Goal: Communication & Community: Answer question/provide support

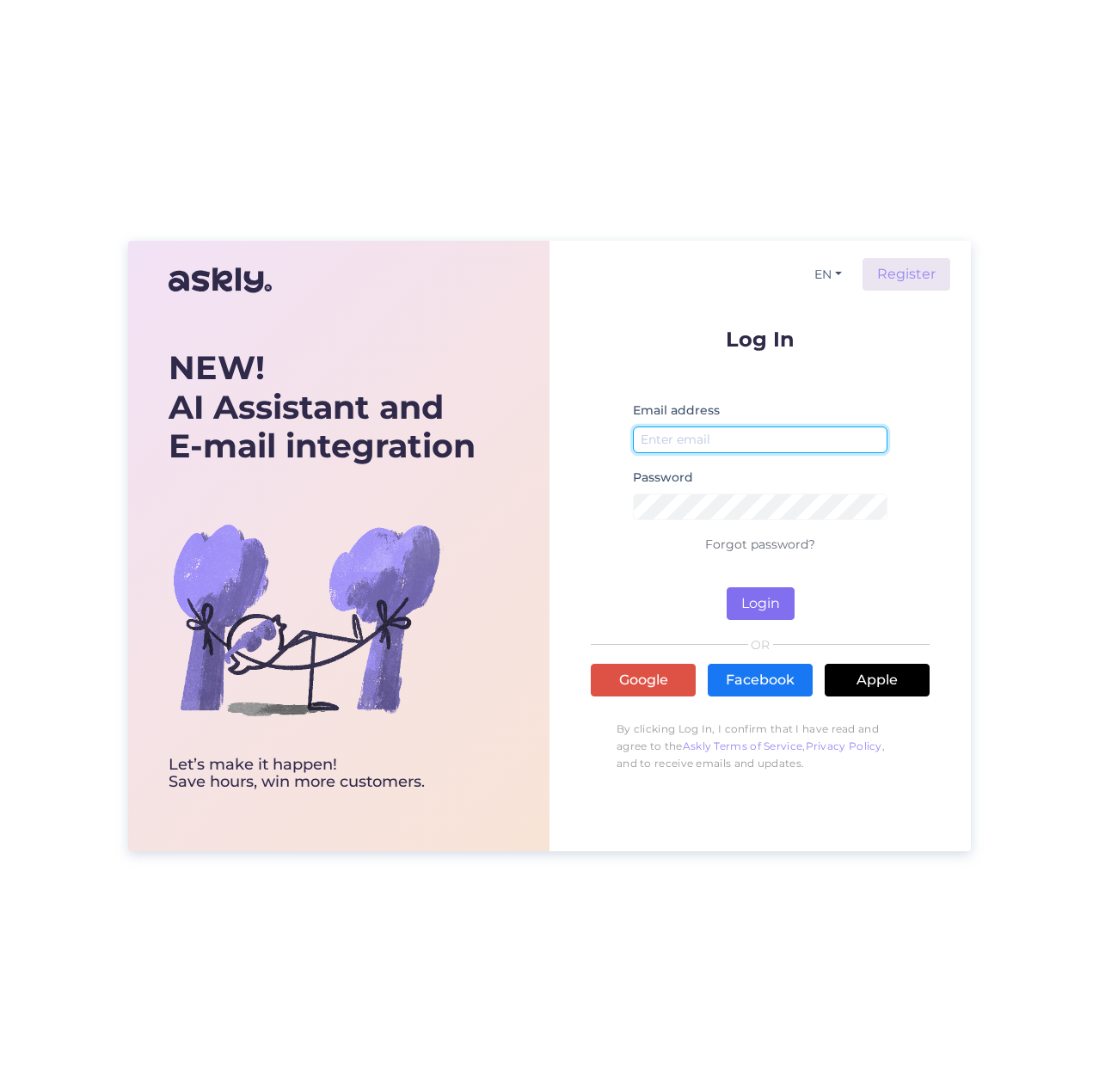
type input "[EMAIL_ADDRESS][DOMAIN_NAME]"
click at [756, 598] on button "Login" at bounding box center [760, 604] width 68 height 33
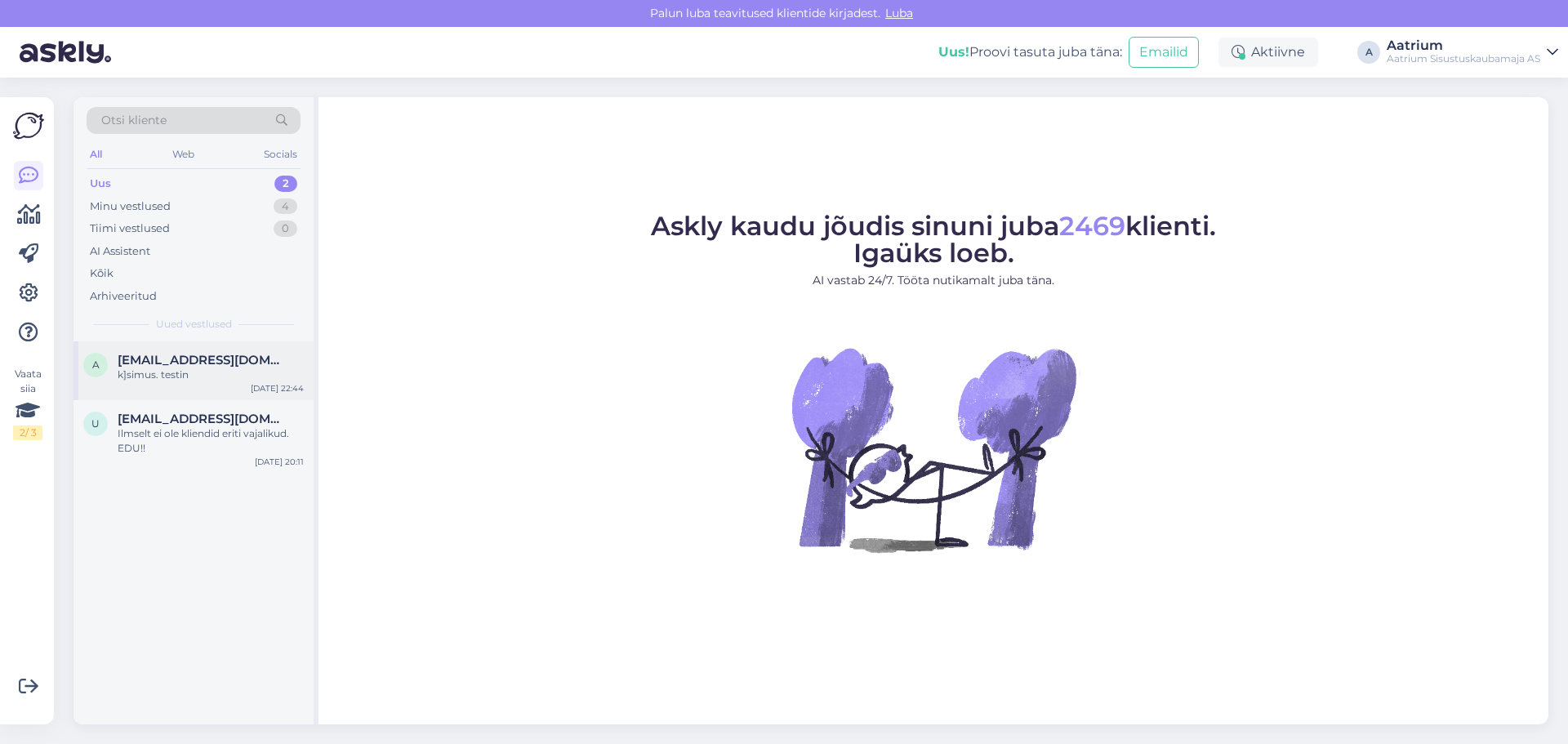
click at [167, 372] on div "k]simus. testin" at bounding box center [210, 374] width 186 height 15
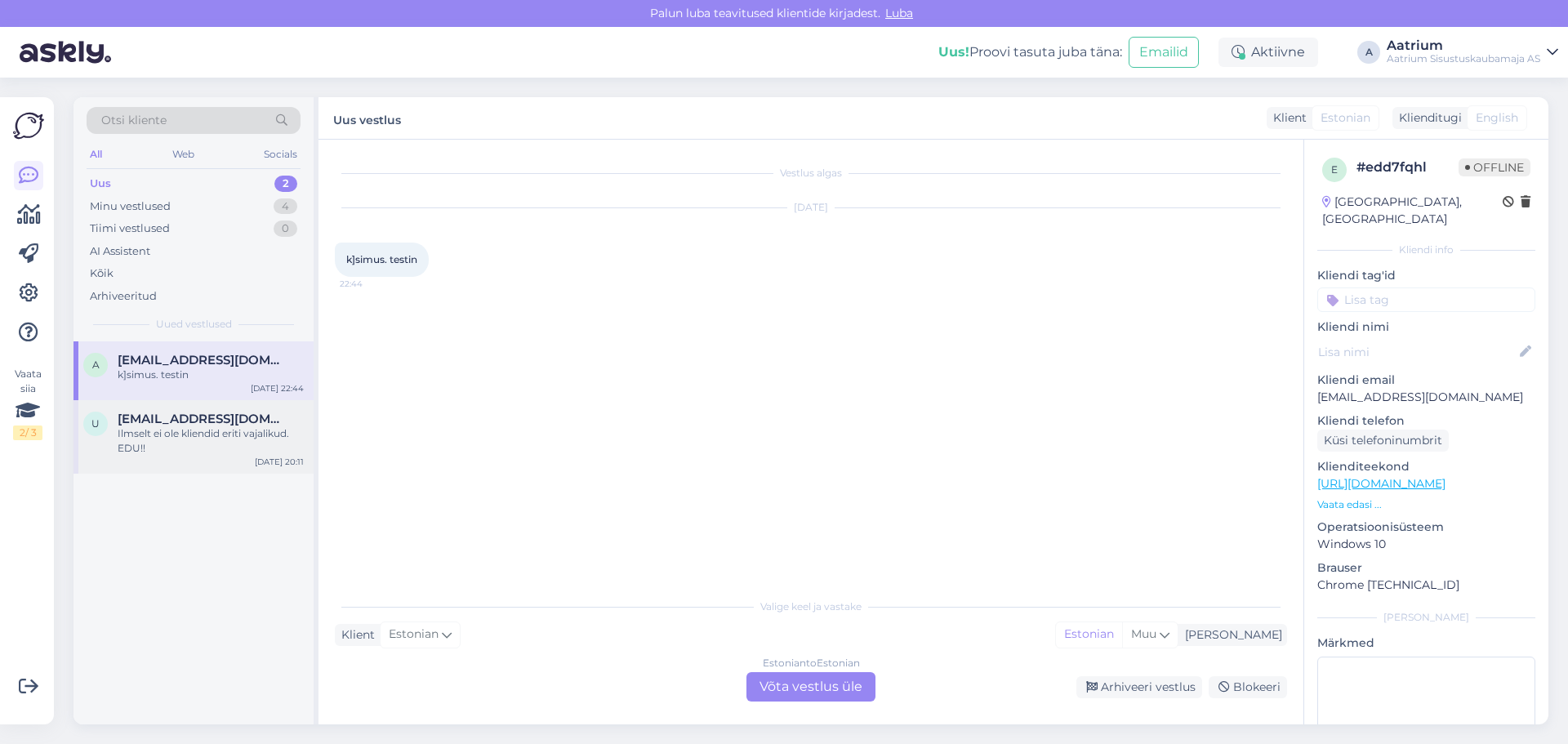
click at [177, 446] on div "Ilmselt ei ole kliendid eriti vajalikud. EDU!!" at bounding box center [210, 441] width 186 height 30
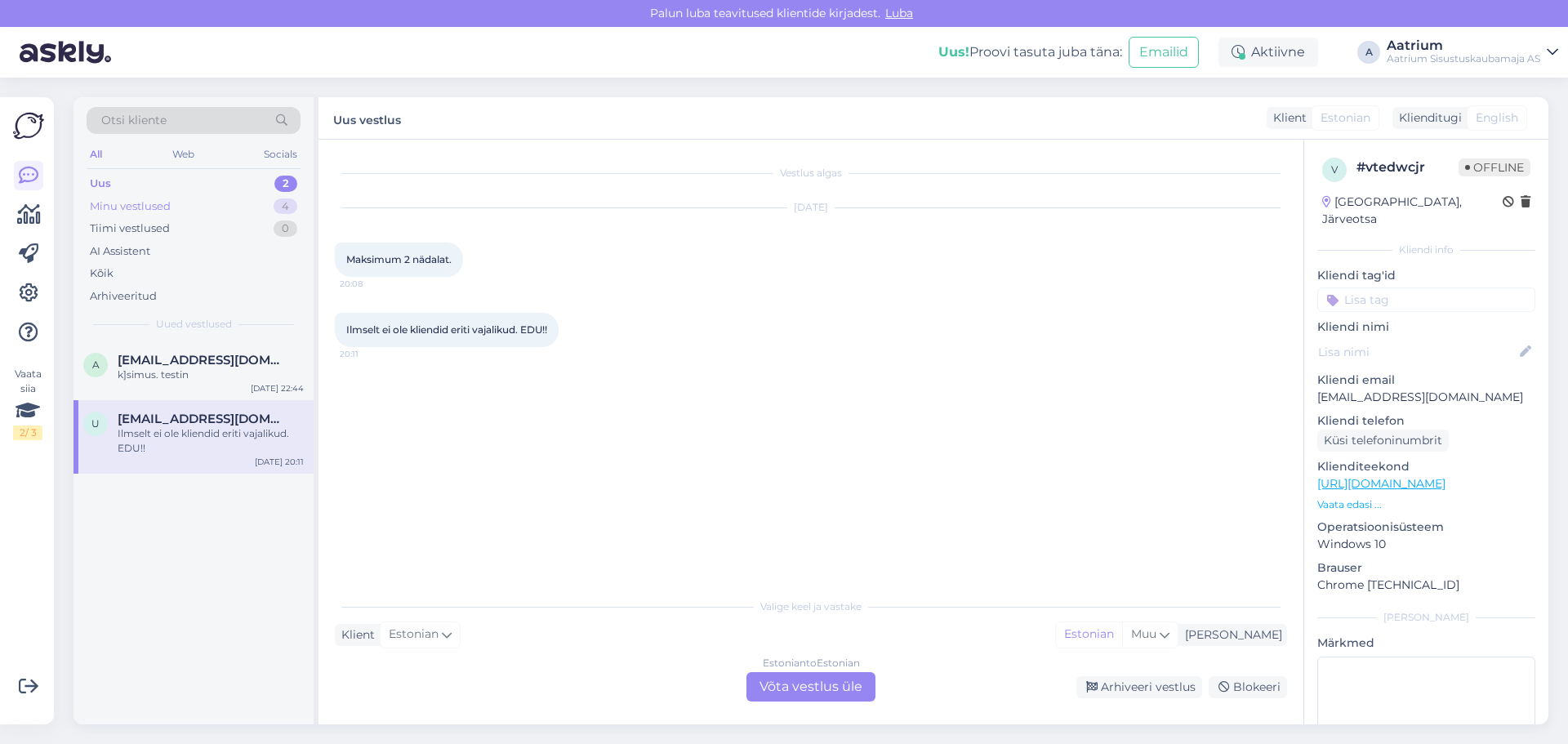
click at [143, 207] on div "Minu vestlused" at bounding box center [130, 206] width 81 height 17
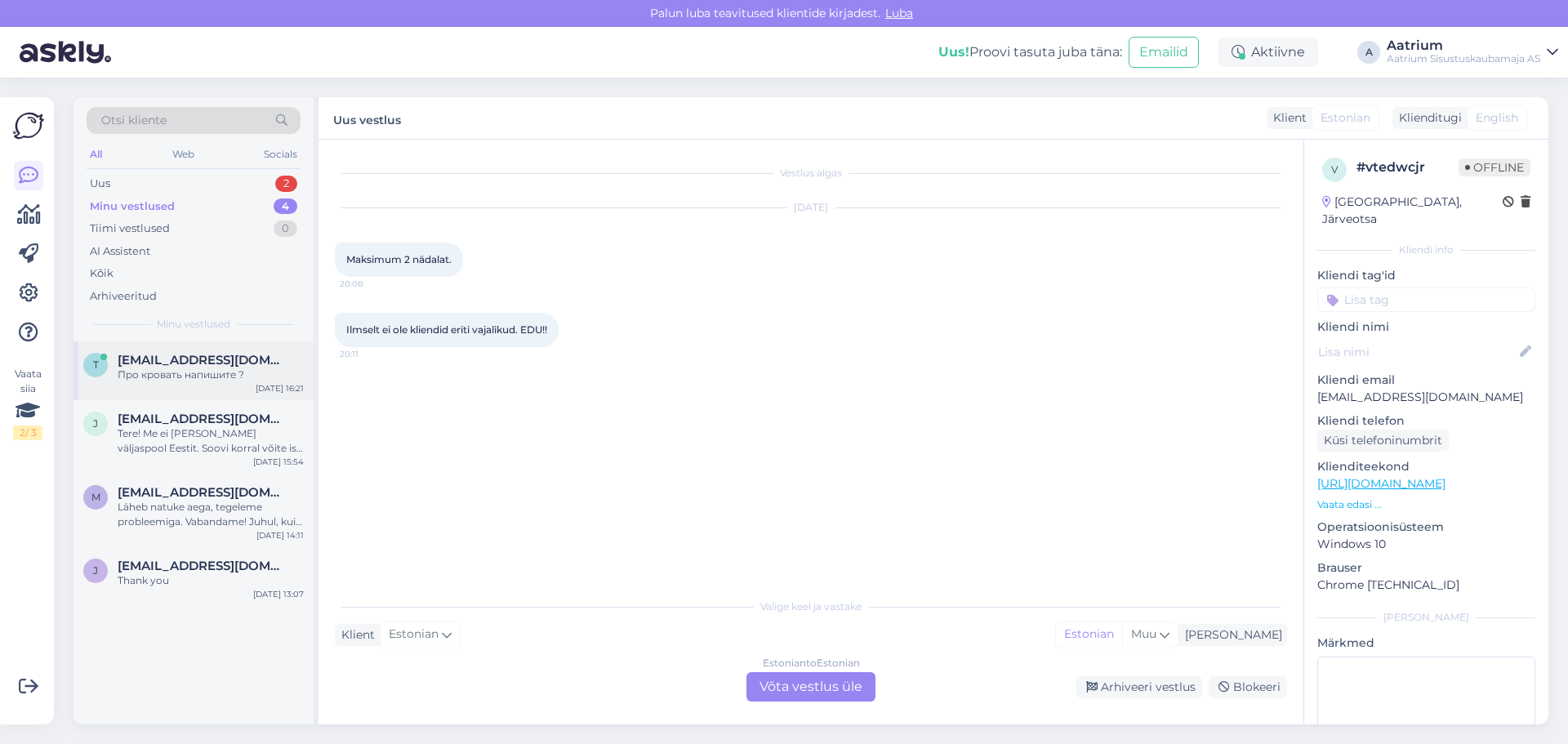
click at [163, 380] on div "Про кровать напишите ?" at bounding box center [210, 374] width 186 height 15
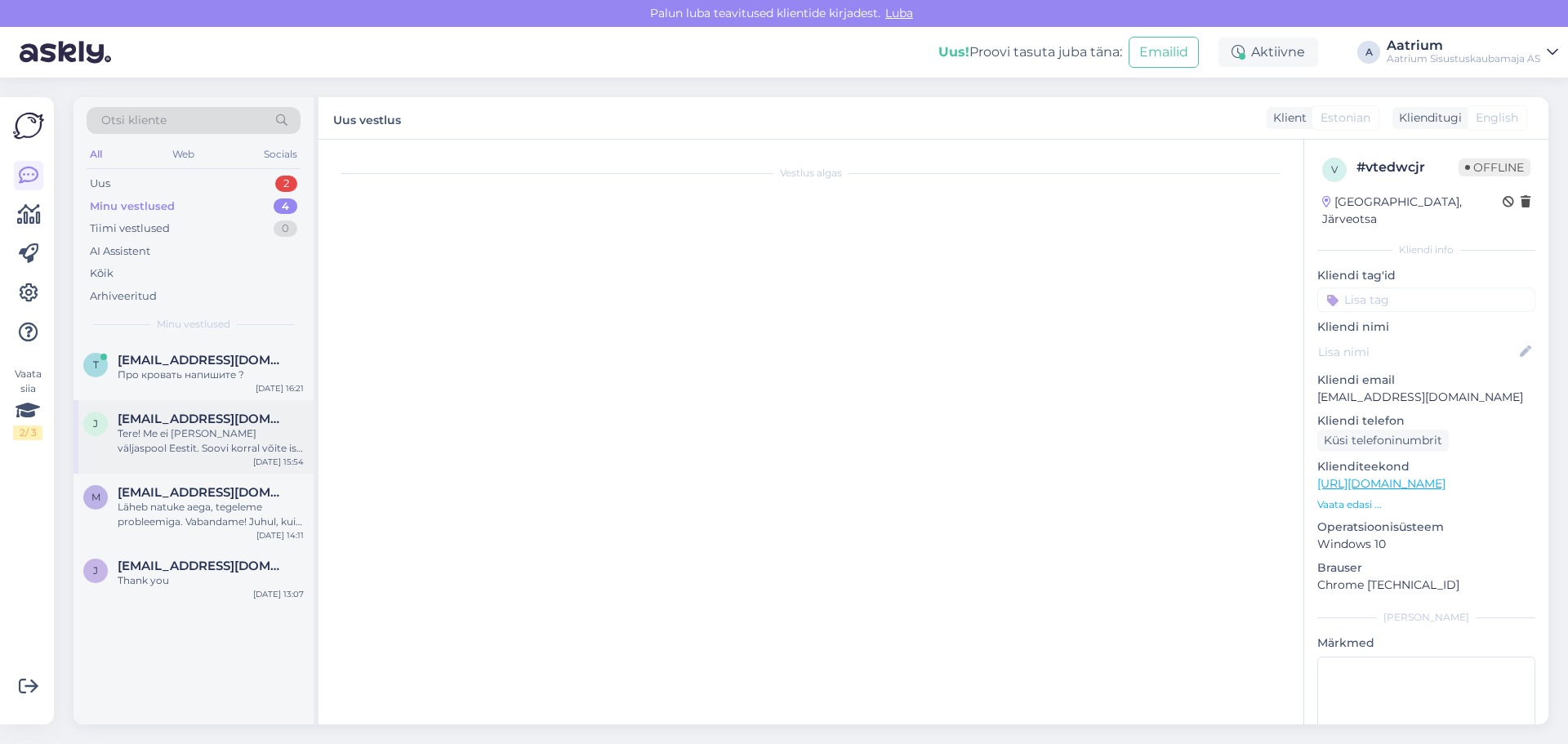
scroll to position [1370, 0]
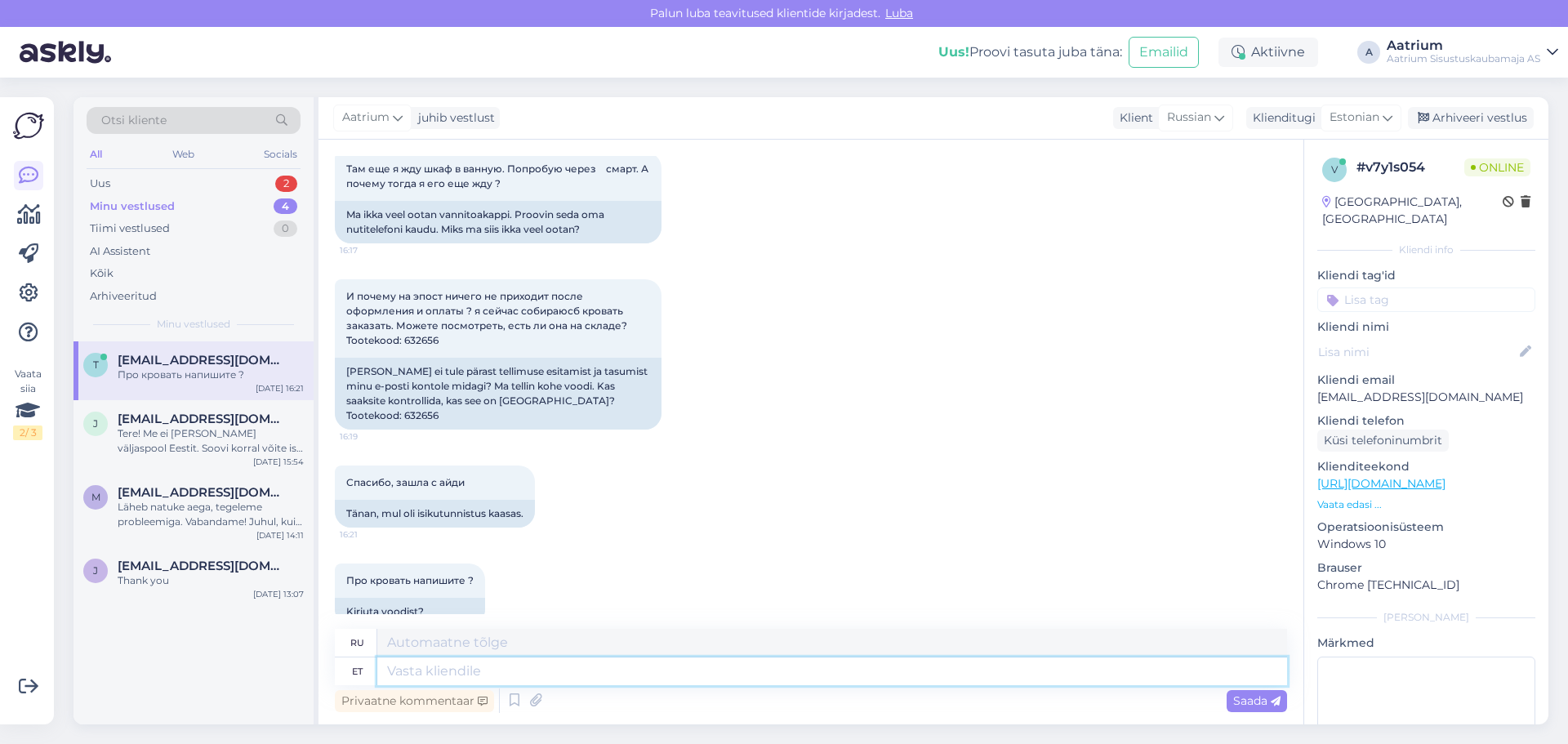
click at [487, 677] on textarea at bounding box center [832, 672] width 910 height 28
click at [1043, 121] on span "Estonian" at bounding box center [1353, 117] width 50 height 18
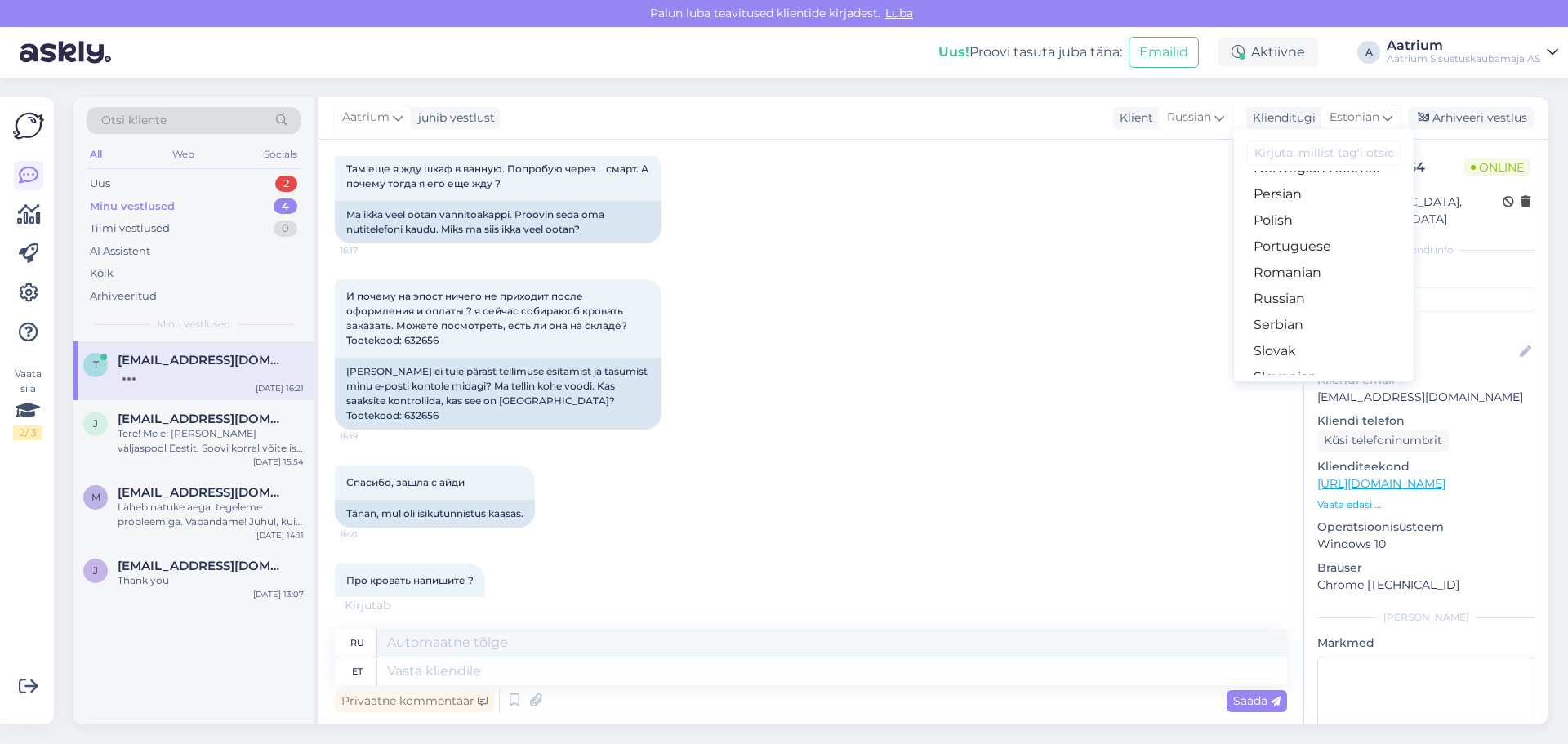
scroll to position [599, 0]
click at [1043, 250] on link "Russian" at bounding box center [1324, 245] width 180 height 26
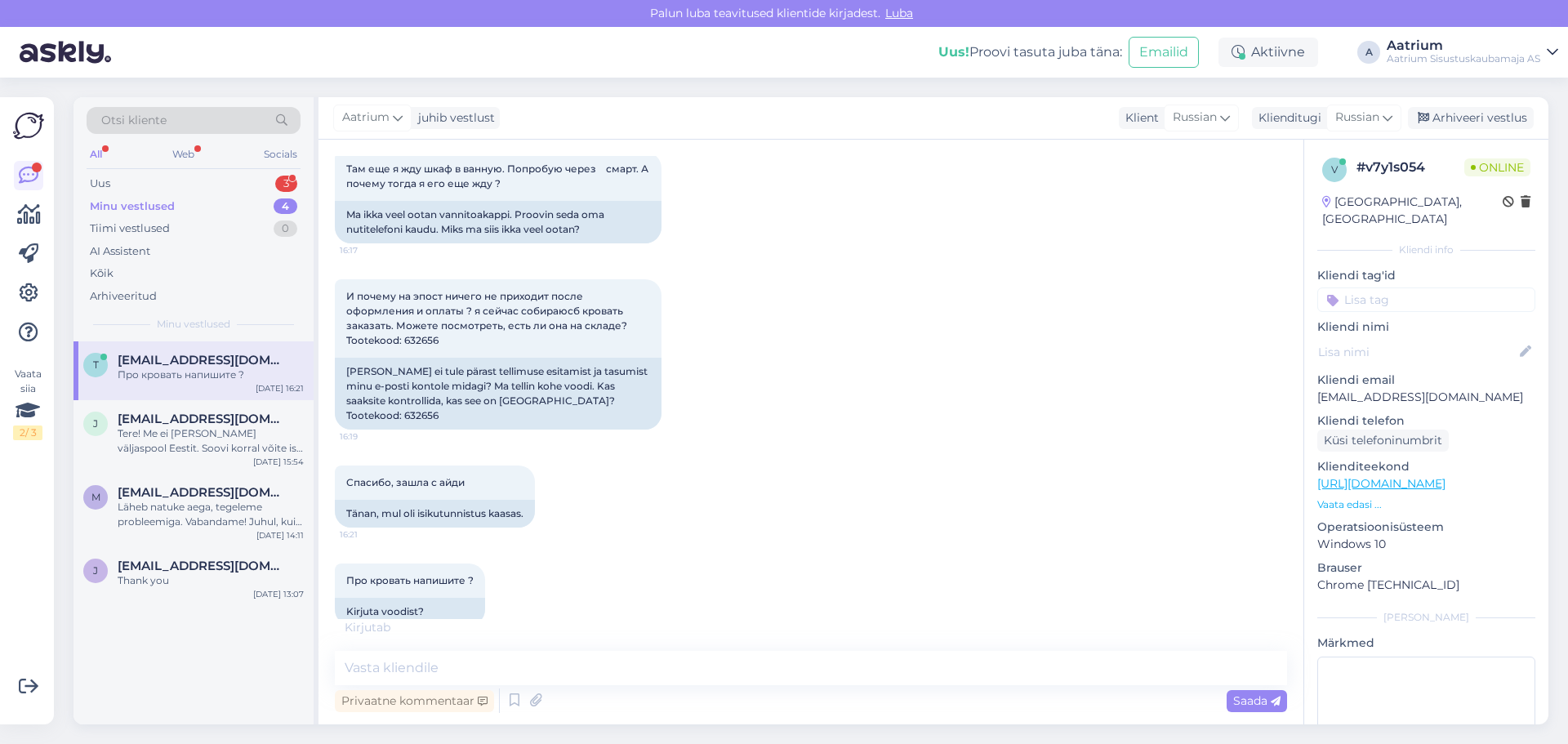
scroll to position [1365, 0]
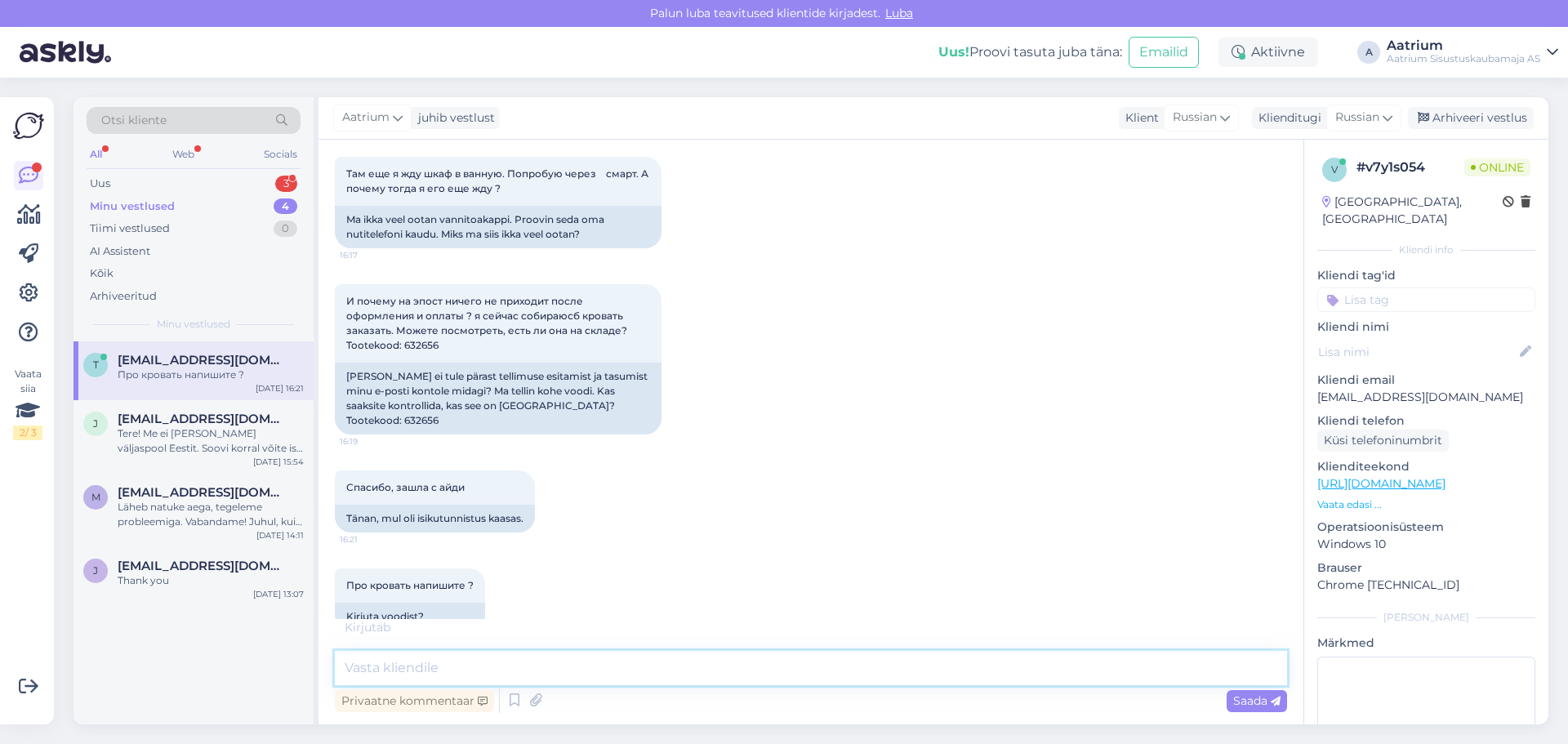
click at [390, 668] on textarea at bounding box center [811, 667] width 952 height 34
type textarea "G"
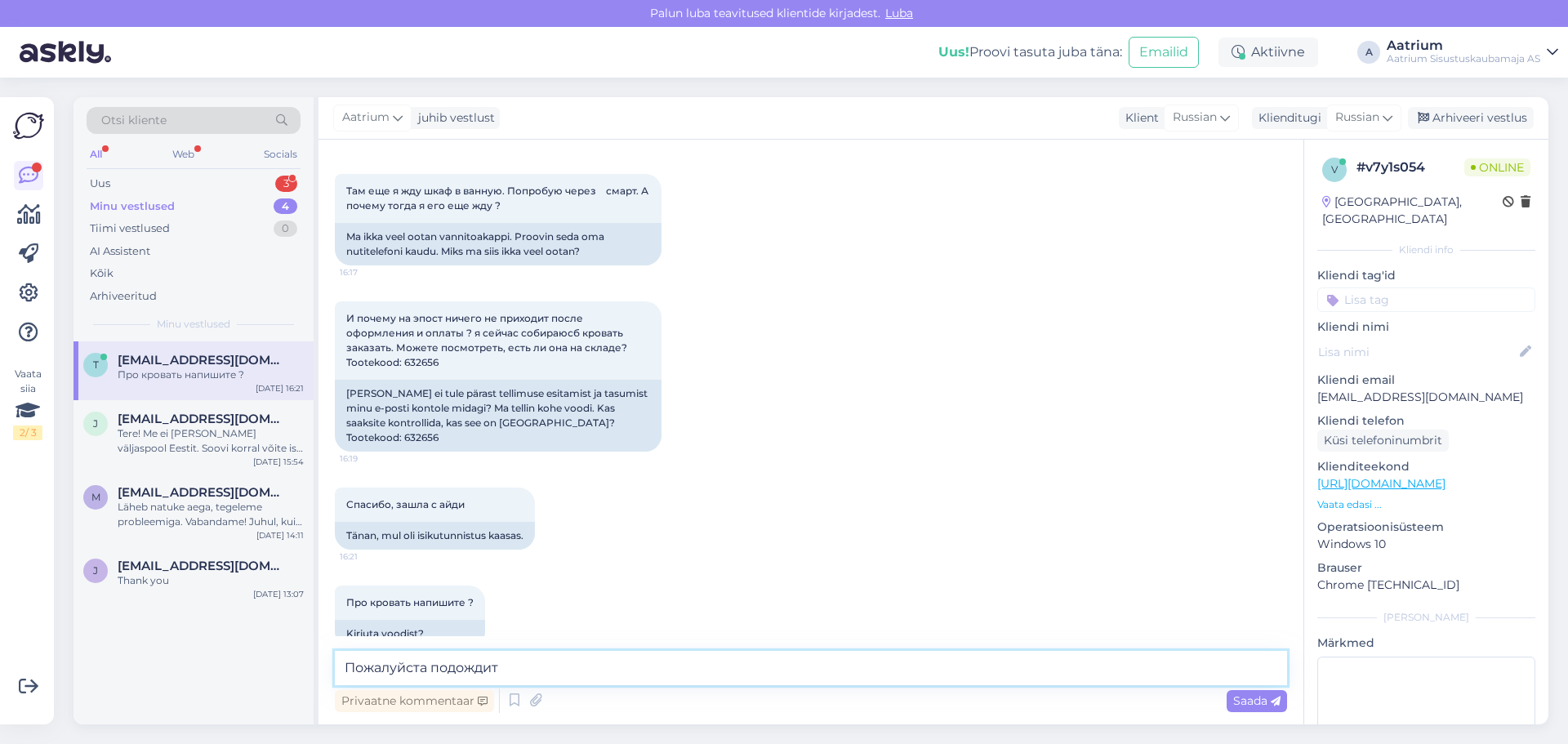
type textarea "Пожалуйста подождите"
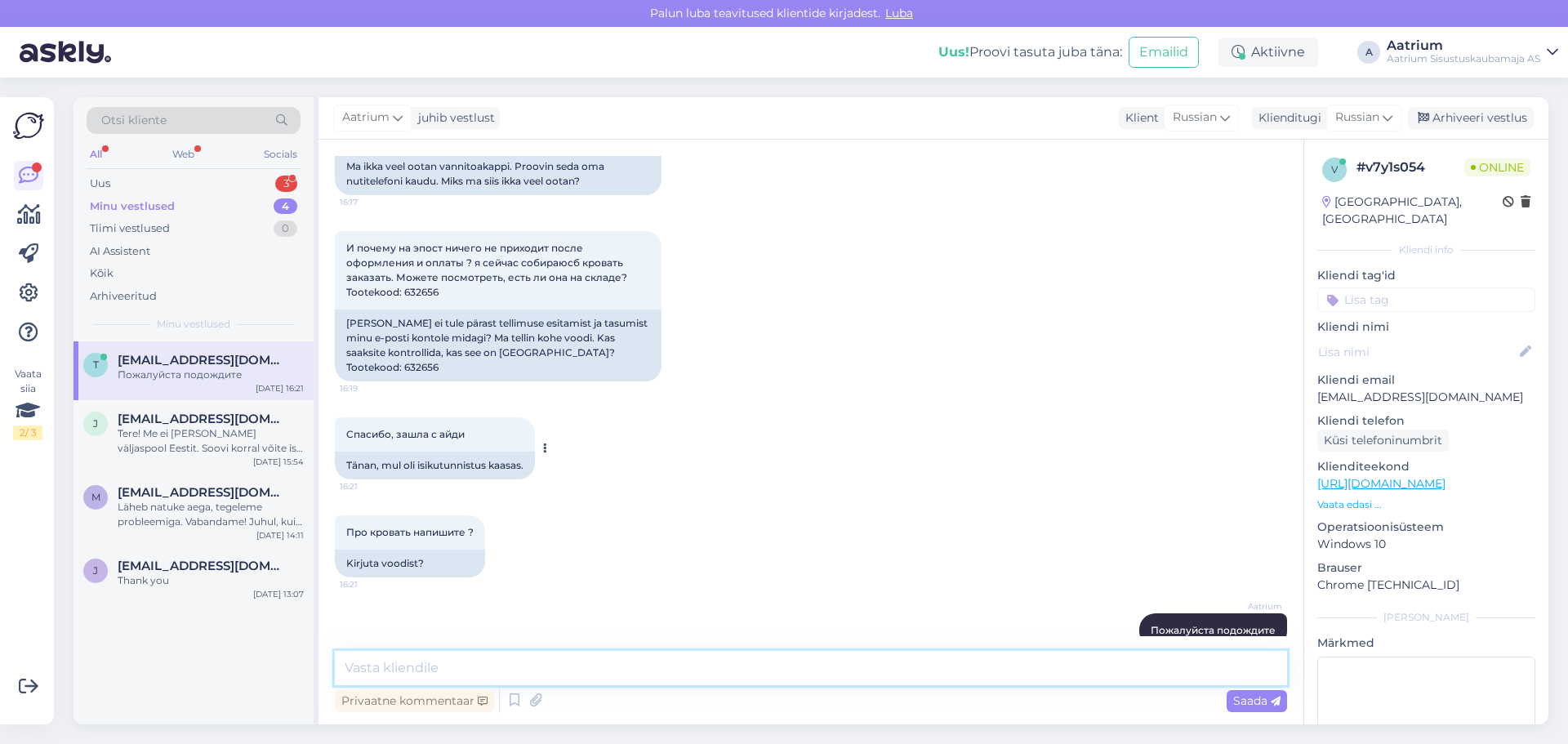
scroll to position [1364, 0]
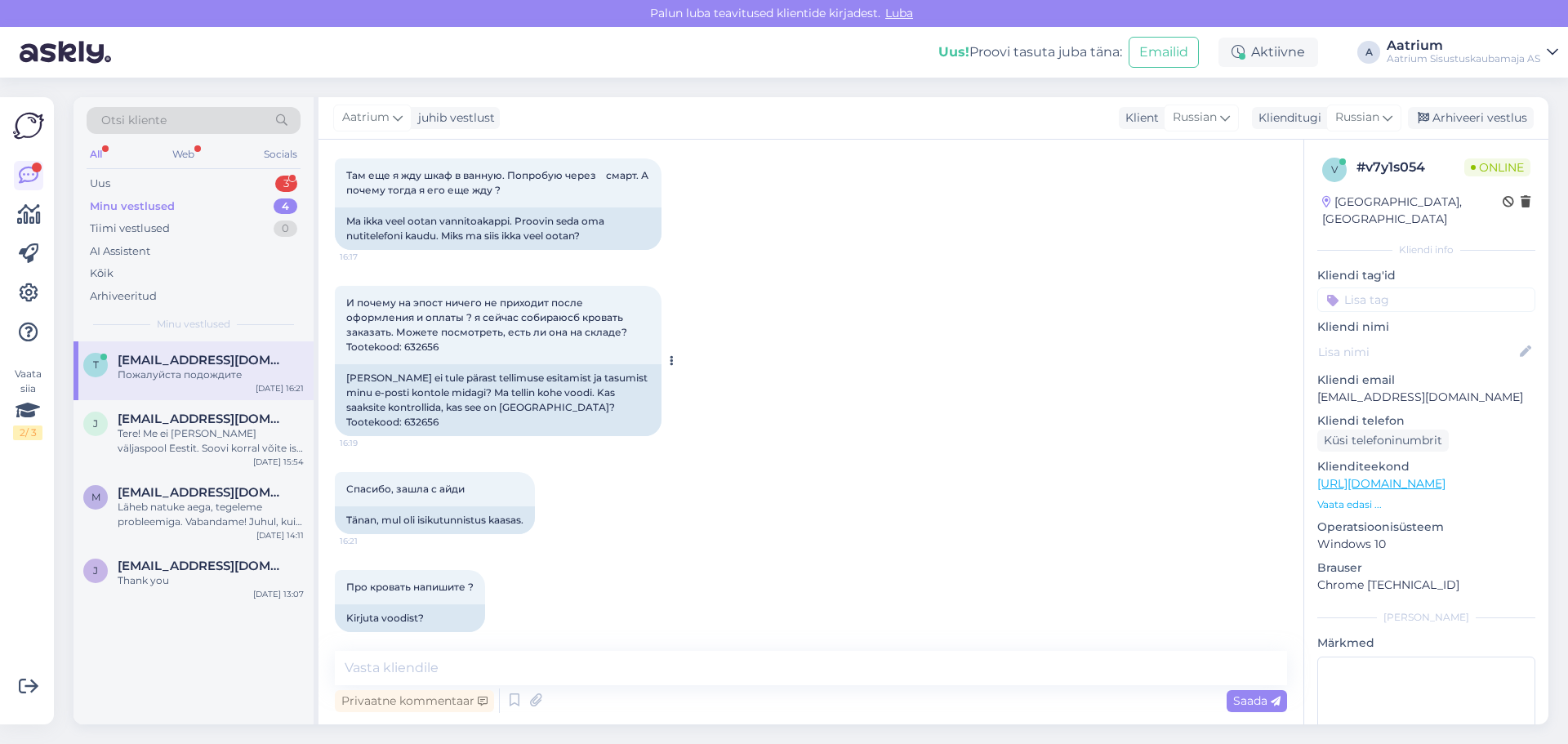
click at [422, 333] on span "И почему на эпост ничего не приходит после оформления и оплаты ? я сейчас собир…" at bounding box center [488, 325] width 284 height 57
copy div "632656 16:19"
click at [522, 674] on textarea at bounding box center [811, 667] width 952 height 34
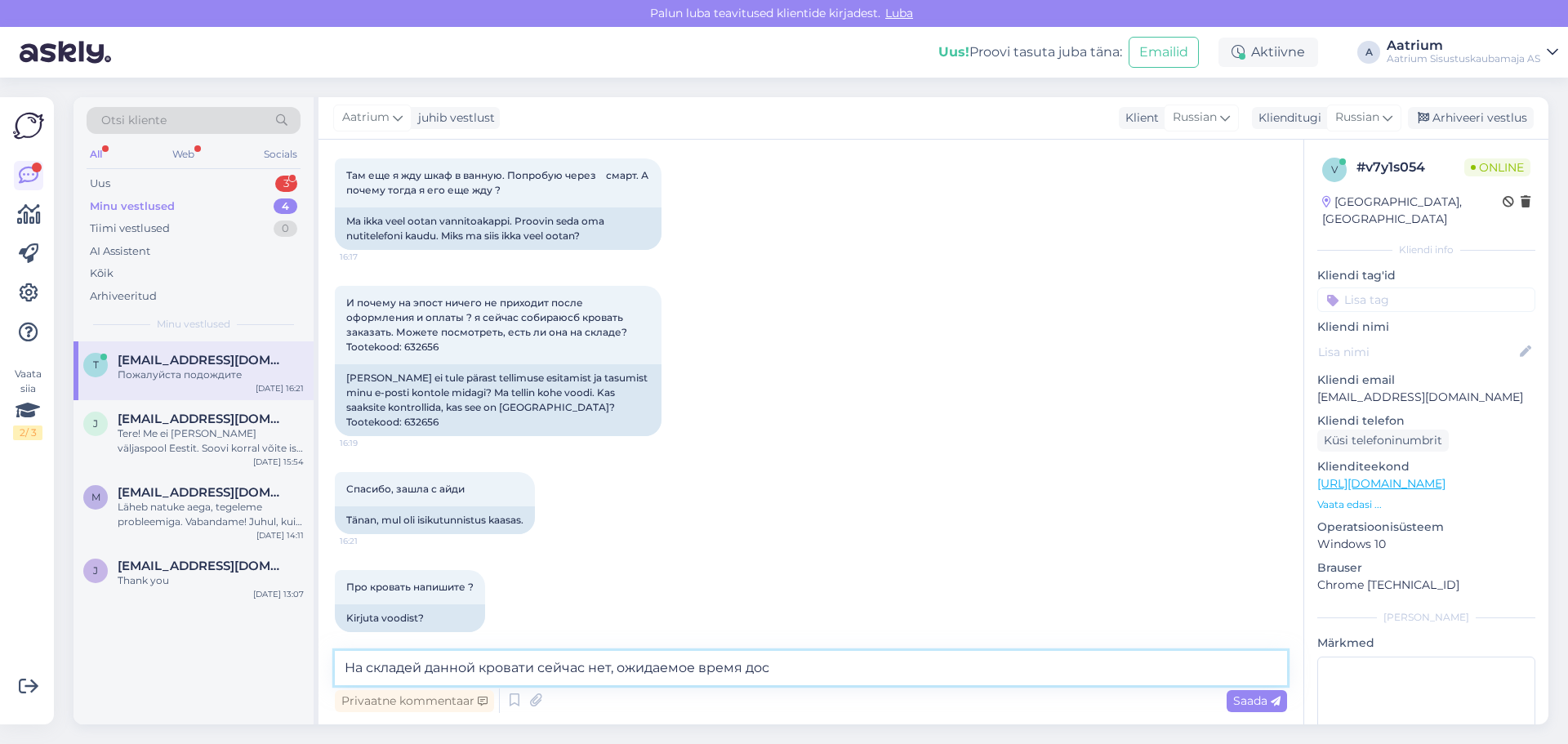
scroll to position [1503, 0]
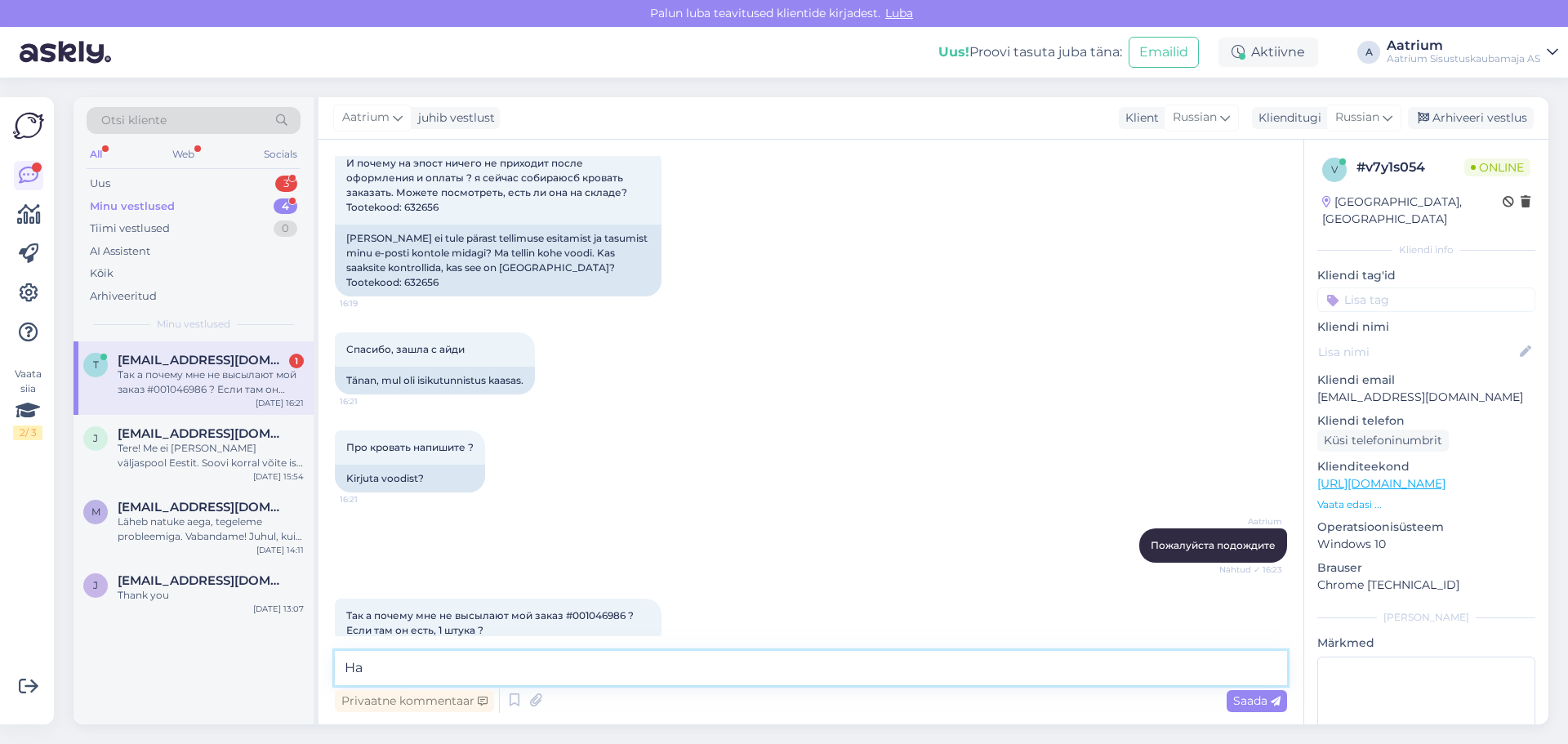
type textarea "[PERSON_NAME]"
click at [563, 251] on div "[PERSON_NAME] ei tule pärast tellimuse esitamist ja tasumist minu e-posti konto…" at bounding box center [498, 260] width 327 height 72
copy div "632656"
click at [614, 663] on textarea "[DEMOGRAPHIC_DATA] постараемся по порядку." at bounding box center [811, 667] width 952 height 34
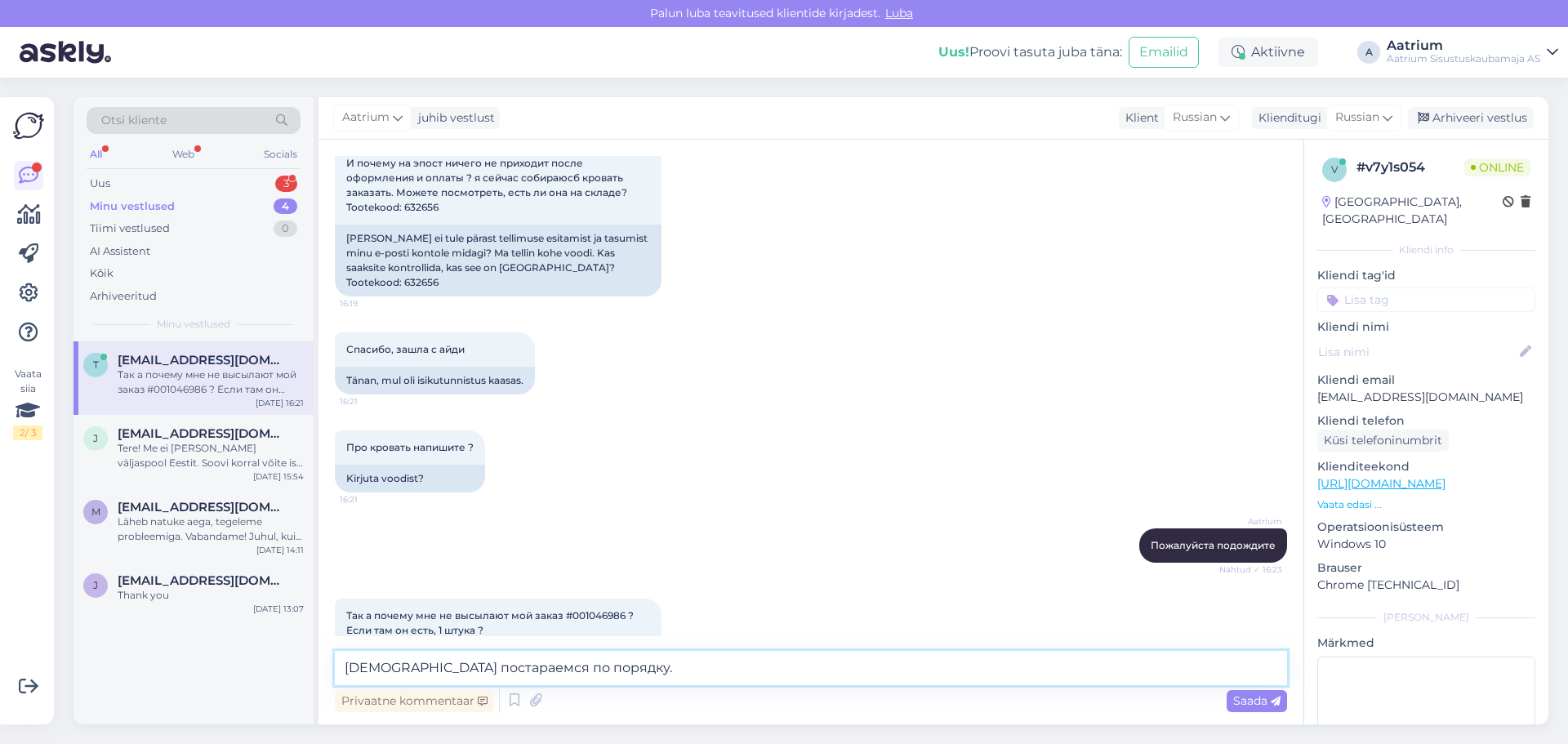
paste textarea "632656"
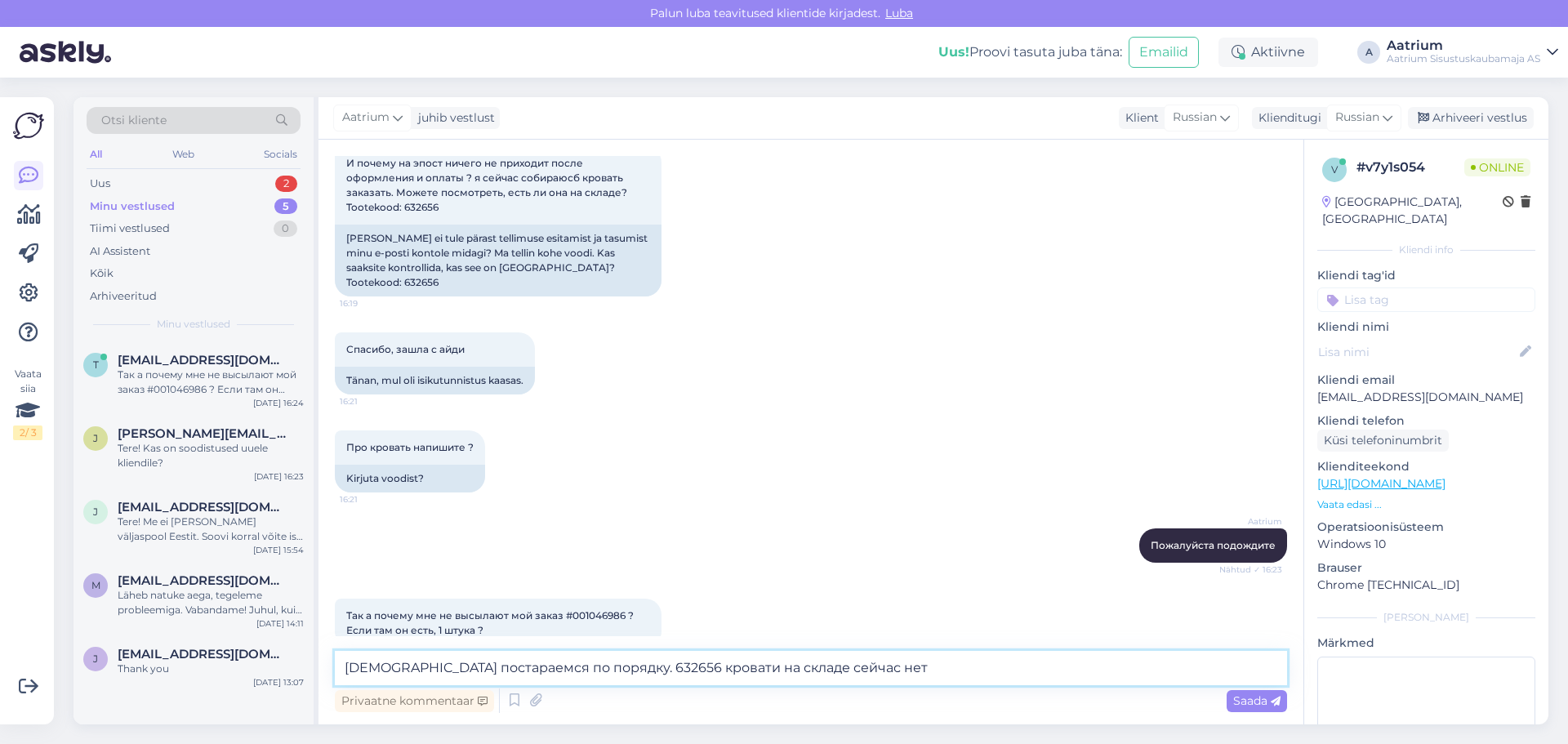
click at [851, 674] on textarea "[DEMOGRAPHIC_DATA] постараемся по порядку. 632656 кровати на складе сейчас нет" at bounding box center [811, 667] width 952 height 34
type textarea "Давайте постараемся по порядку. 632656 кровати на складе сейчас нет, ожидаемое …"
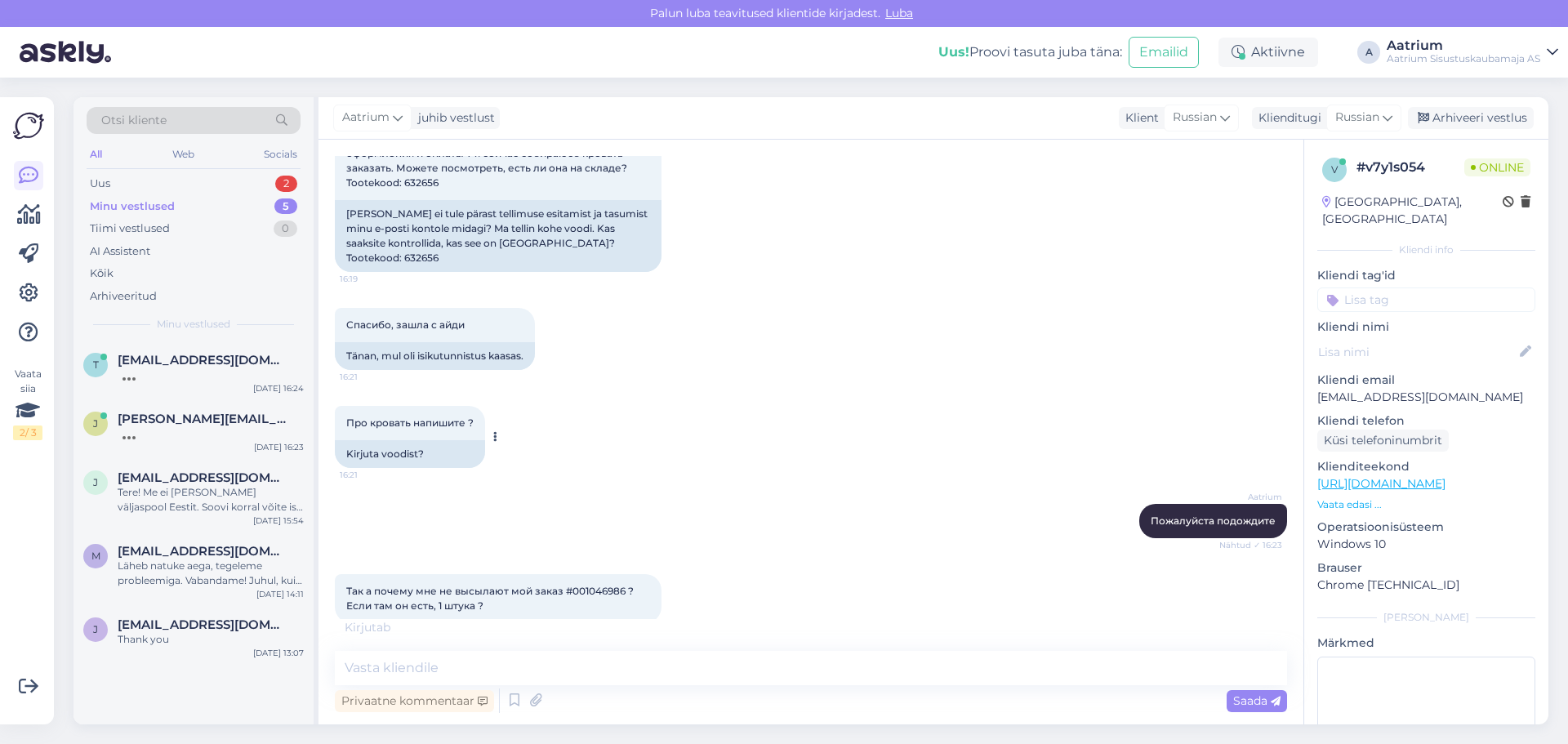
scroll to position [1620, 0]
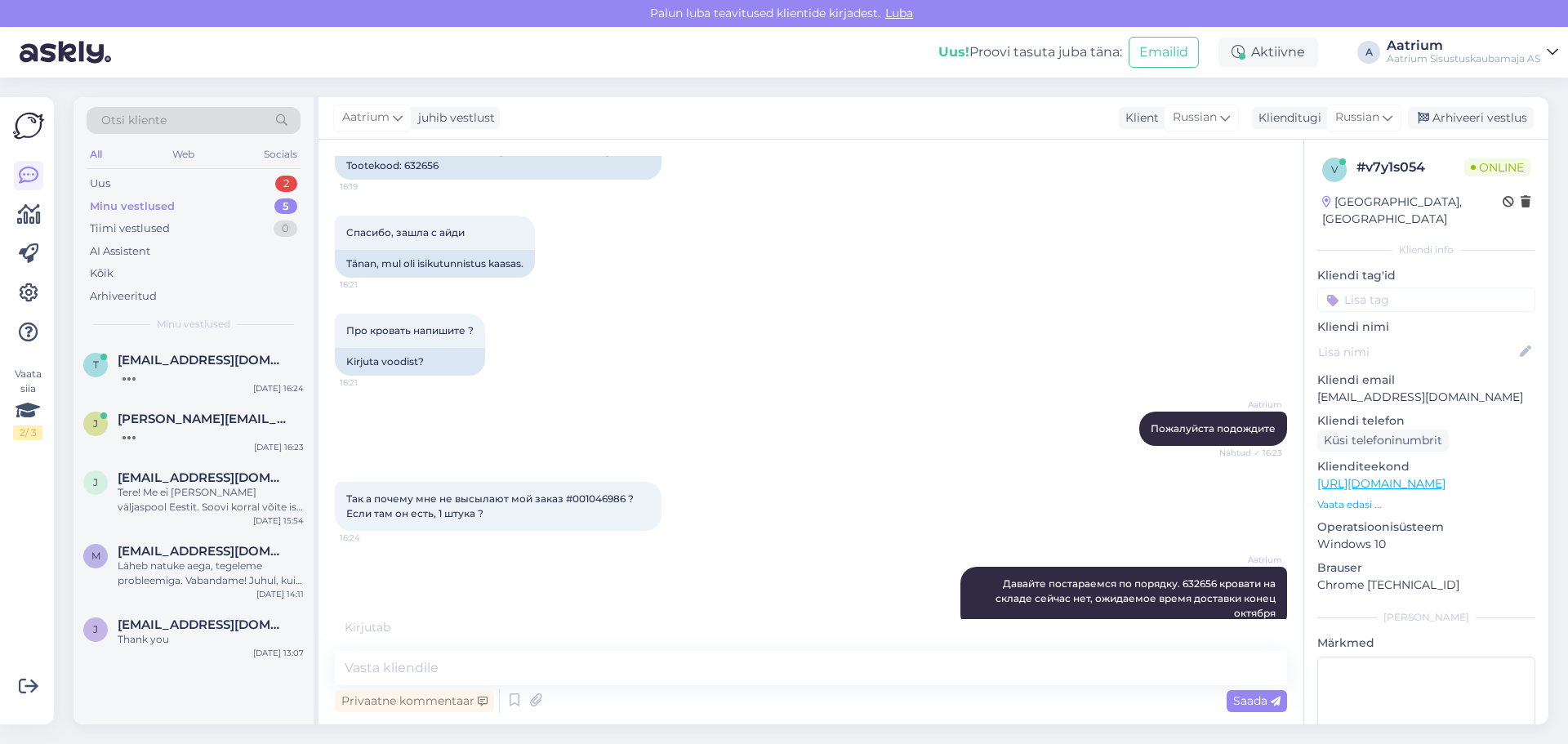
click at [607, 493] on span "Так а почему мне не высылают мой заказ #001046986 ? Если там он есть, 1 штука ?" at bounding box center [490, 506] width 290 height 27
copy span "001046986"
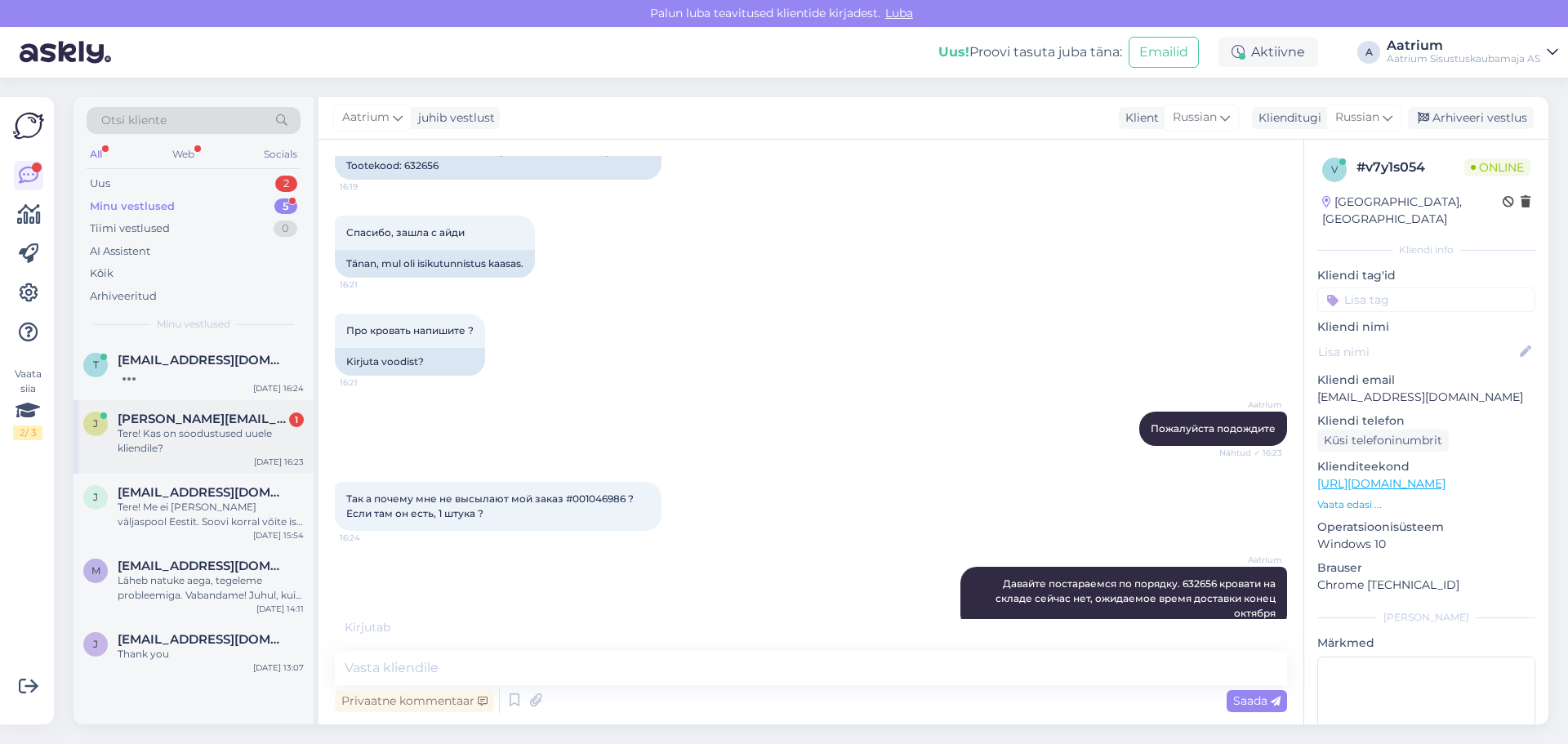
click at [161, 447] on div "Tere! Kas on soodustused uuele kliendile?" at bounding box center [210, 441] width 186 height 30
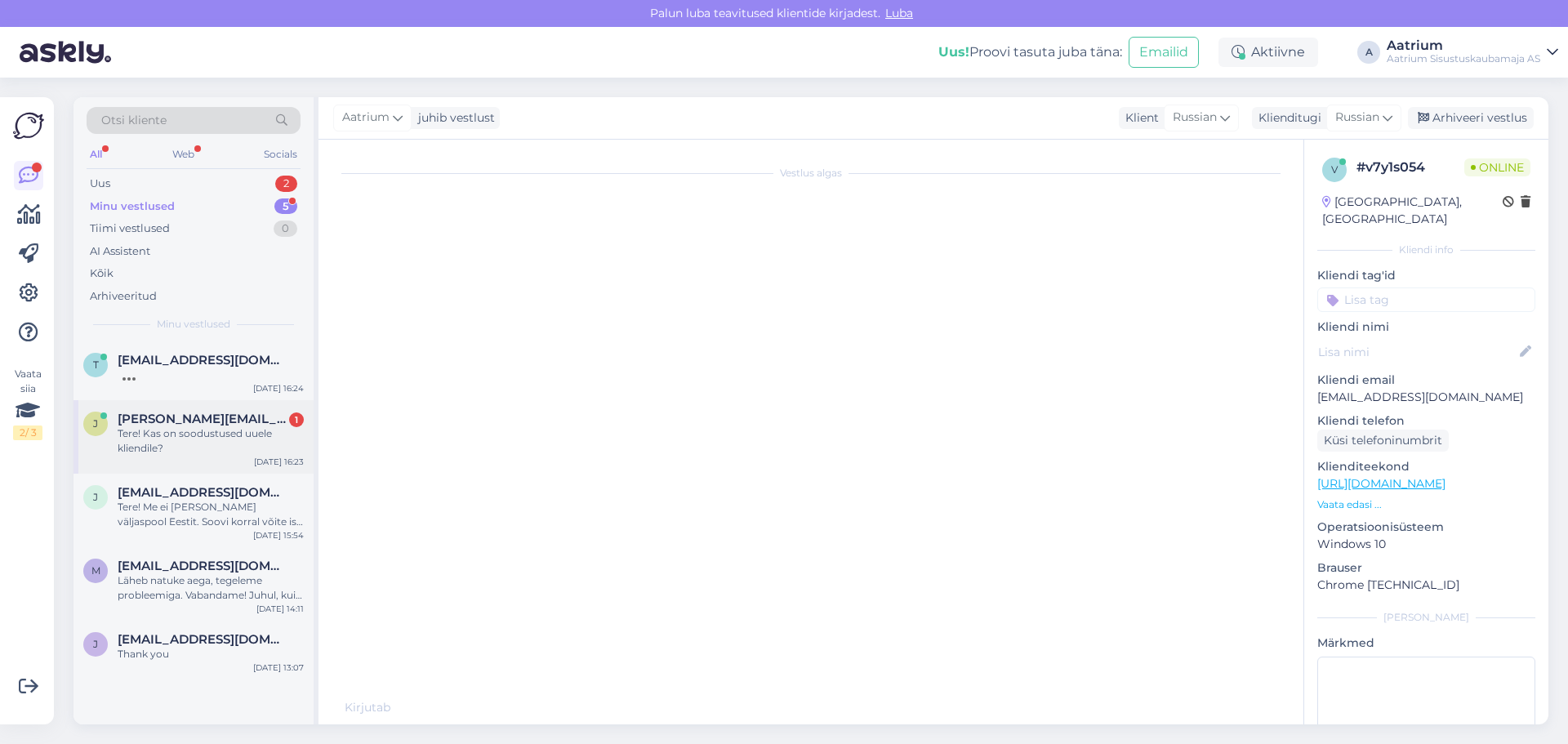
scroll to position [0, 0]
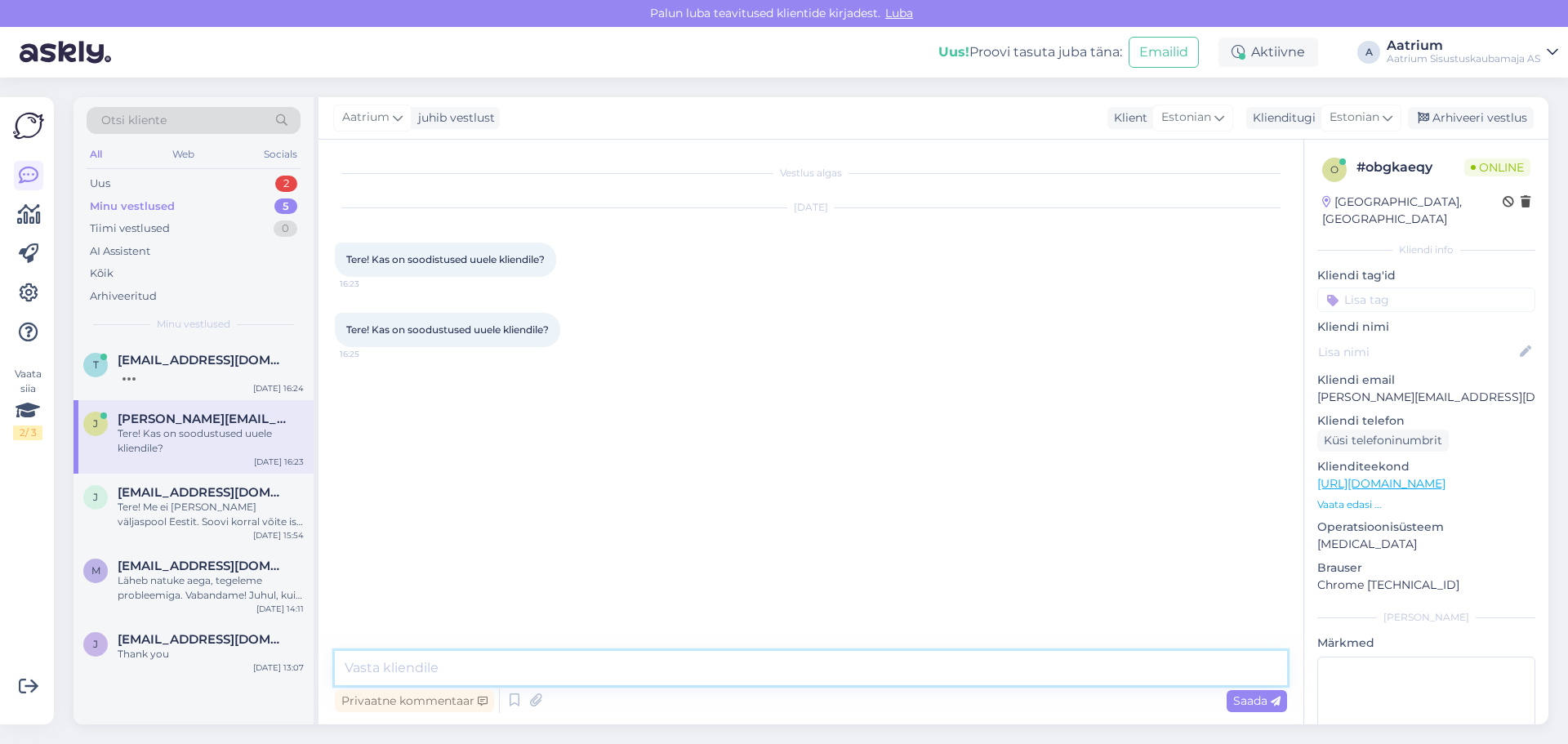
click at [457, 662] on textarea at bounding box center [811, 667] width 952 height 34
click at [1043, 114] on span "Estonian" at bounding box center [1353, 117] width 50 height 18
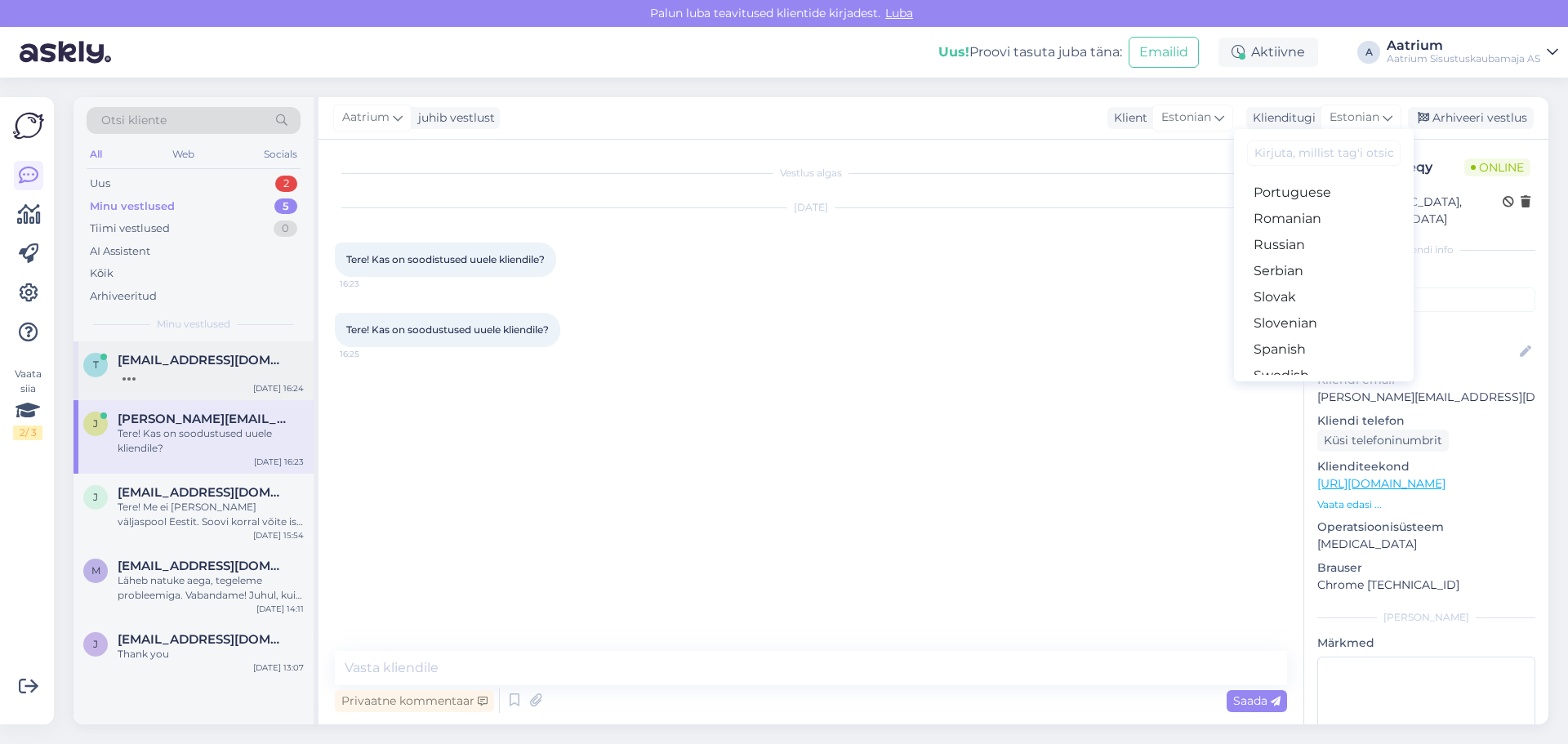
click at [160, 362] on span "[EMAIL_ADDRESS][DOMAIN_NAME]" at bounding box center [202, 360] width 170 height 15
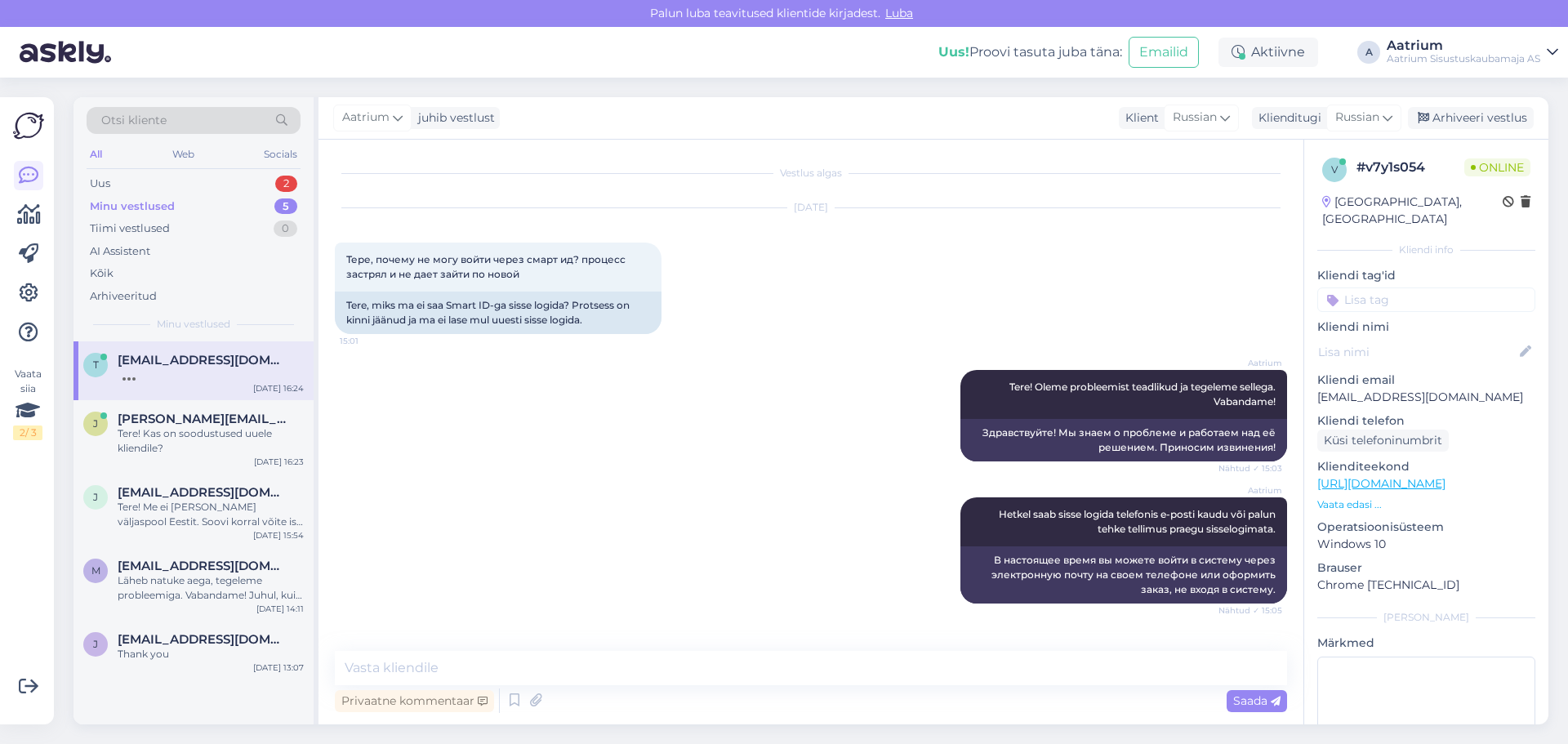
scroll to position [1603, 0]
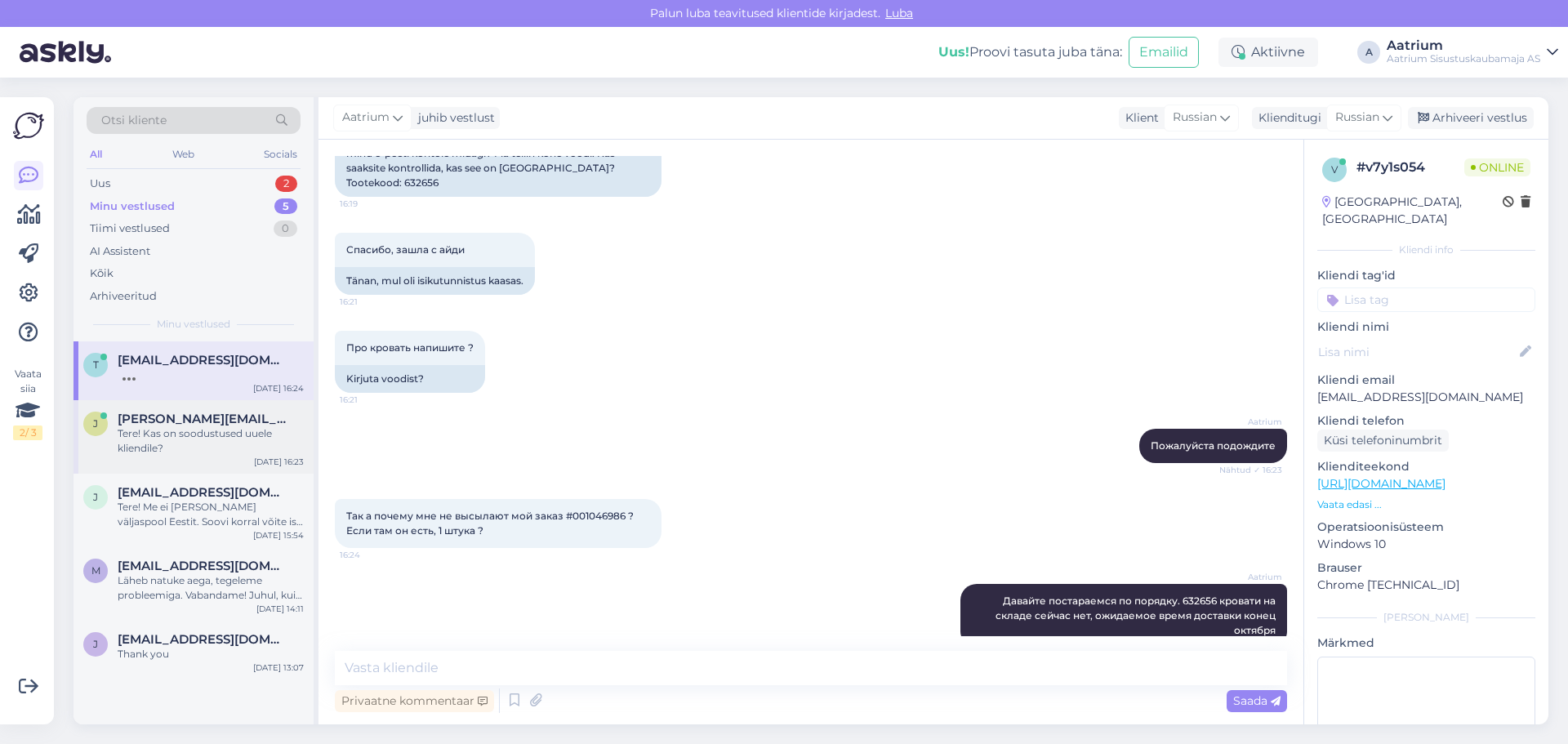
click at [162, 434] on div "Tere! Kas on soodustused uuele kliendile?" at bounding box center [210, 441] width 186 height 30
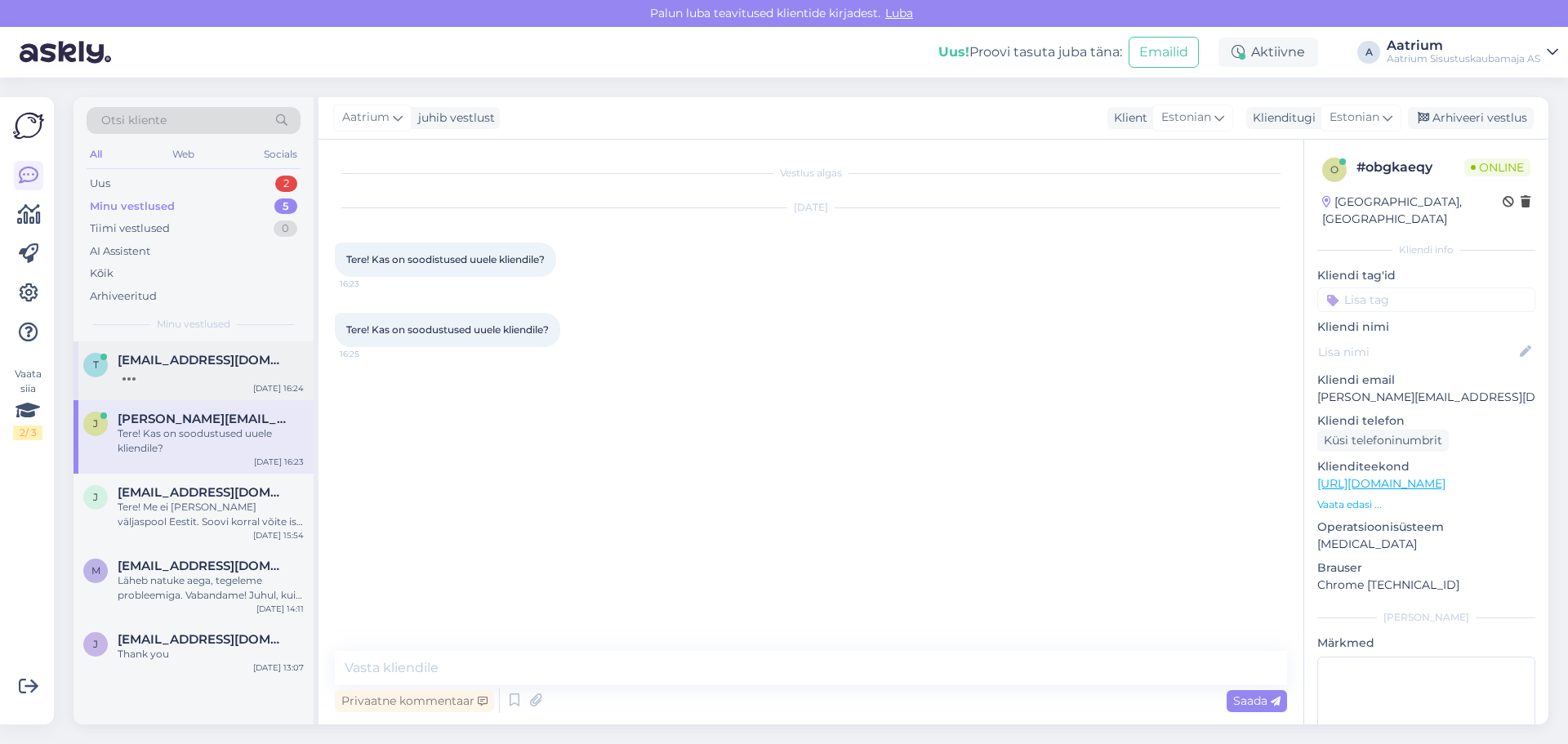
click at [192, 378] on div at bounding box center [210, 374] width 186 height 15
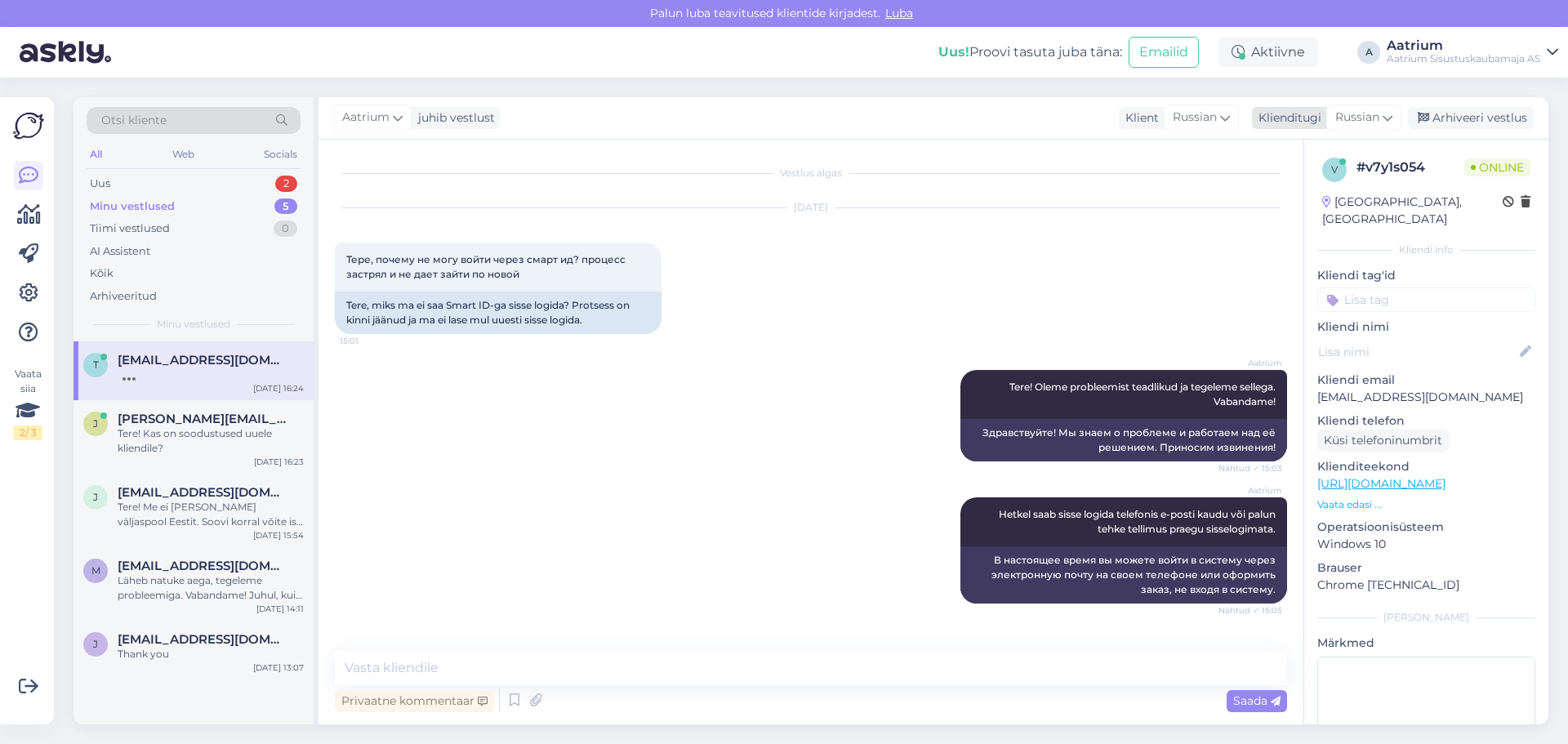
scroll to position [1603, 0]
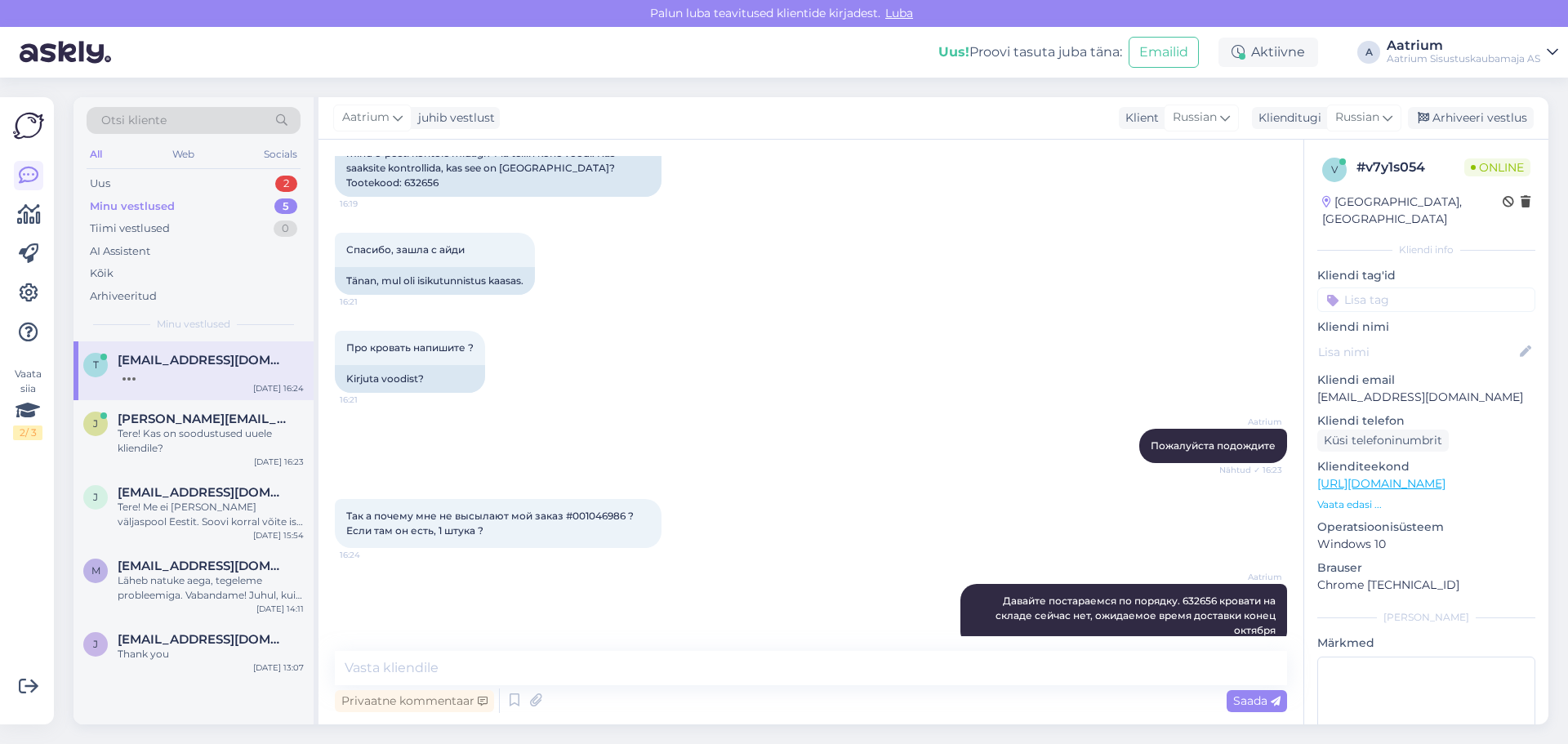
click at [600, 510] on span "Так а почему мне не высылают мой заказ #001046986 ? Если там он есть, 1 штука ?" at bounding box center [490, 523] width 290 height 27
copy span "001046986"
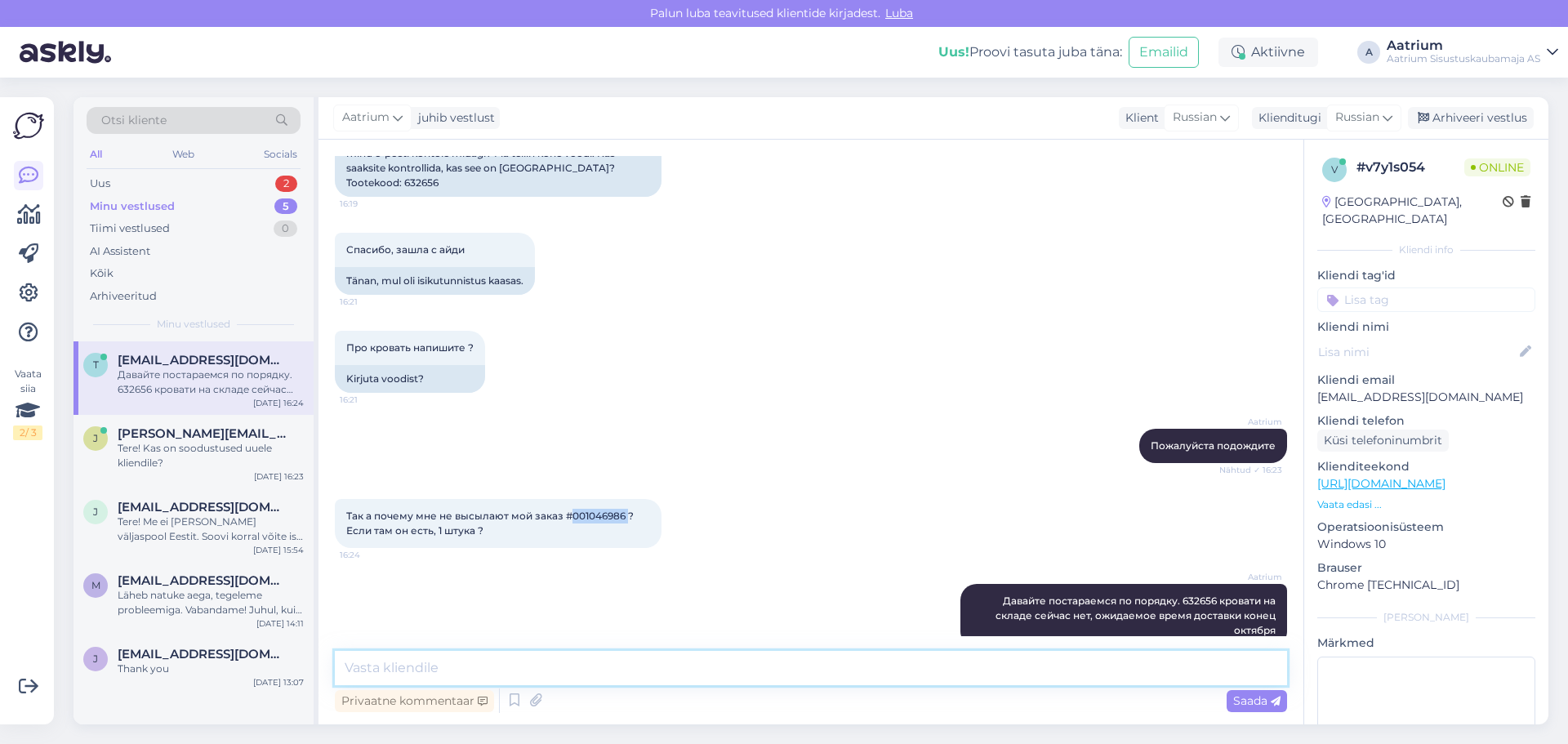
click at [513, 665] on textarea at bounding box center [811, 667] width 952 height 34
paste textarea "[DATE] 18:07:12"
type textarea "[DATE] 18:07:12 мы отправили Вам пимьсо о том, что товар прибыл на склад. Не мо…"
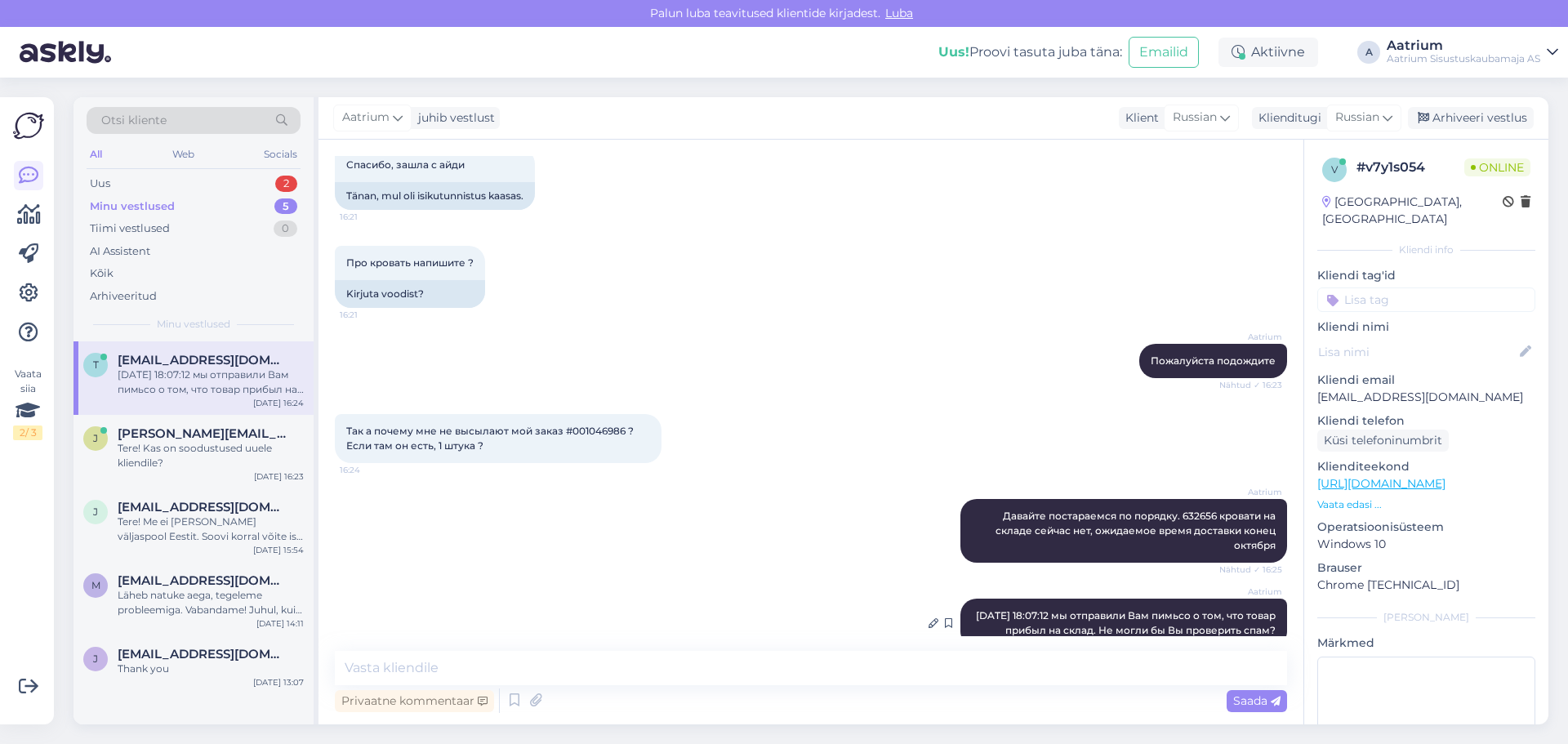
drag, startPoint x: 1170, startPoint y: 587, endPoint x: 1162, endPoint y: 588, distance: 8.1
click at [1043, 609] on span "[DATE] 18:07:12 мы отправили Вам пимьсо о том, что товар прибыл на склад. Не мо…" at bounding box center [1126, 622] width 302 height 27
click at [928, 619] on icon at bounding box center [932, 623] width 10 height 10
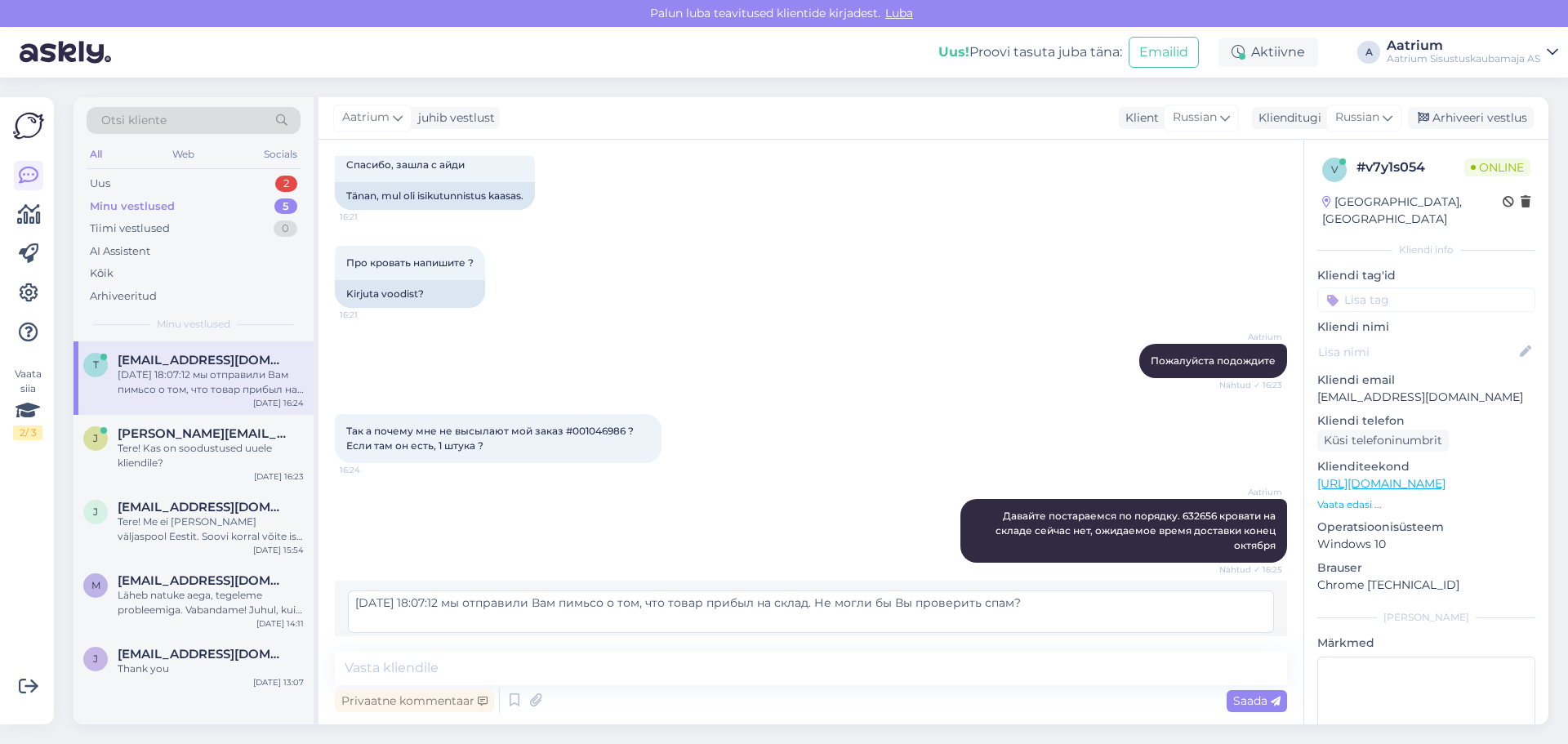
click at [613, 591] on textarea "[DATE] 18:07:12 мы отправили Вам пимьсо о том, что товар прибыл на склад. Не мо…" at bounding box center [811, 612] width 926 height 43
type textarea "[DATE] 18:07:12 мы отправили Вам письмо о том, что товар прибыл на склад. Не мо…"
click at [1043, 643] on span "Muuda" at bounding box center [1238, 650] width 57 height 15
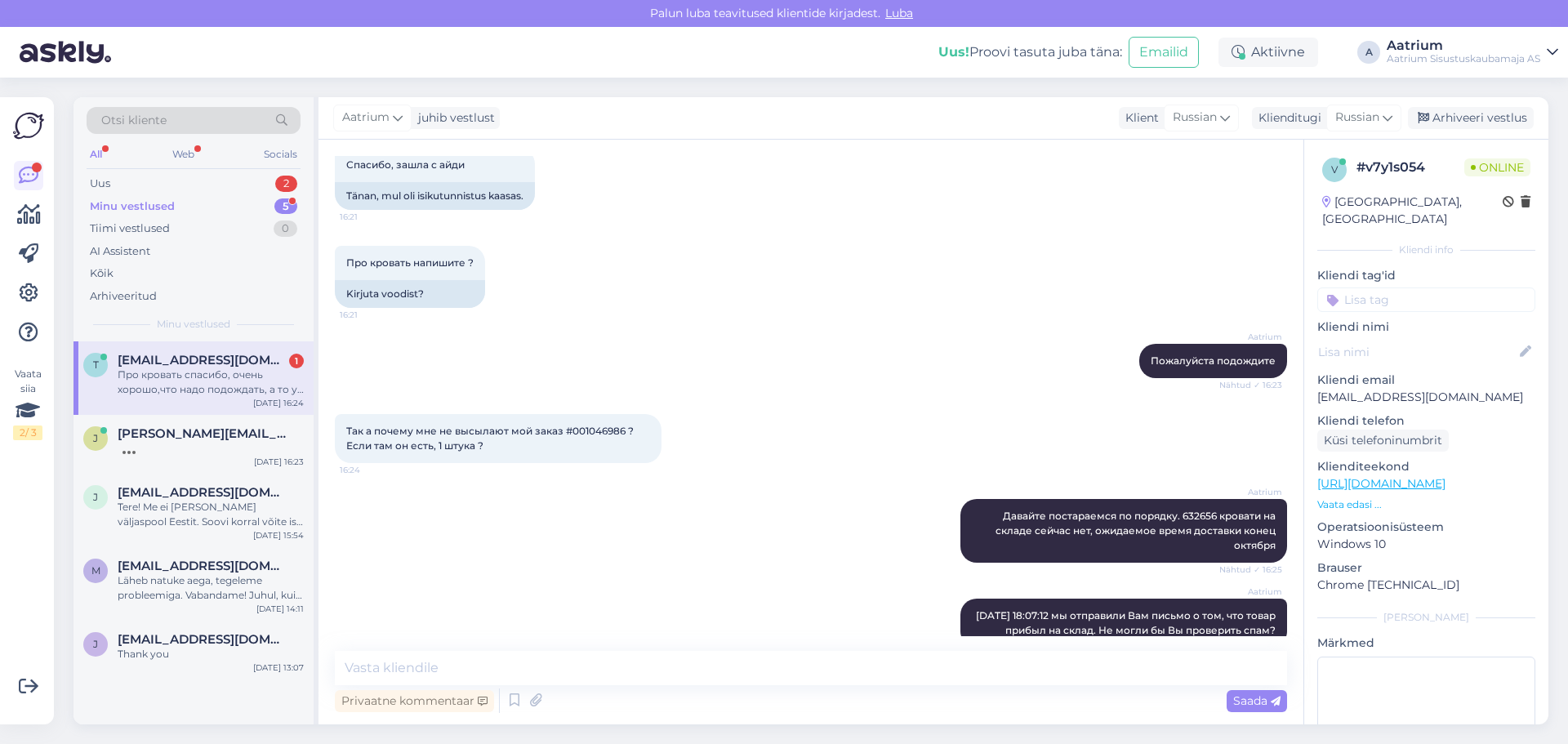
scroll to position [1773, 0]
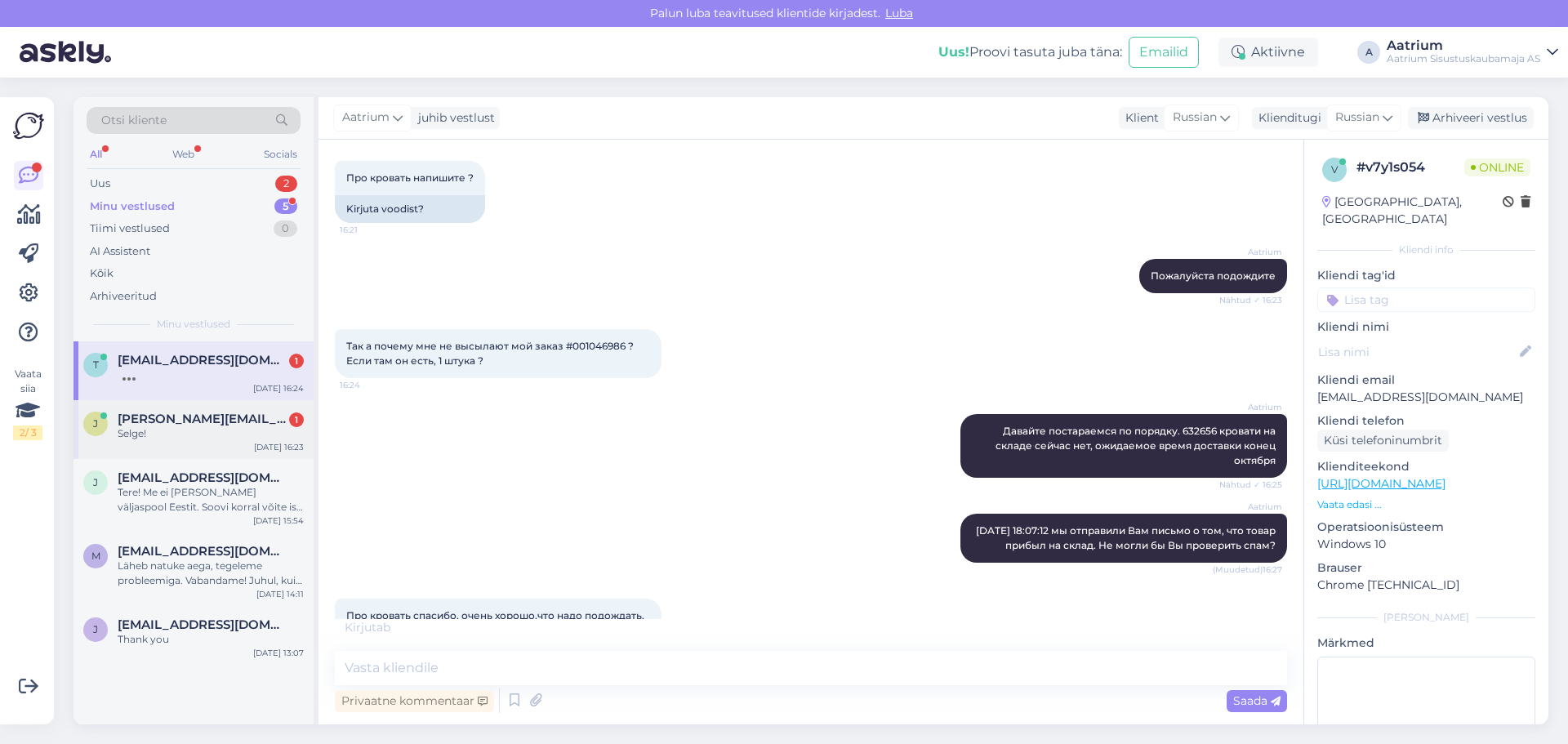
click at [171, 438] on div "Selge!" at bounding box center [210, 433] width 186 height 15
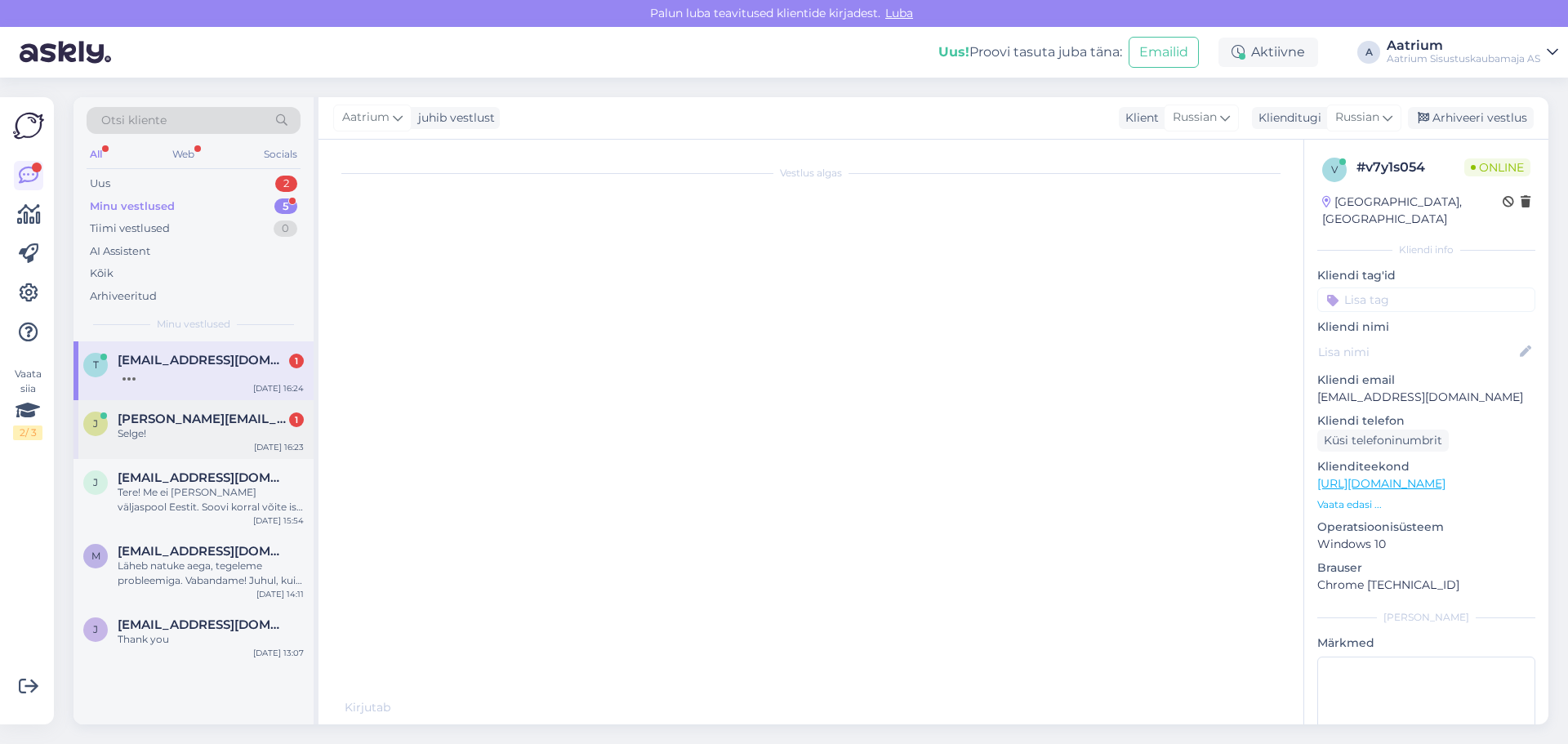
scroll to position [0, 0]
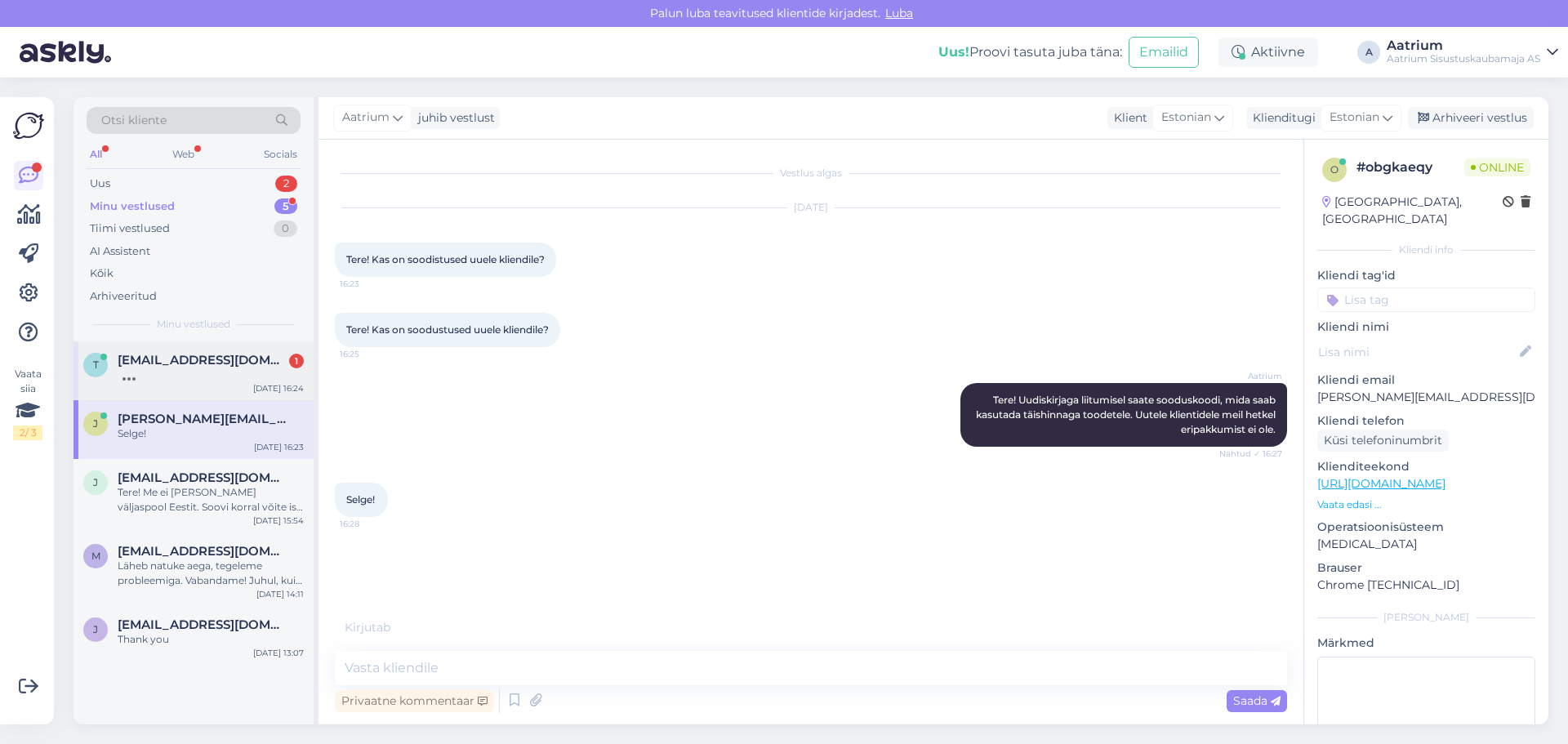
click at [169, 379] on div at bounding box center [210, 374] width 186 height 15
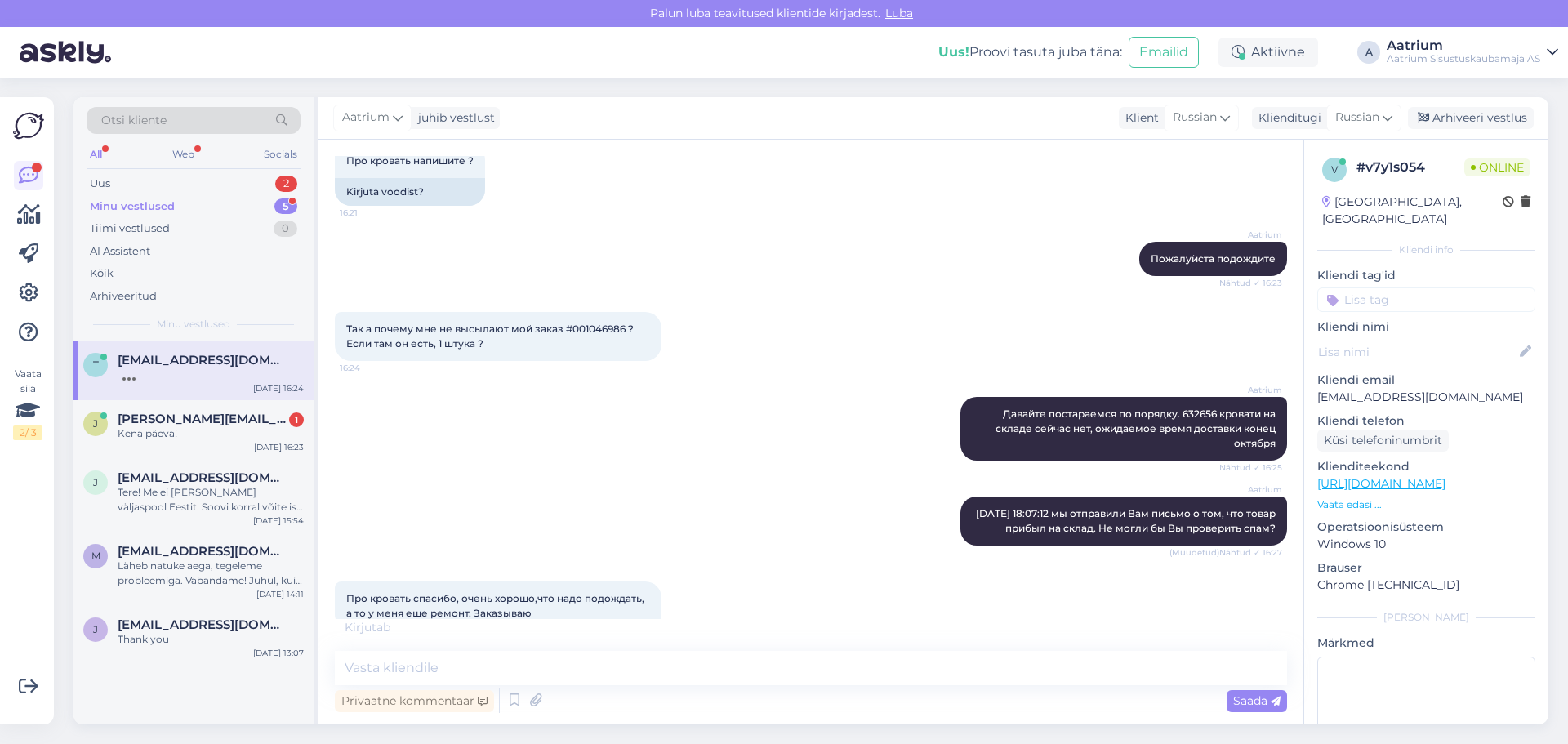
scroll to position [1773, 0]
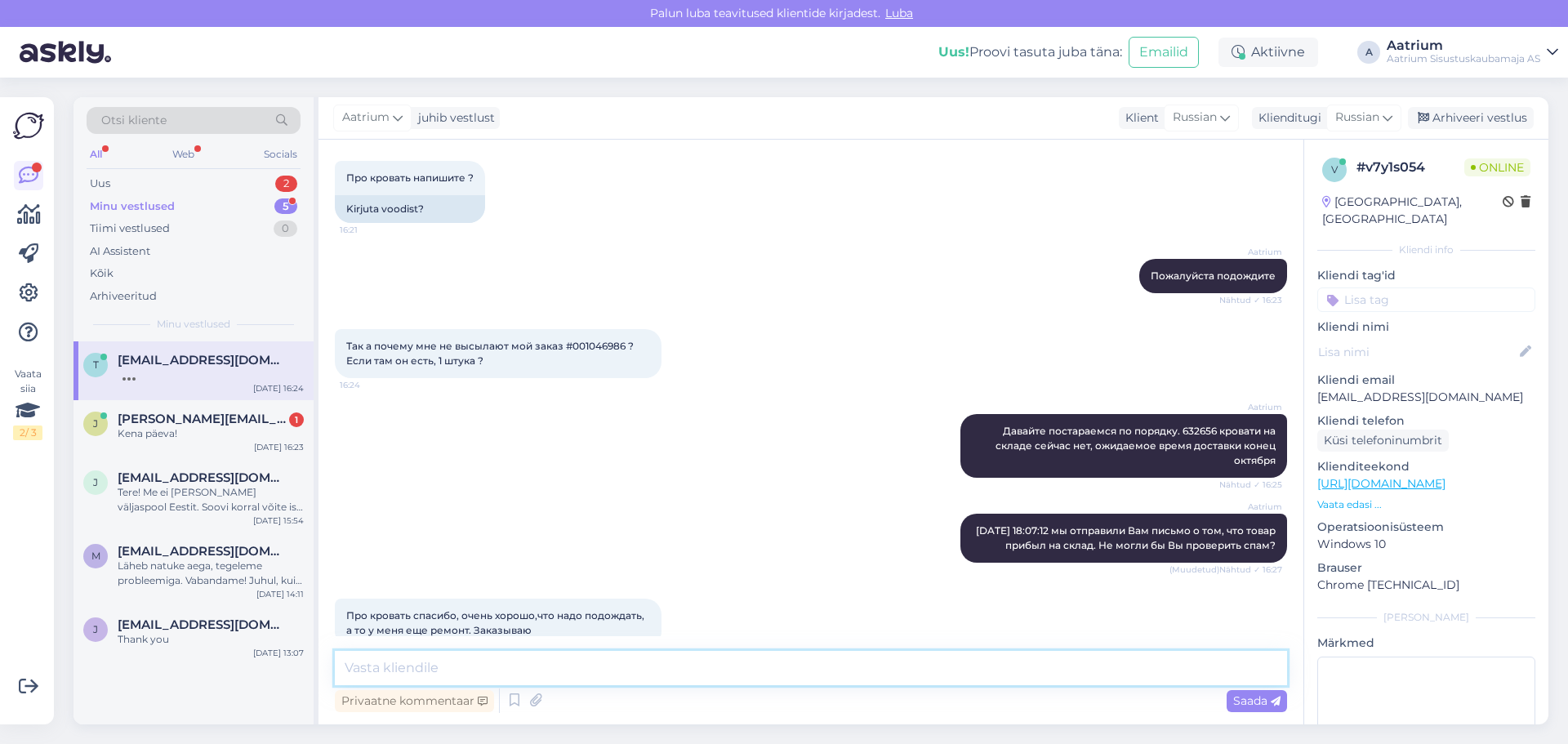
click at [407, 667] on textarea at bounding box center [811, 667] width 952 height 34
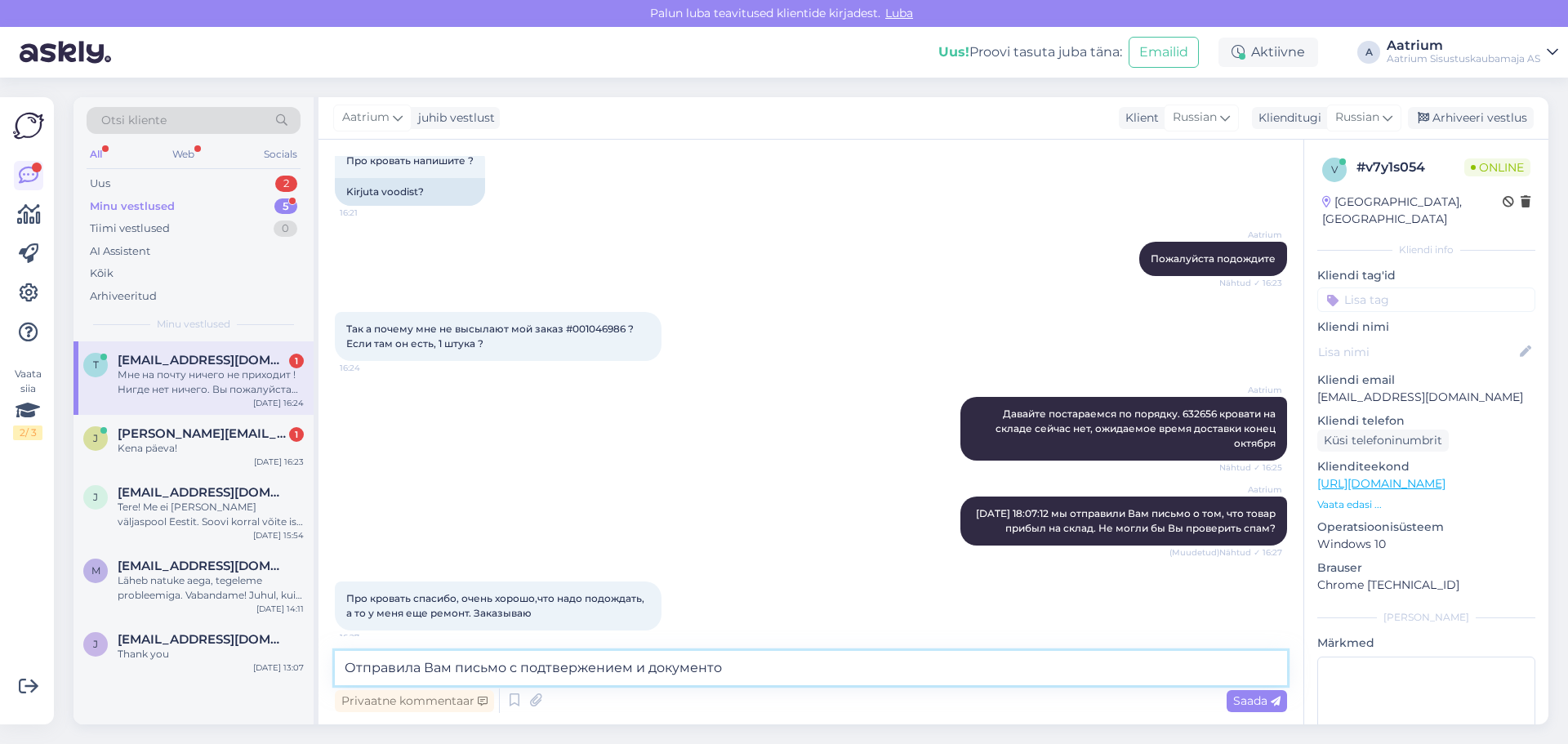
scroll to position [1858, 0]
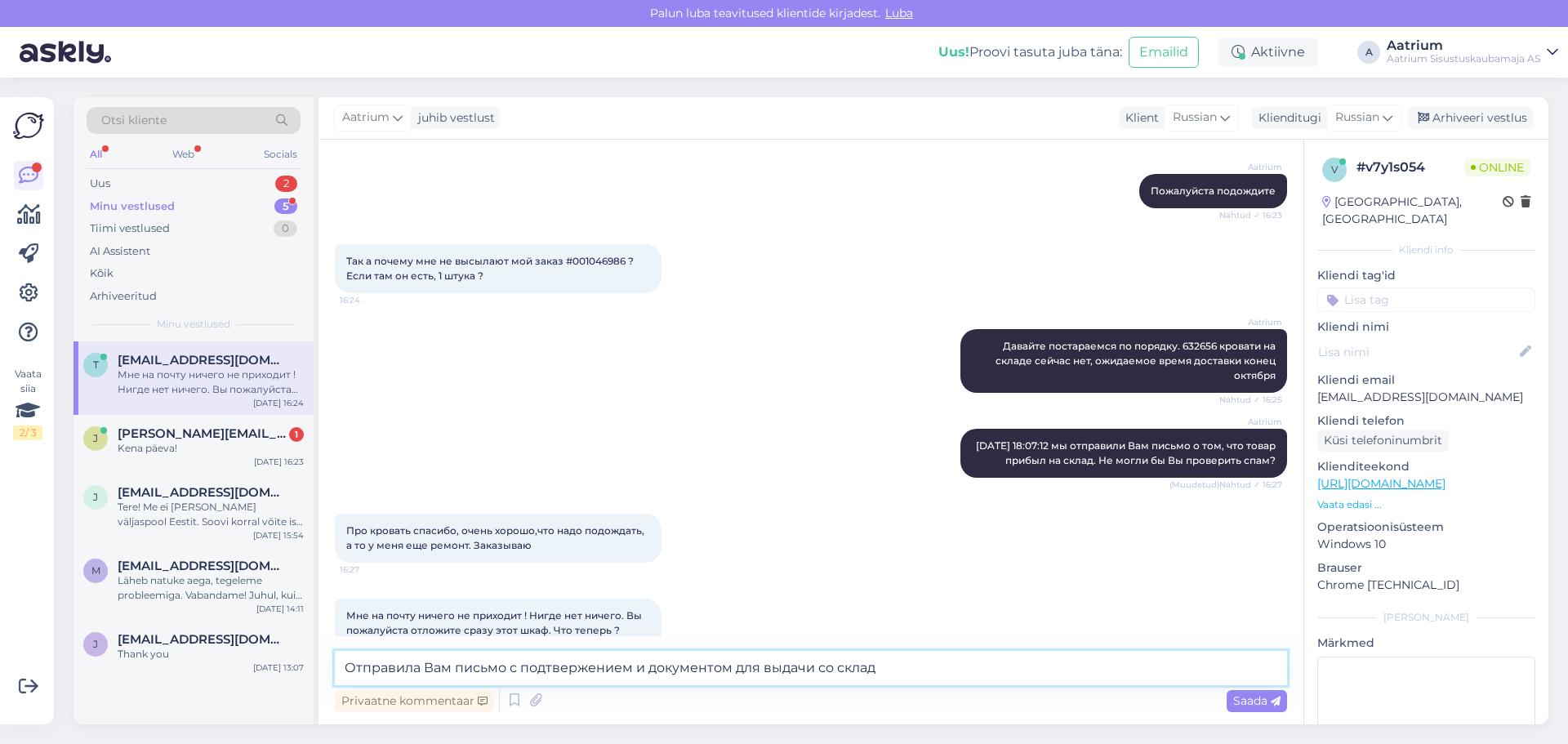
type textarea "Отправила Вам письмо с подтвержением и документом для выдачи со склада"
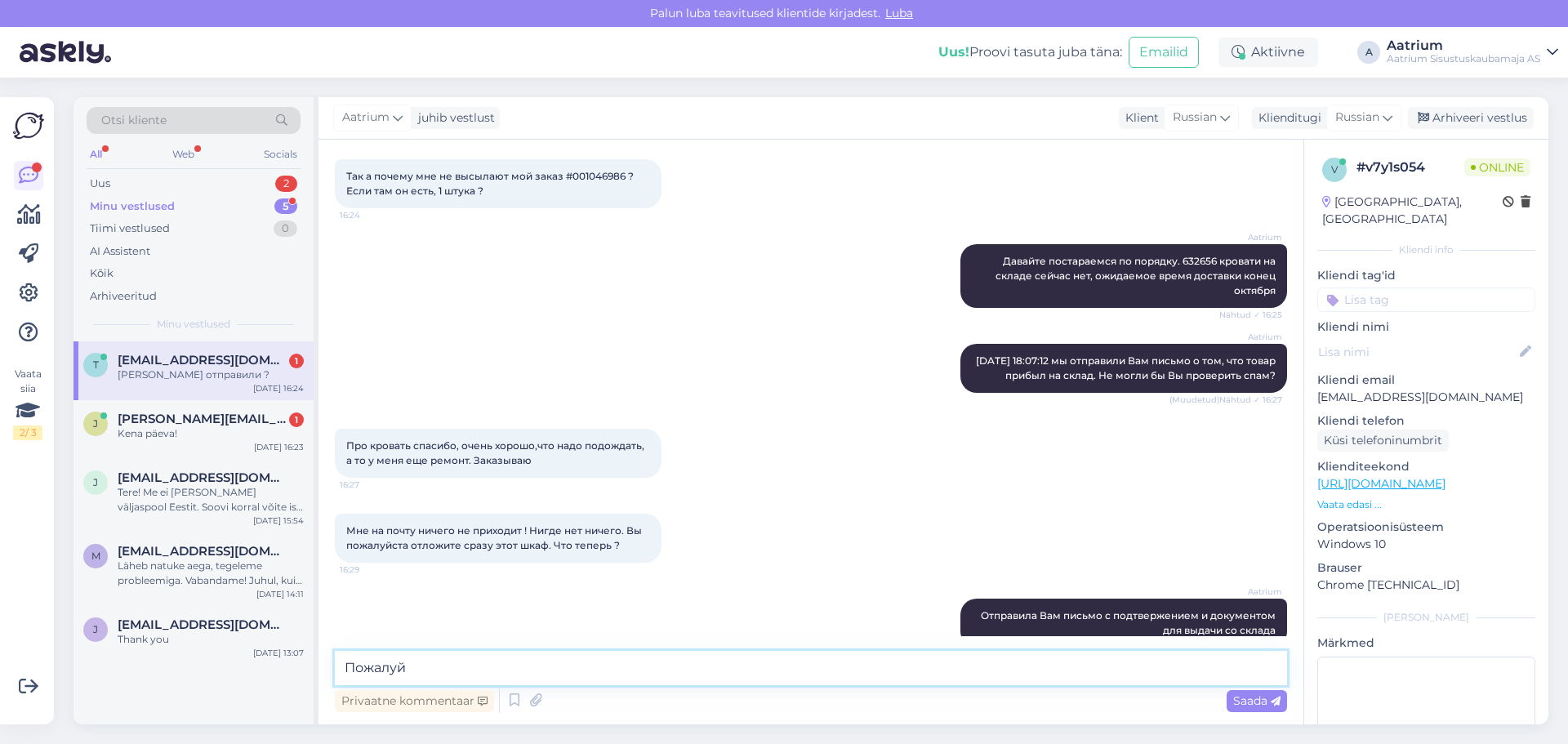
scroll to position [2013, 0]
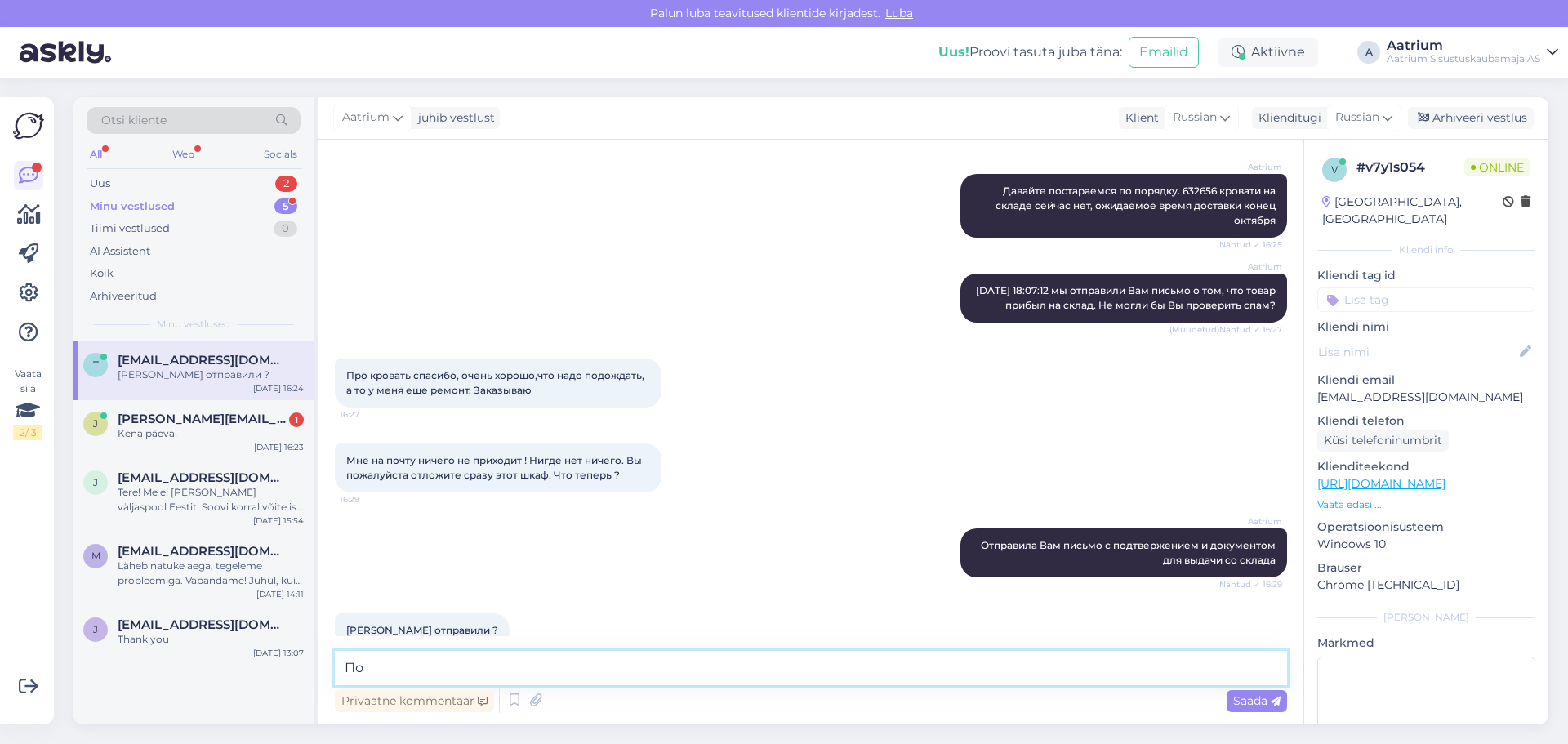
type textarea "П"
click at [1043, 389] on p "[EMAIL_ADDRESS][DOMAIN_NAME]" at bounding box center [1425, 398] width 218 height 17
copy p "[EMAIL_ADDRESS][DOMAIN_NAME]"
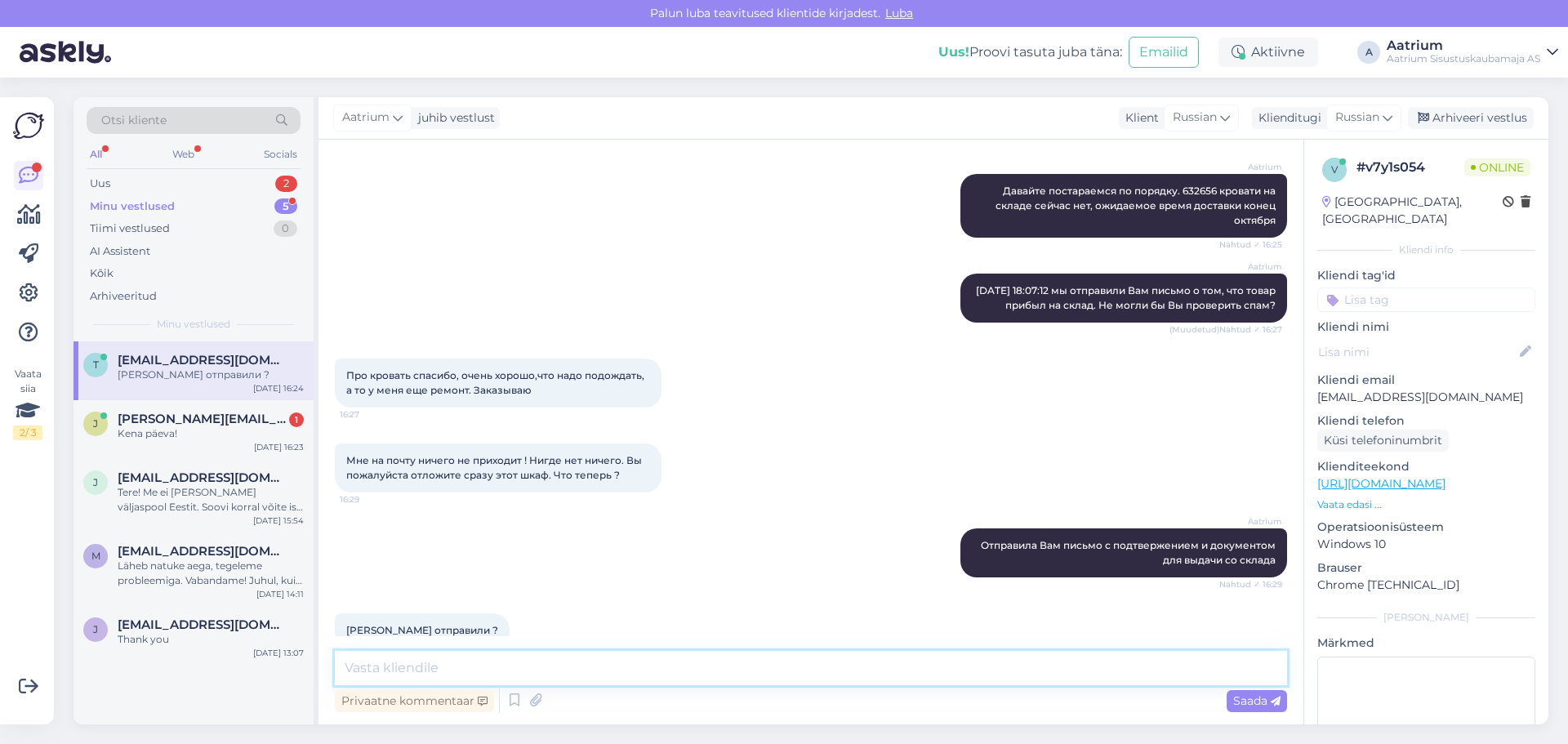
click at [381, 667] on textarea at bounding box center [811, 667] width 952 height 34
paste textarea "[EMAIL_ADDRESS][DOMAIN_NAME]"
type textarea "на почту [EMAIL_ADDRESS][DOMAIN_NAME]"
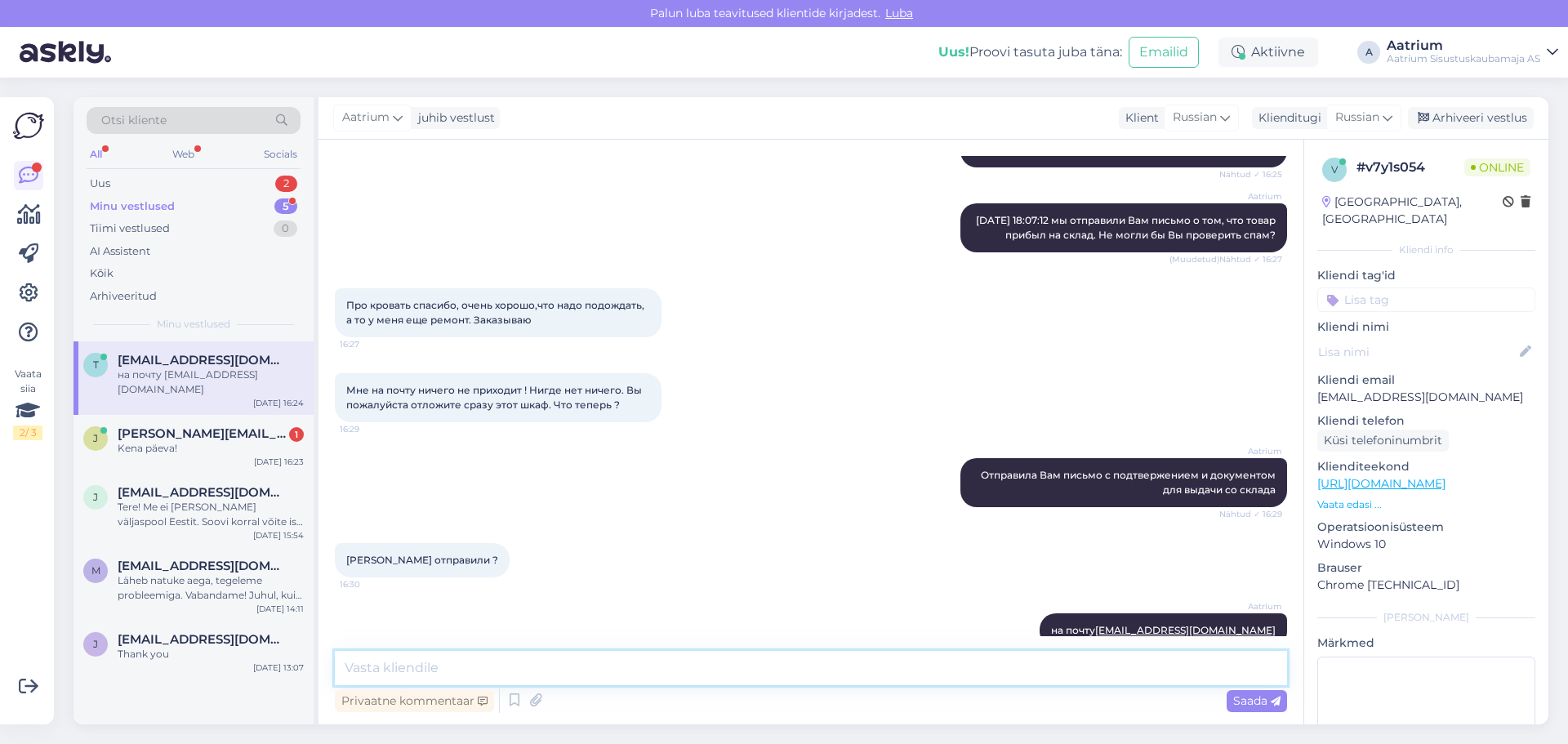
click at [430, 666] on textarea at bounding box center [811, 667] width 952 height 34
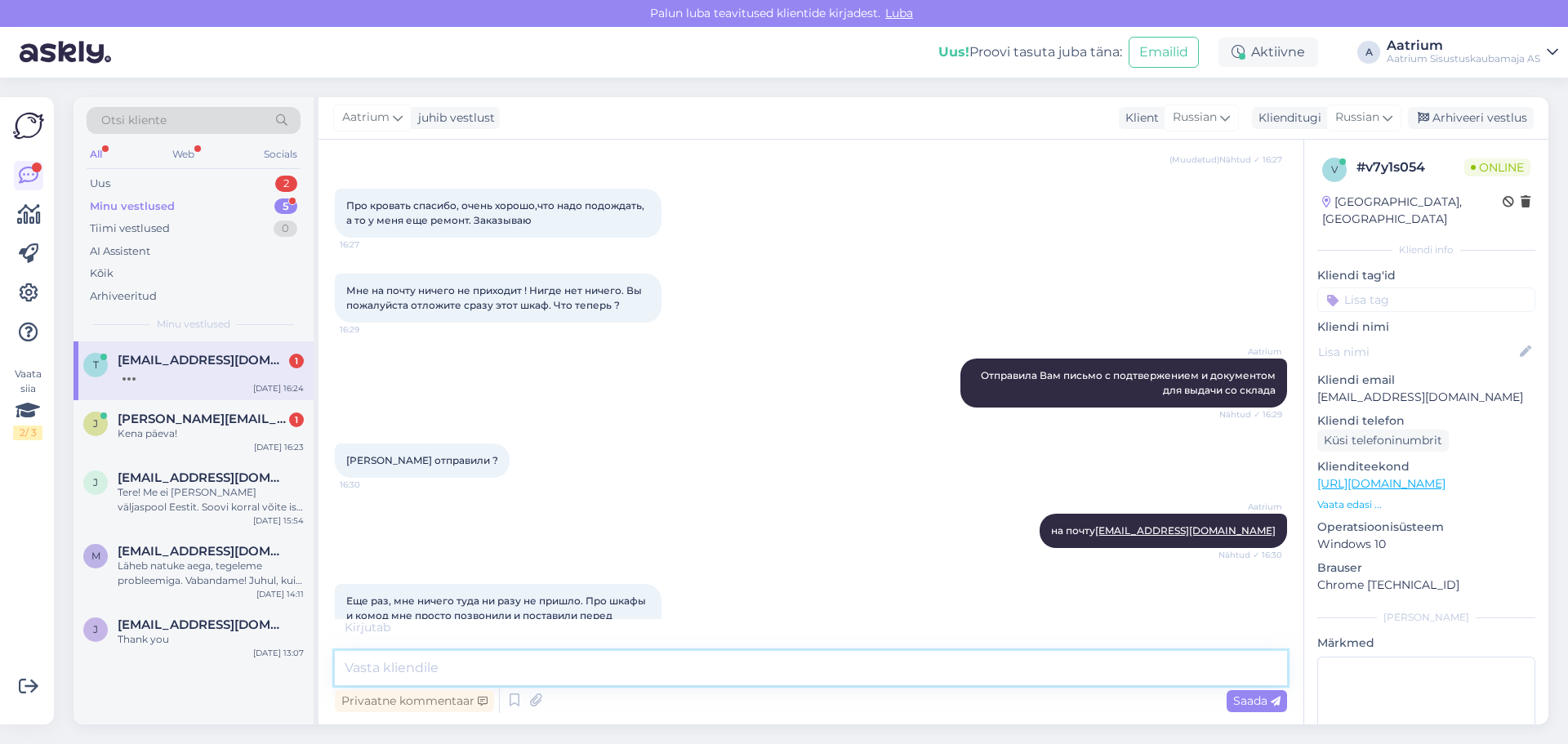
click at [417, 667] on textarea at bounding box center [811, 667] width 952 height 34
type textarea "G"
type textarea "Пожалуйста проверьте почту еще раз"
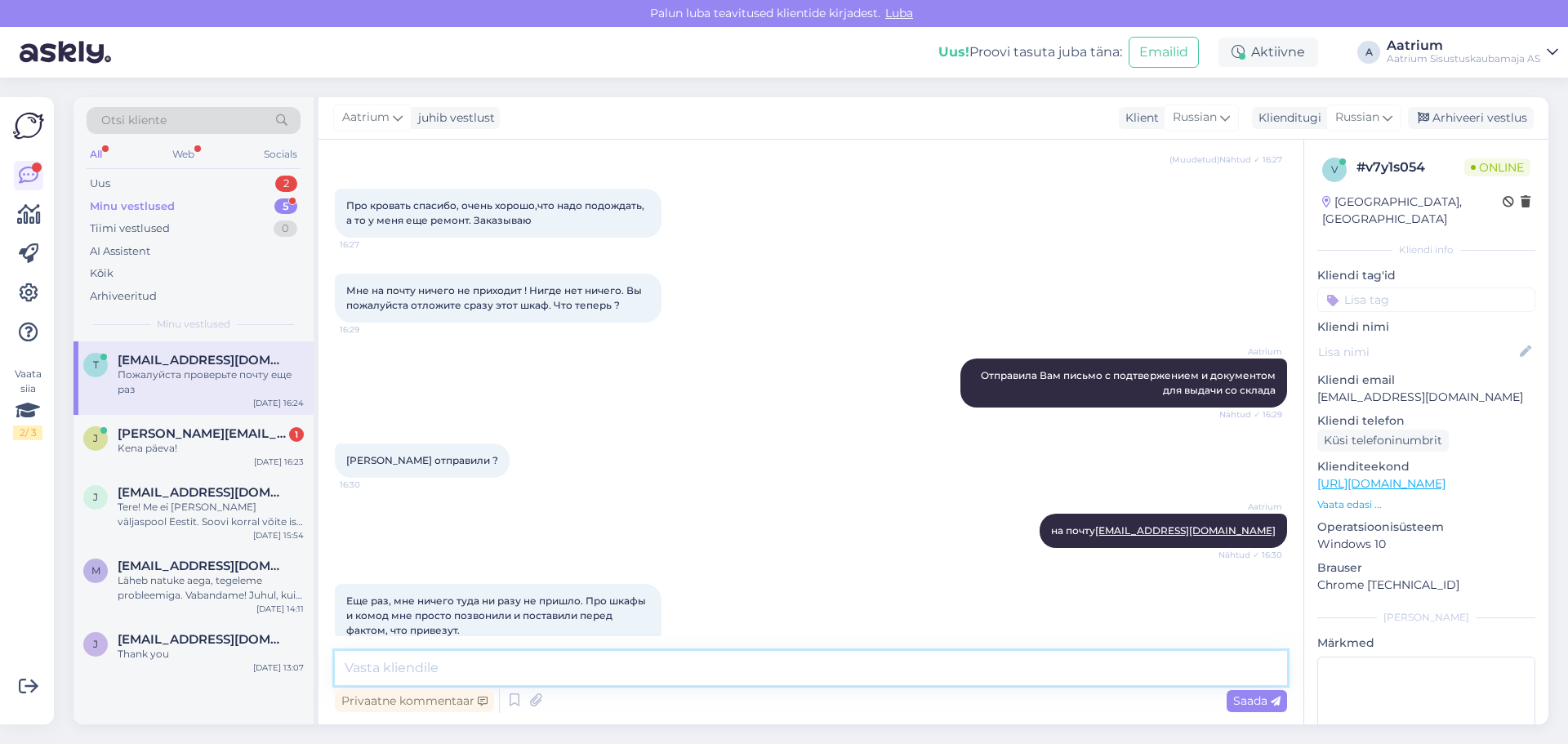
scroll to position [2253, 0]
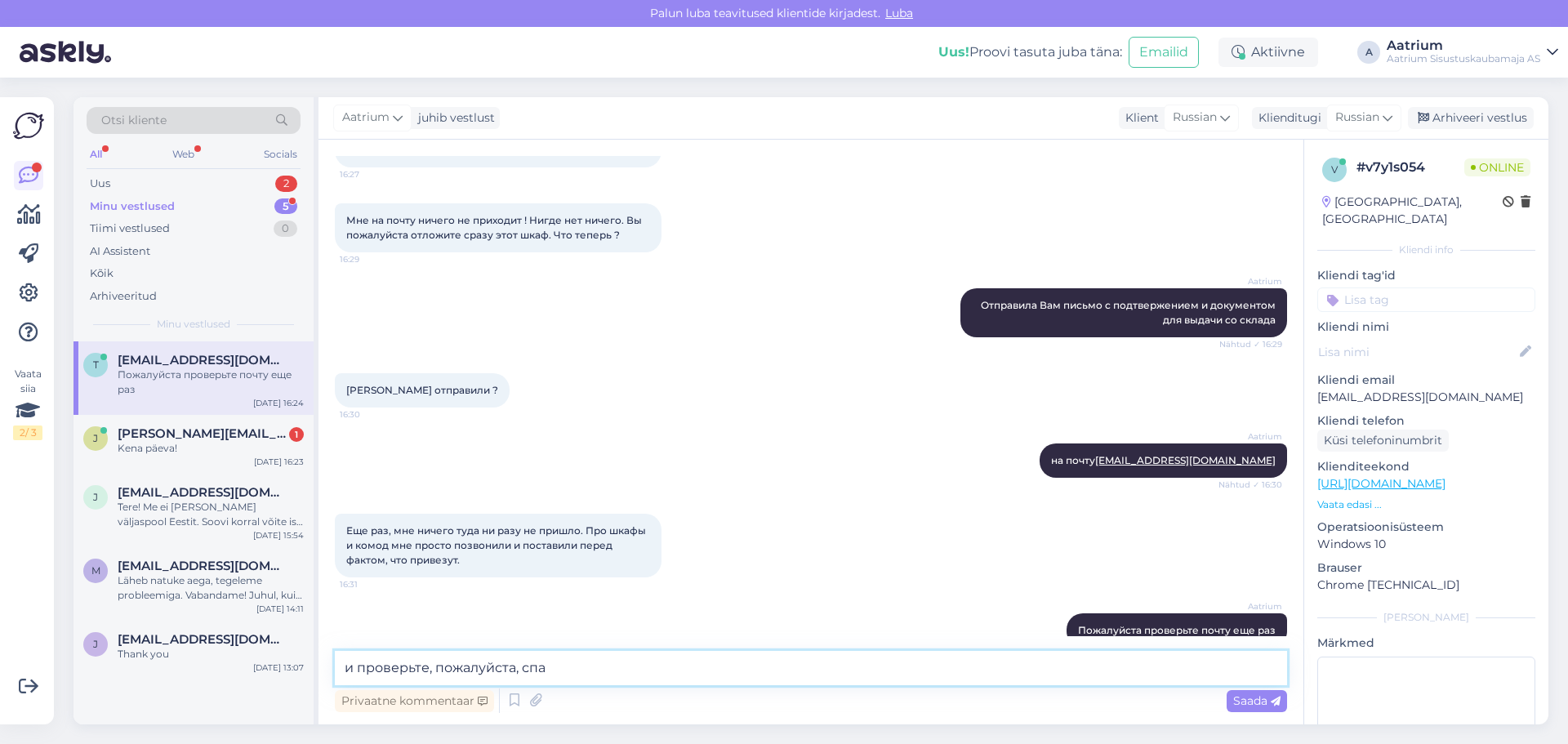
type textarea "и проверьте, пожалуйста, спам"
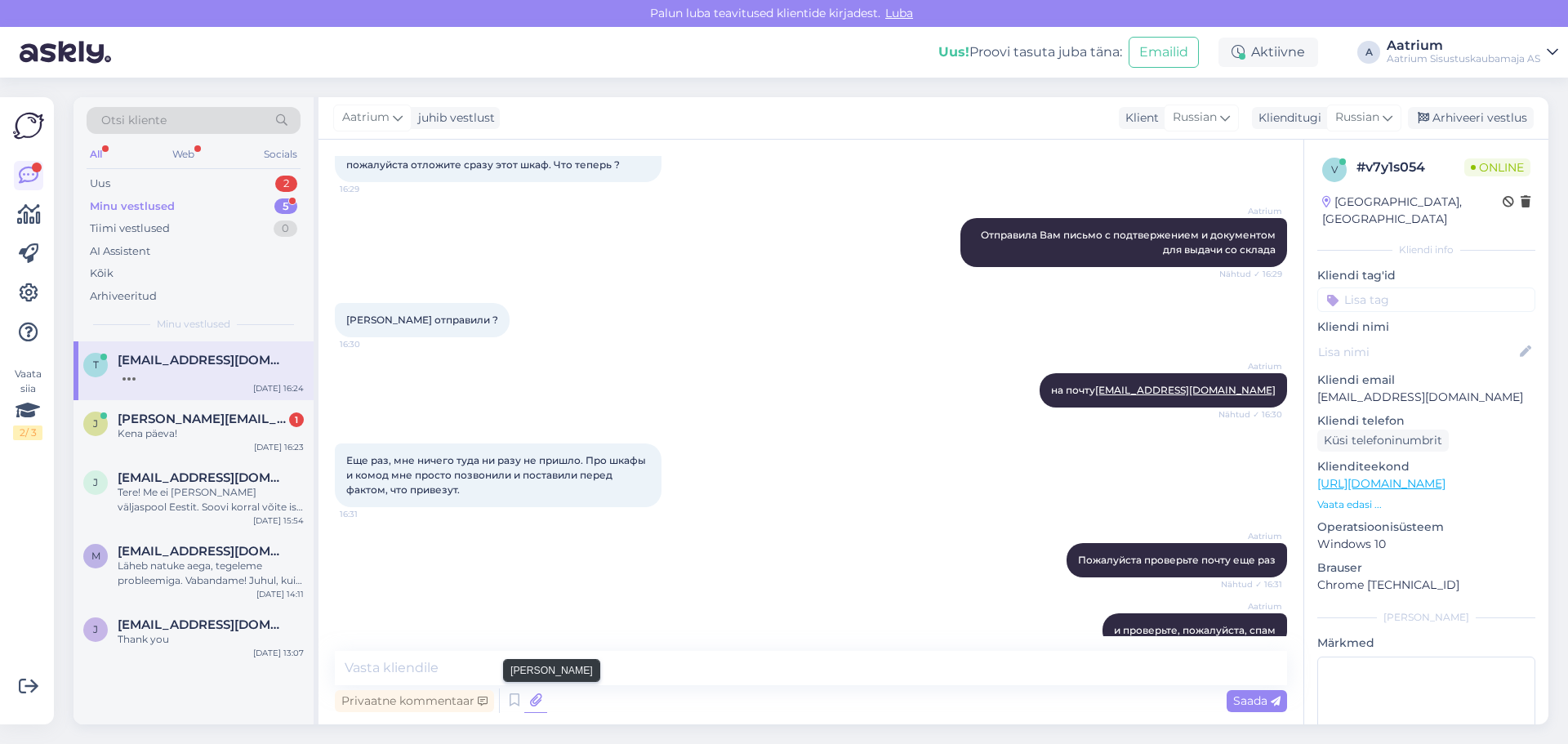
click at [533, 704] on icon at bounding box center [536, 700] width 23 height 24
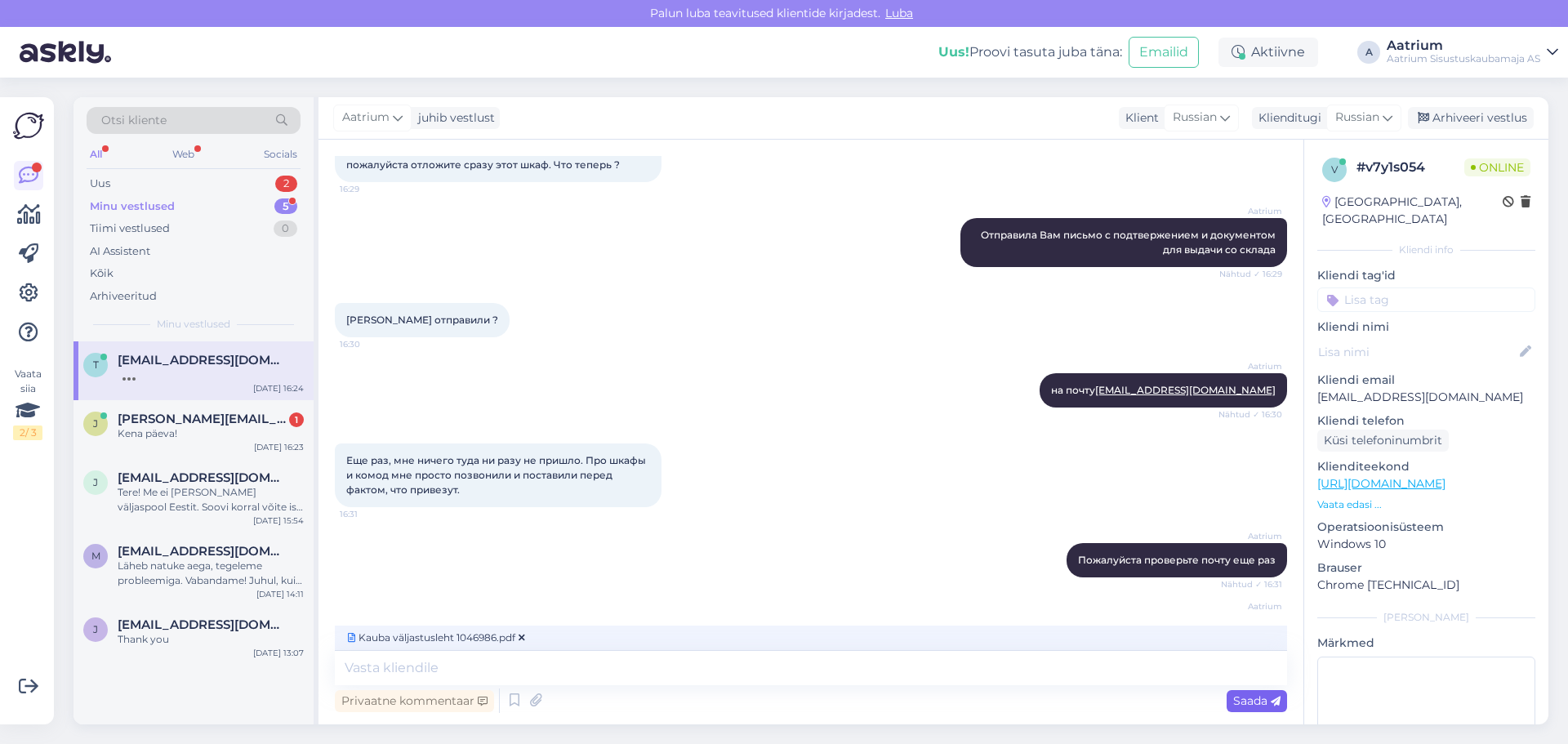
click at [1043, 700] on span "Saada" at bounding box center [1257, 700] width 47 height 15
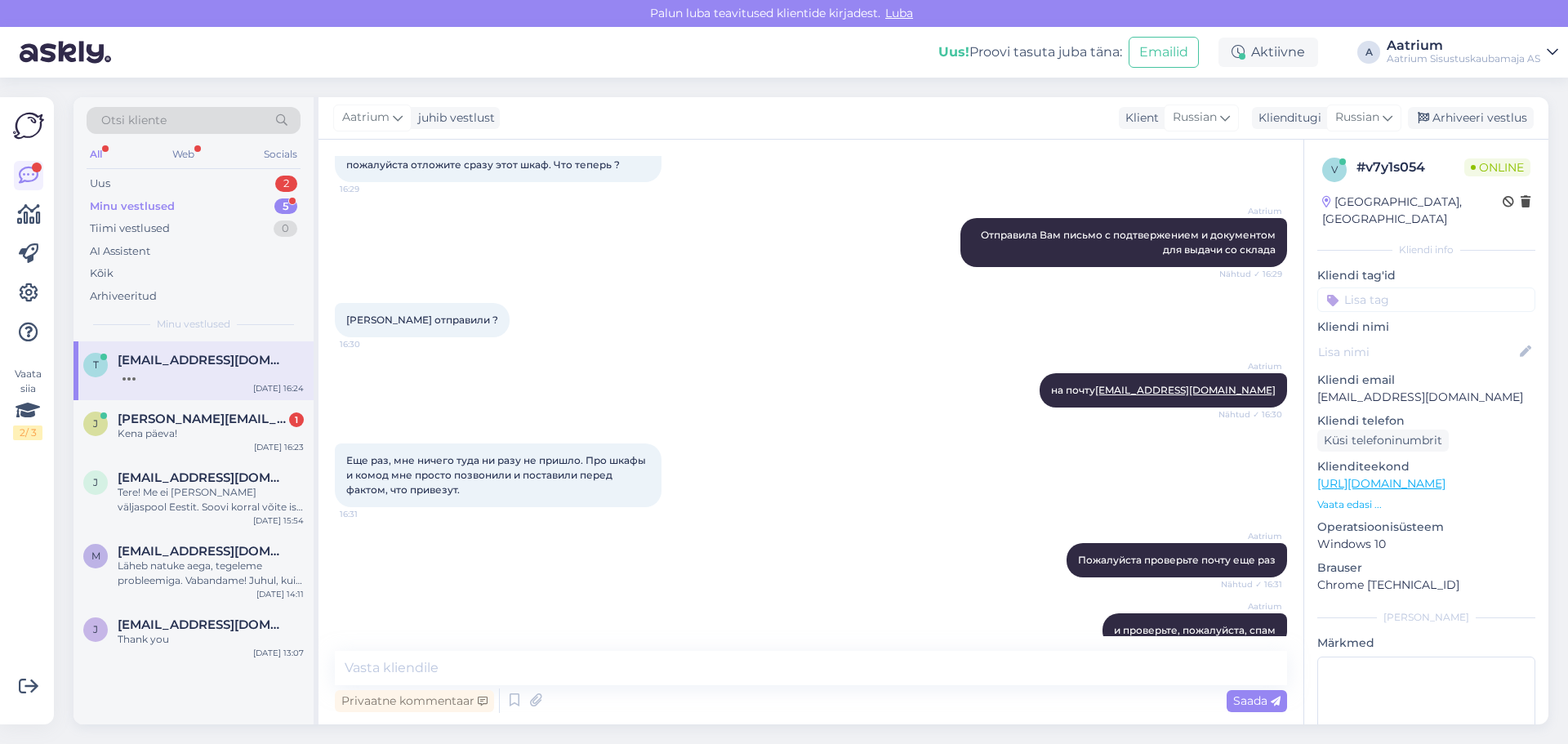
scroll to position [2395, 0]
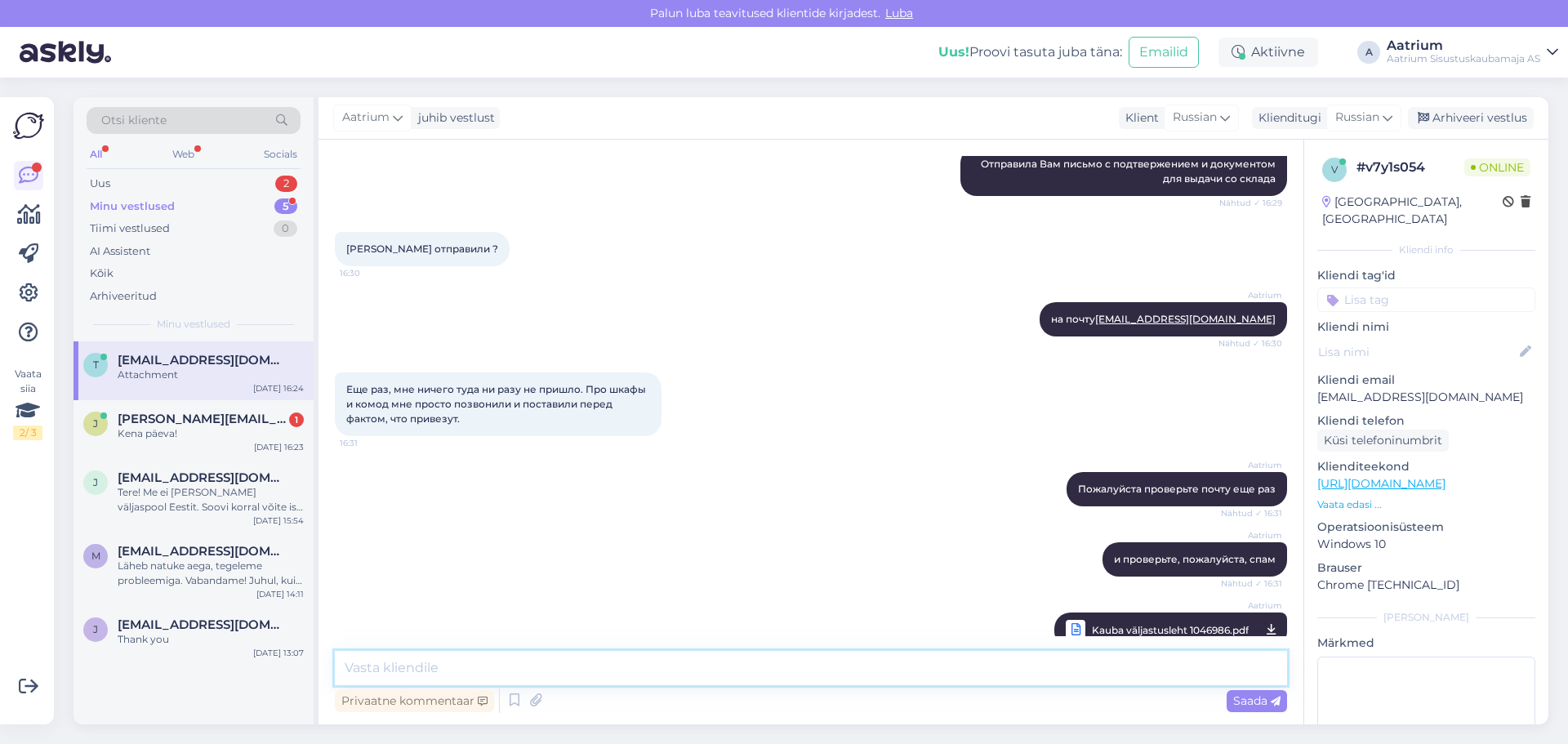
click at [556, 672] on textarea at bounding box center [811, 667] width 952 height 34
click at [977, 662] on textarea "На основании этого документа можете получить шкаф. Склад находится по адресу" at bounding box center [811, 667] width 952 height 34
paste textarea "[STREET_ADDRESS]"
type textarea "На основании этого документа можете получить шкаф. Склад находится по адресу [S…"
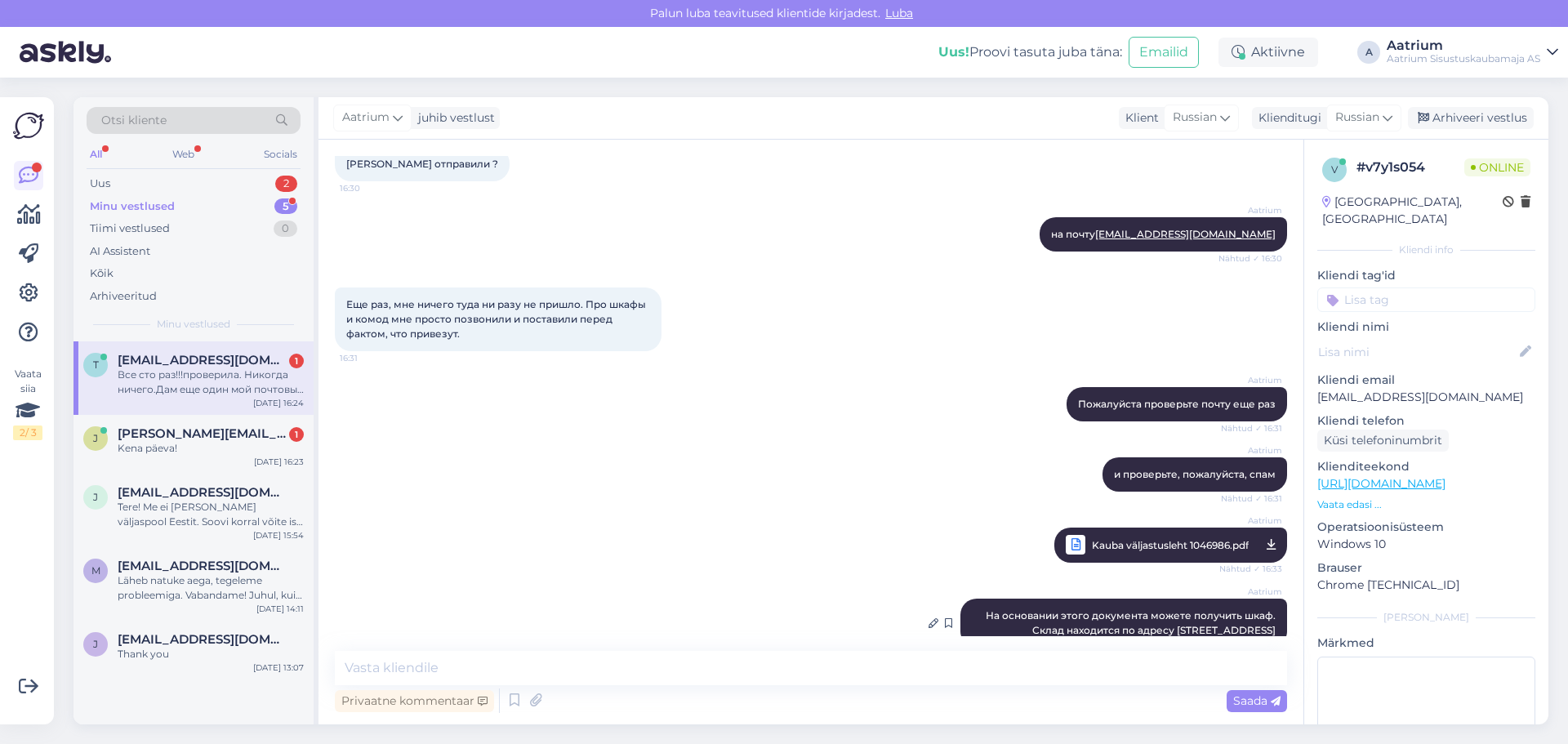
scroll to position [2579, 0]
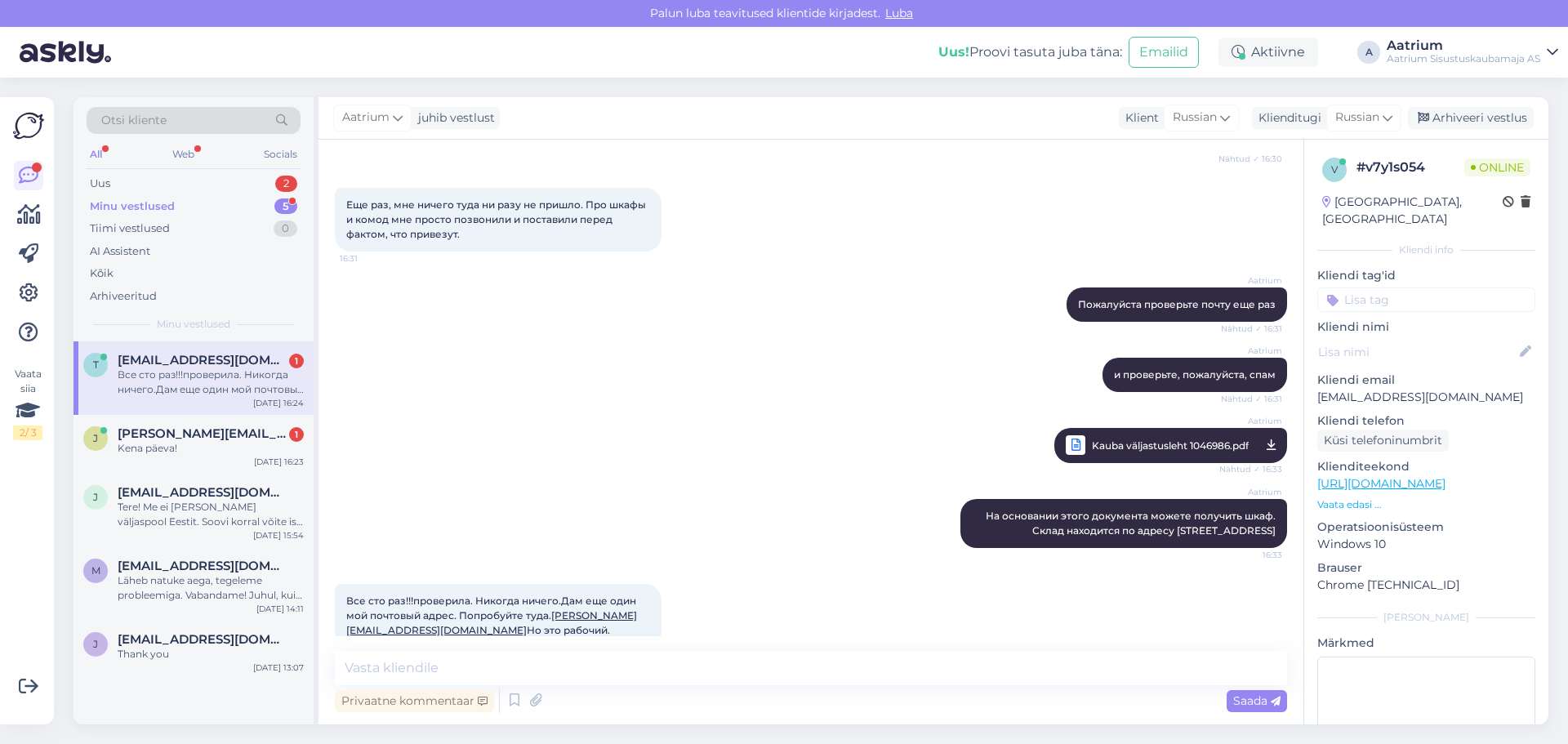
click at [338, 600] on div "Все сто раз!!!проверила. Никогда ничего.Дам еще один мой почтовый адрес. Попроб…" at bounding box center [498, 615] width 327 height 64
click at [1043, 510] on span "На основании этого документа можете получить шкаф. Склад находится по адресу [S…" at bounding box center [1131, 523] width 292 height 27
drag, startPoint x: 344, startPoint y: 601, endPoint x: 498, endPoint y: 603, distance: 154.0
click at [498, 603] on div "Все сто раз!!!проверила. Никогда ничего.Дам еще один мой почтовый адрес. Попроб…" at bounding box center [498, 615] width 327 height 64
copy span "[PERSON_NAME][EMAIL_ADDRESS][DOMAIN_NAME]"
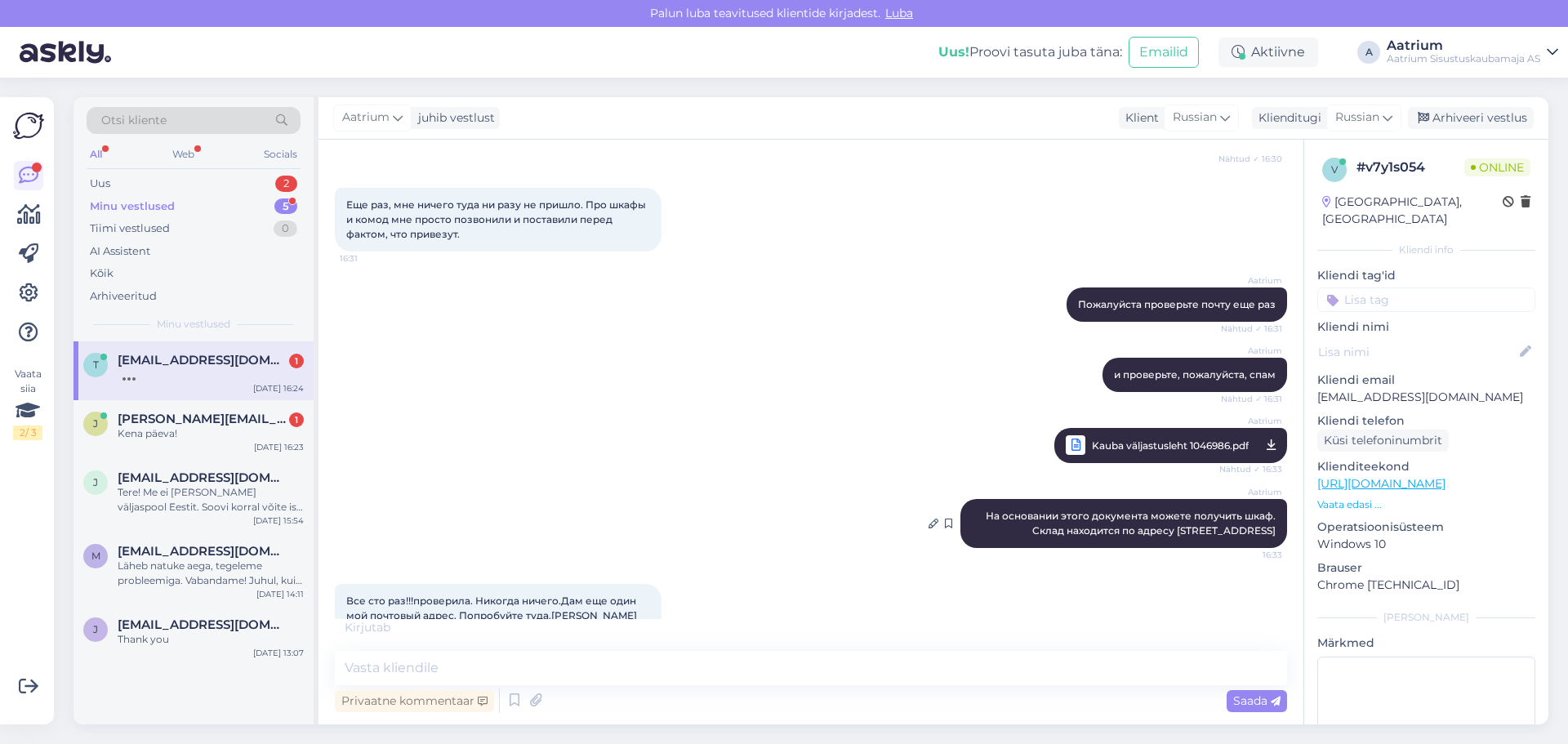
click at [1043, 510] on span "На основании этого документа можете получить шкаф. Склад находится по адресу [S…" at bounding box center [1131, 523] width 292 height 27
drag, startPoint x: 1169, startPoint y: 491, endPoint x: 920, endPoint y: 493, distance: 249.0
click at [928, 519] on icon at bounding box center [932, 523] width 10 height 10
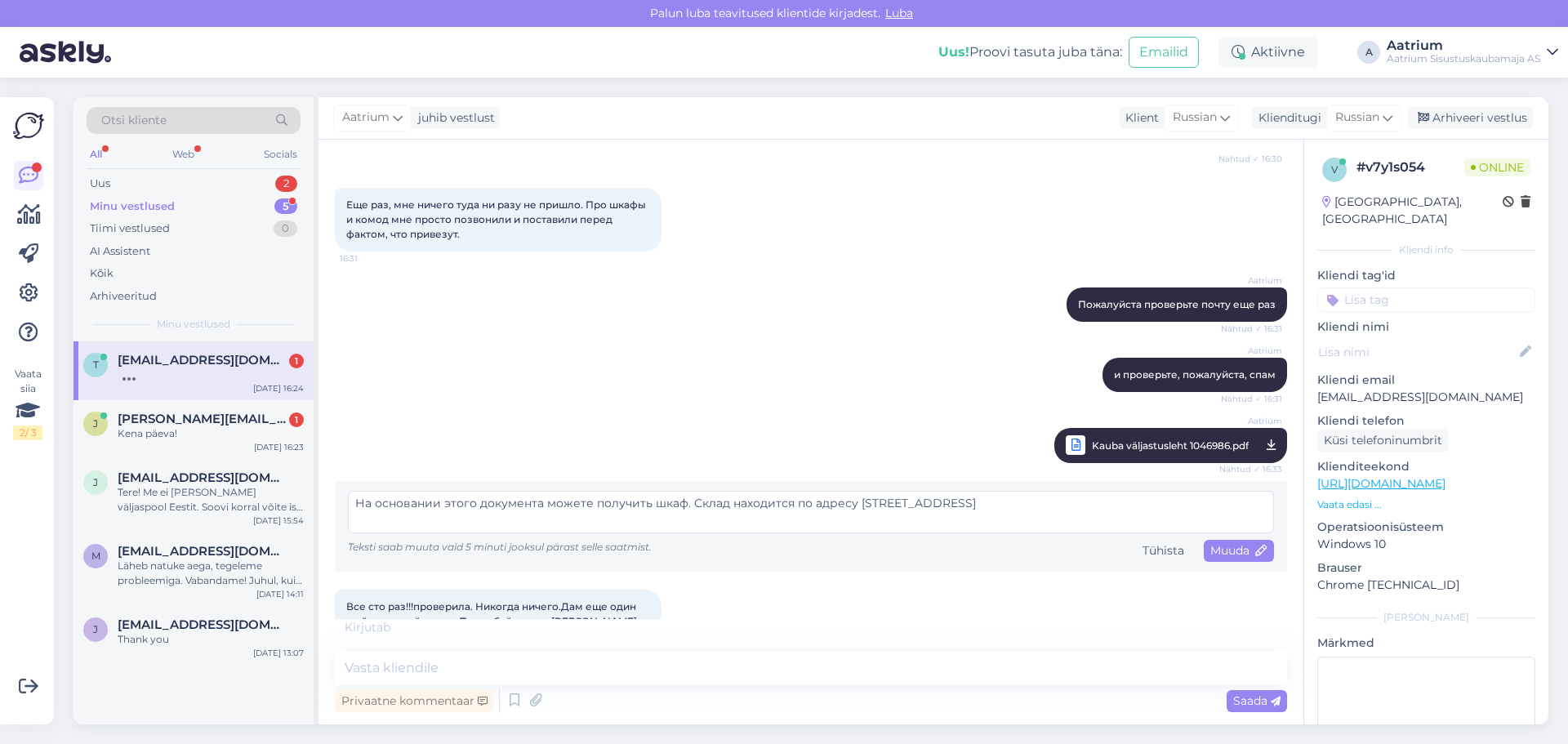
drag, startPoint x: 857, startPoint y: 477, endPoint x: 937, endPoint y: 476, distance: 80.0
click at [937, 491] on textarea "На основании этого документа можете получить шкаф. Склад находится по адресу [S…" at bounding box center [811, 512] width 926 height 43
type textarea "На основании этого документа можете получить шкаф. Склад находится по адресу [S…"
click at [1043, 543] on span "Muuda" at bounding box center [1238, 550] width 57 height 15
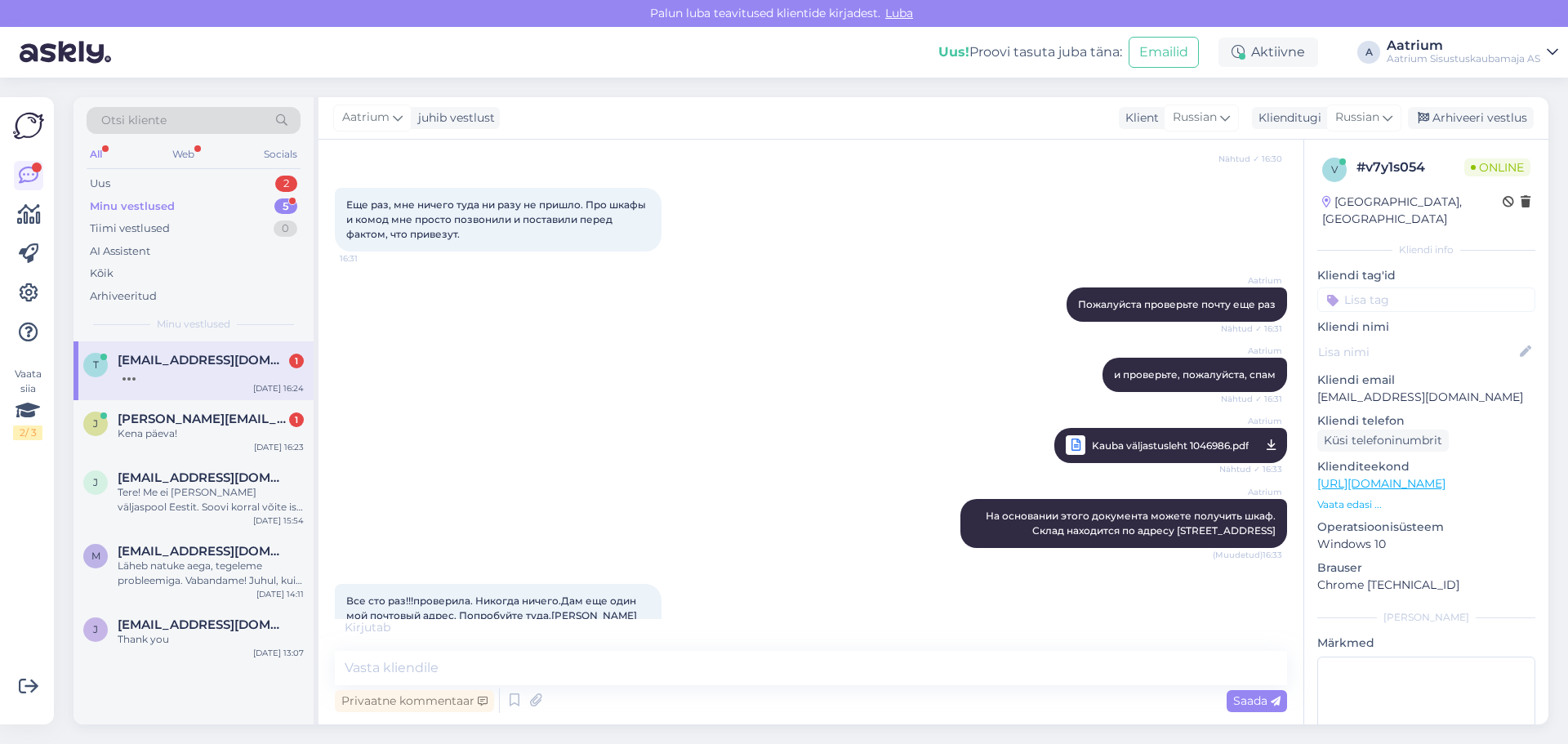
click at [345, 596] on div "Все сто раз!!!проверила. Никогда ничего.Дам еще один мой почтовый адрес. Попроб…" at bounding box center [498, 615] width 327 height 64
drag, startPoint x: 344, startPoint y: 604, endPoint x: 495, endPoint y: 593, distance: 151.4
click at [495, 593] on div "Все сто раз!!!проверила. Никогда ничего.Дам еще один мой почтовый адрес. Попроб…" at bounding box center [498, 615] width 327 height 64
click at [554, 605] on span "Все сто раз!!!проверила. Никогда ничего.Дам еще один мой почтовый адрес. Попроб…" at bounding box center [492, 615] width 292 height 42
drag, startPoint x: 343, startPoint y: 603, endPoint x: 493, endPoint y: 605, distance: 150.0
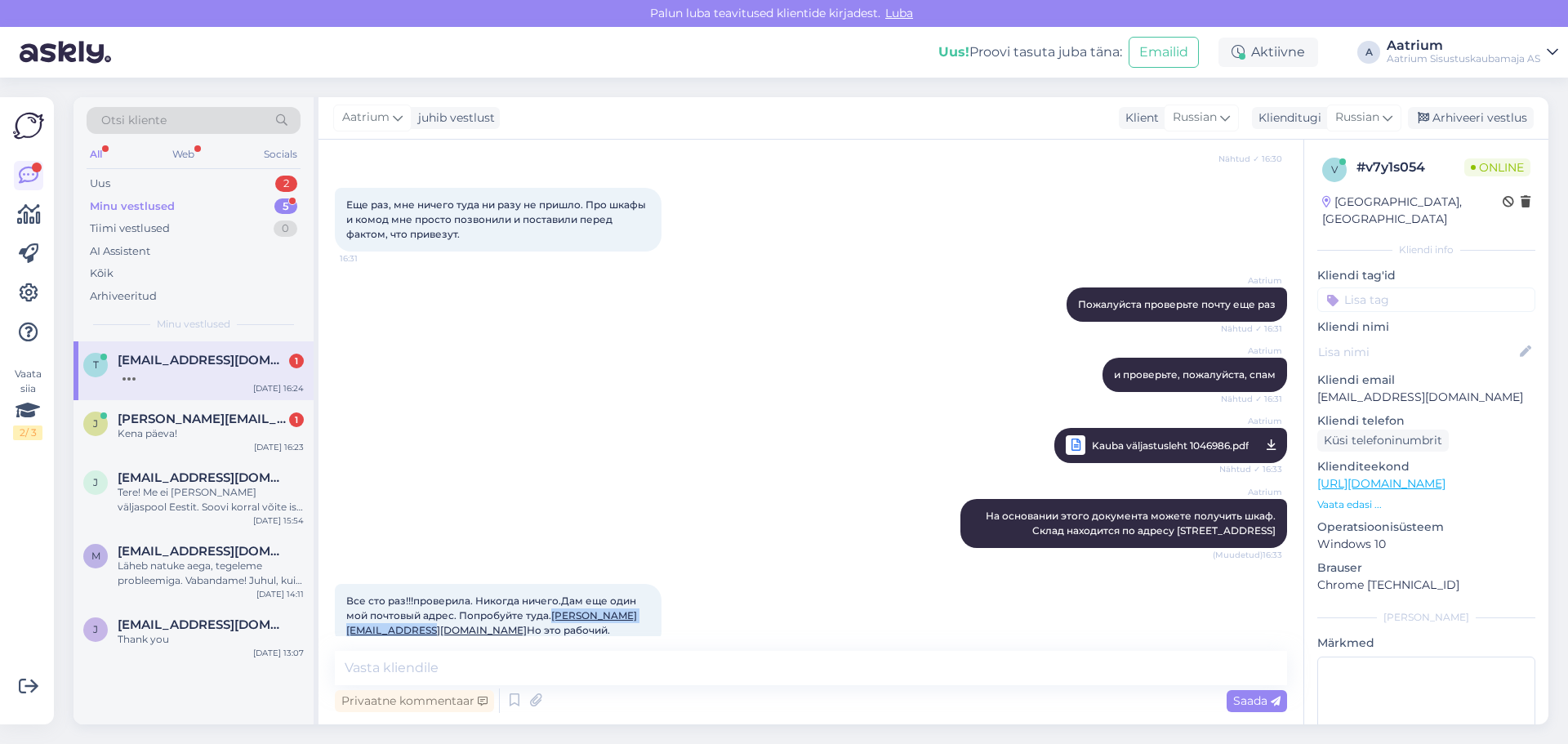
click at [493, 605] on div "Все сто раз!!!проверила. Никогда ничего.Дам еще один мой почтовый адрес. Попроб…" at bounding box center [498, 615] width 327 height 64
copy link "[PERSON_NAME][EMAIL_ADDRESS][DOMAIN_NAME]"
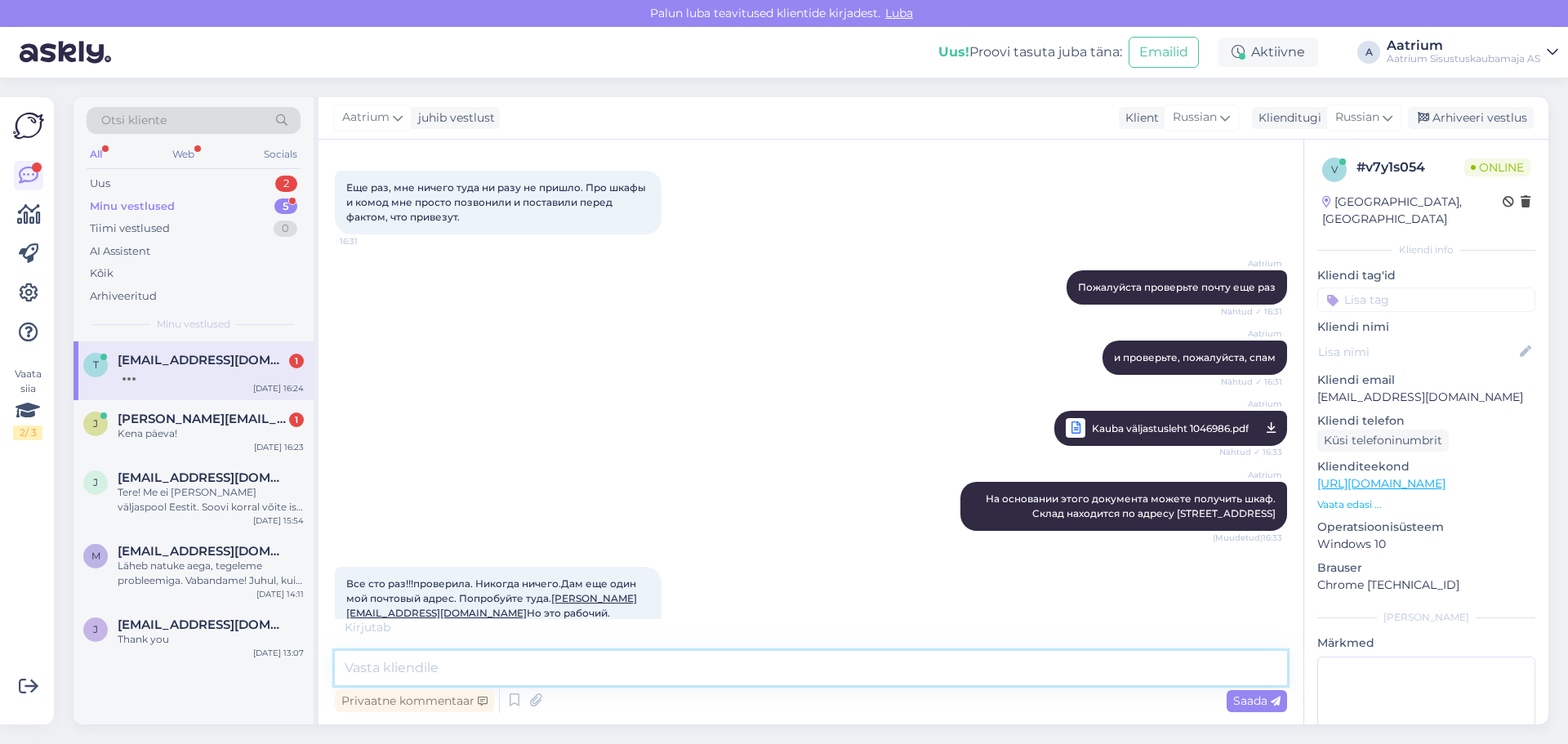
click at [397, 670] on textarea at bounding box center [811, 667] width 952 height 34
type textarea "J"
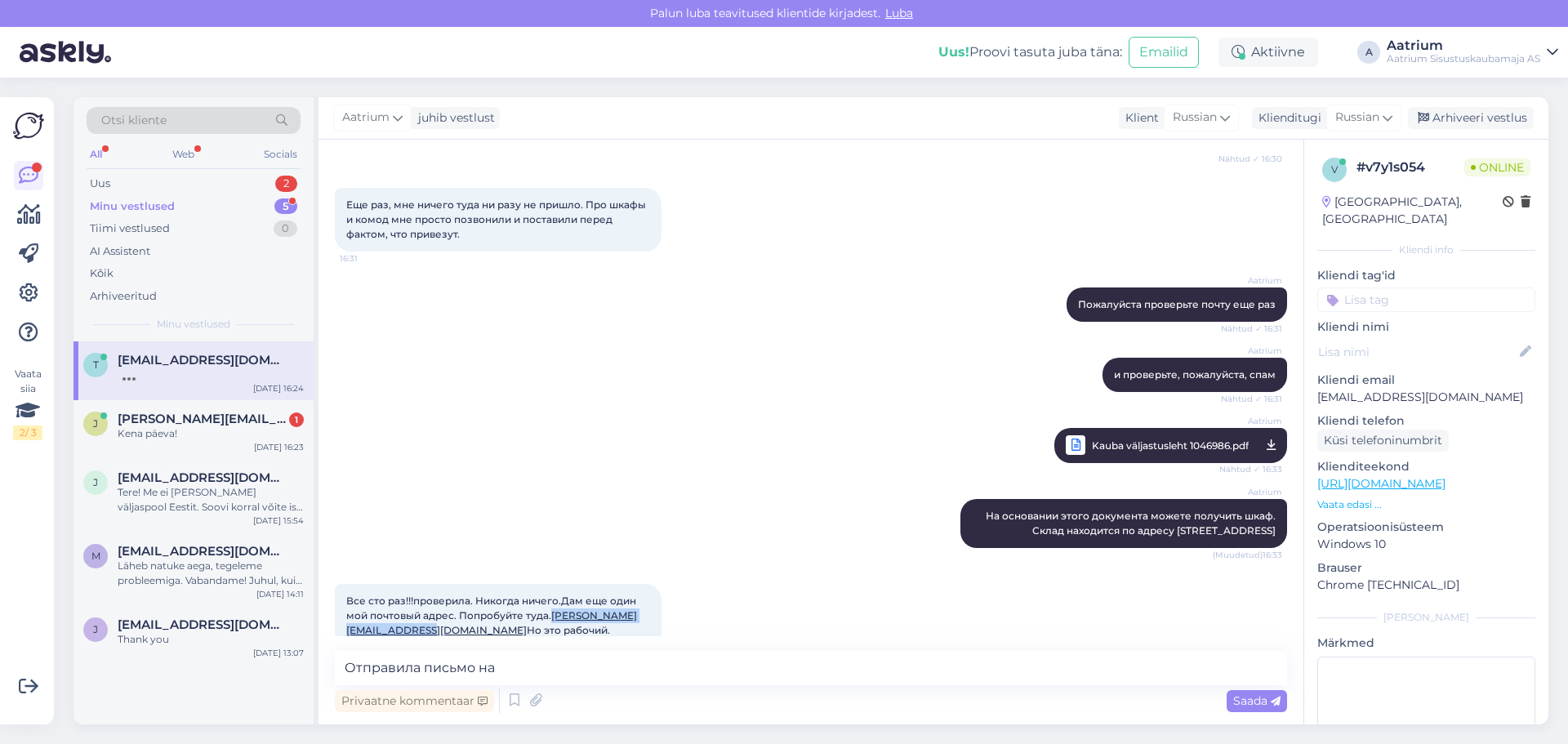
drag, startPoint x: 341, startPoint y: 605, endPoint x: 494, endPoint y: 607, distance: 153.0
click at [494, 607] on div "Все сто раз!!!проверила. Никогда ничего.Дам еще один мой почтовый адрес. Попроб…" at bounding box center [498, 615] width 327 height 64
copy link "[PERSON_NAME][EMAIL_ADDRESS][DOMAIN_NAME]"
click at [528, 669] on textarea "Отправила письмо на" at bounding box center [811, 667] width 952 height 34
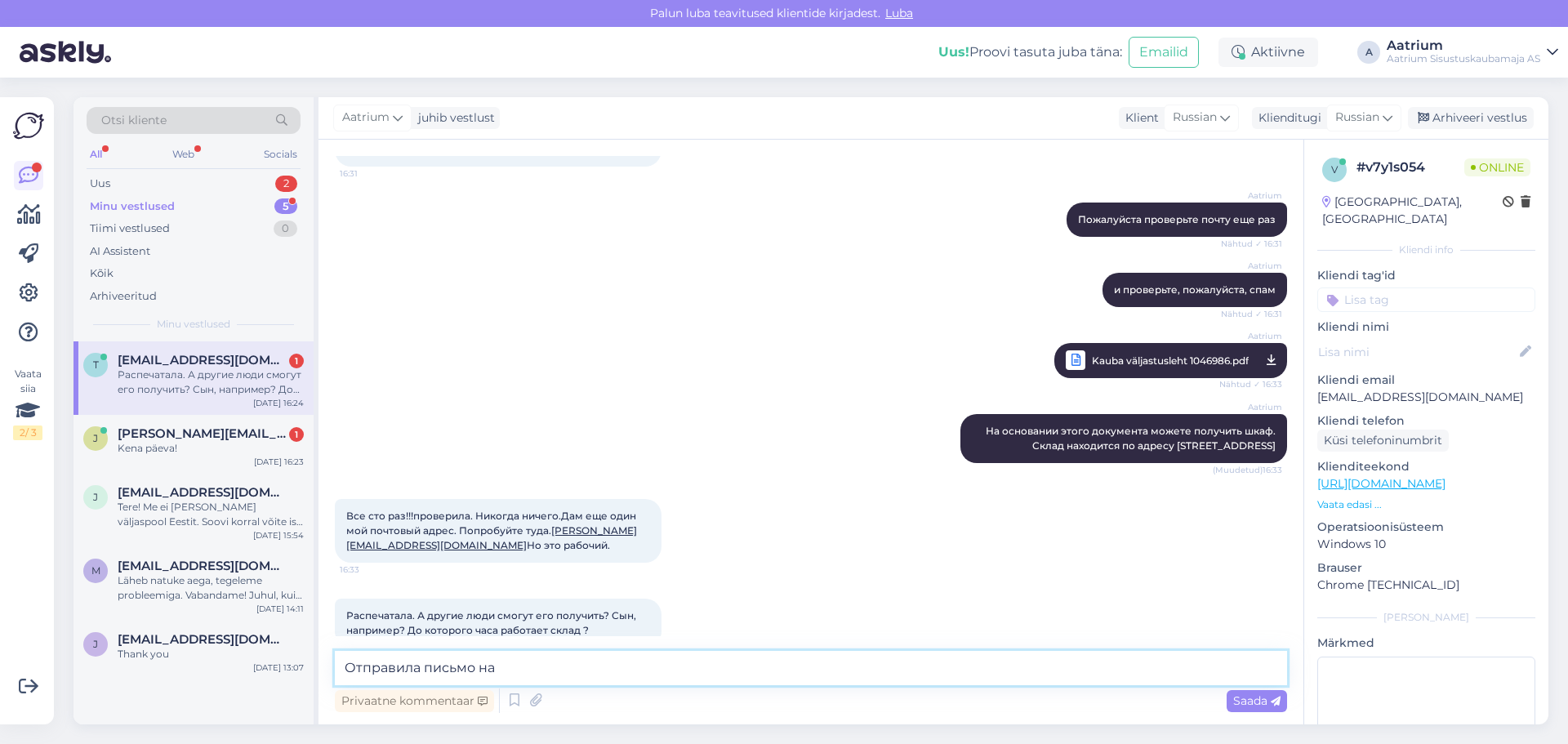
paste textarea "[PERSON_NAME][EMAIL_ADDRESS][DOMAIN_NAME]"
type textarea "Отправила письмо на [PERSON_NAME][EMAIL_ADDRESS][DOMAIN_NAME]"
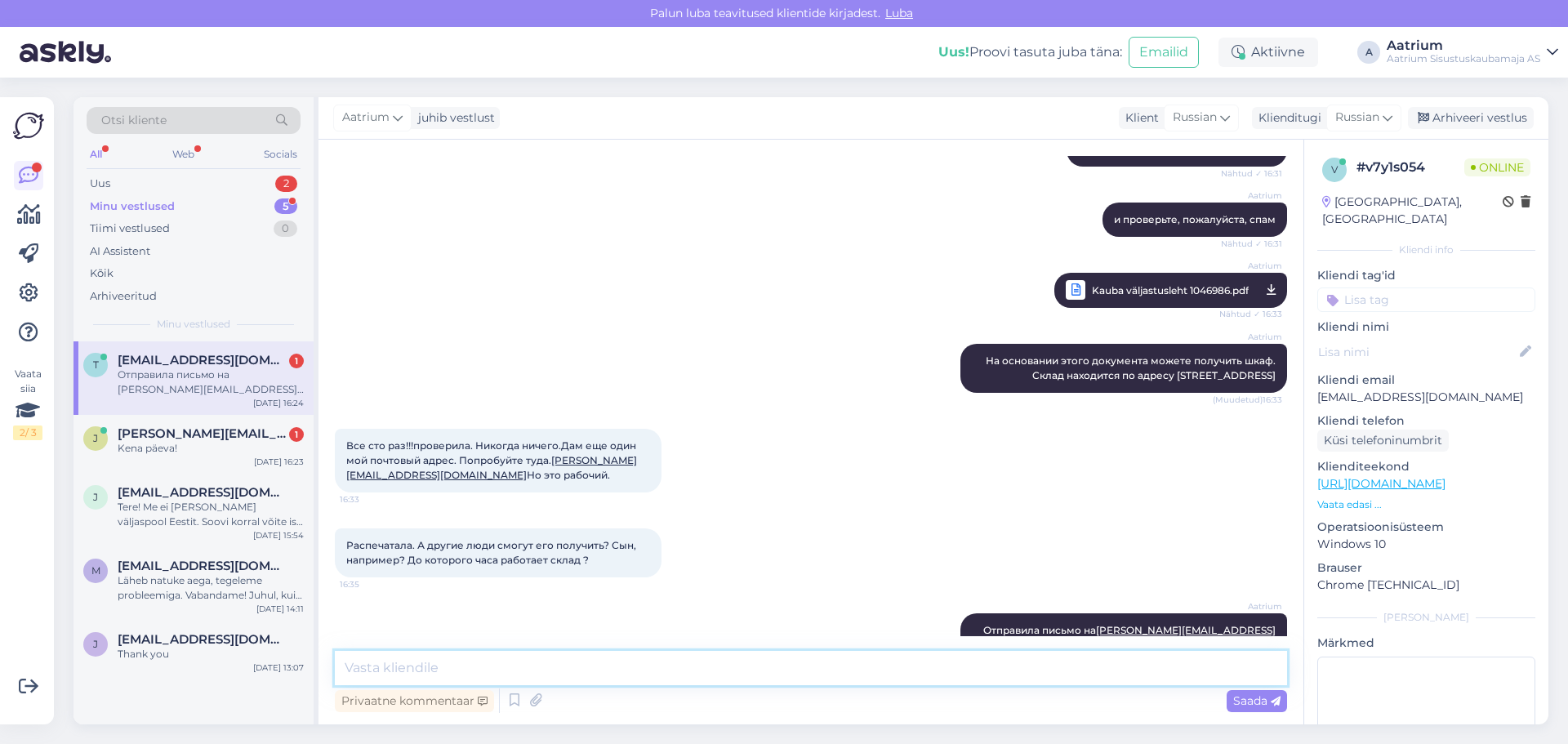
click at [452, 679] on textarea at bounding box center [811, 667] width 952 height 34
type textarea "Да, по номеру заказа"
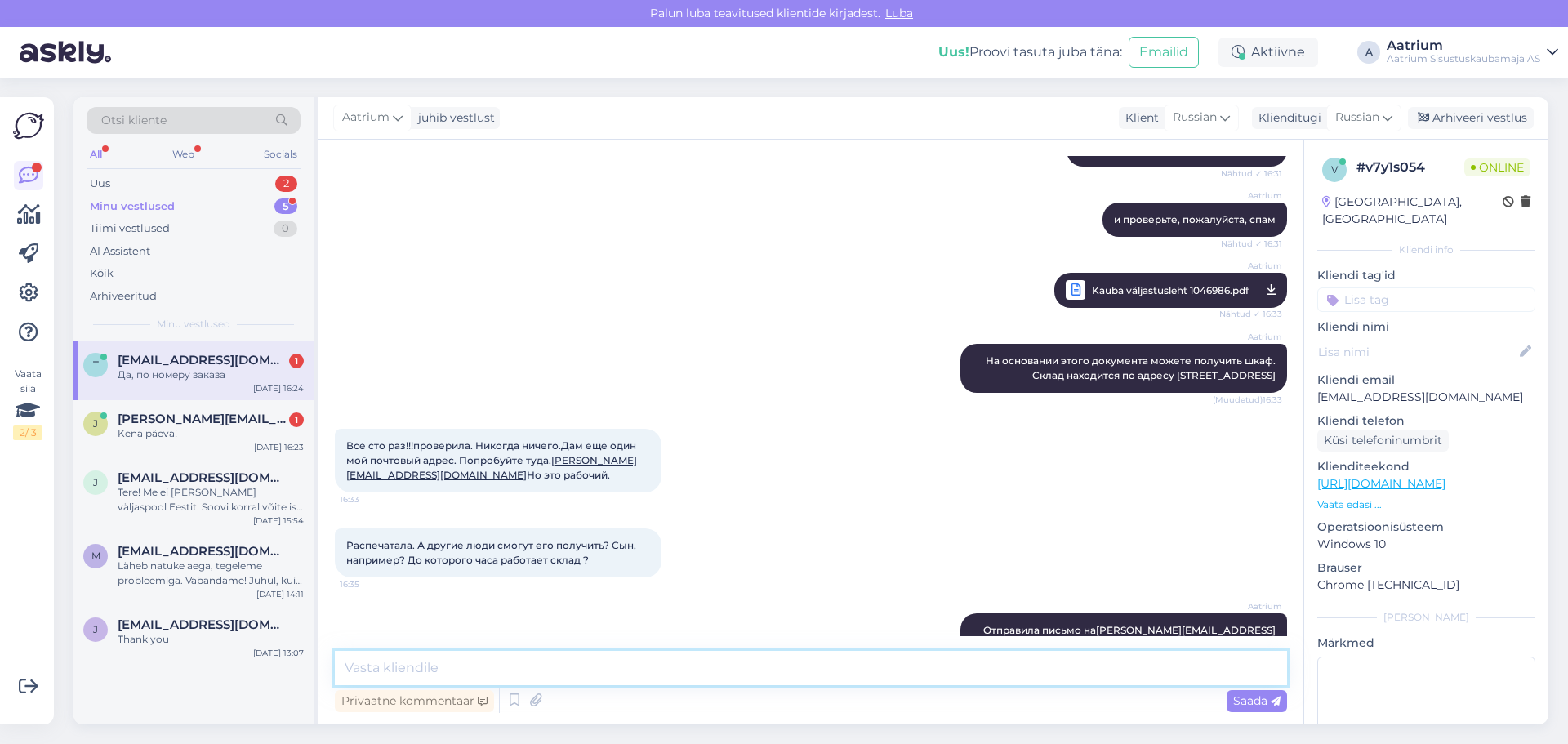
scroll to position [2805, 0]
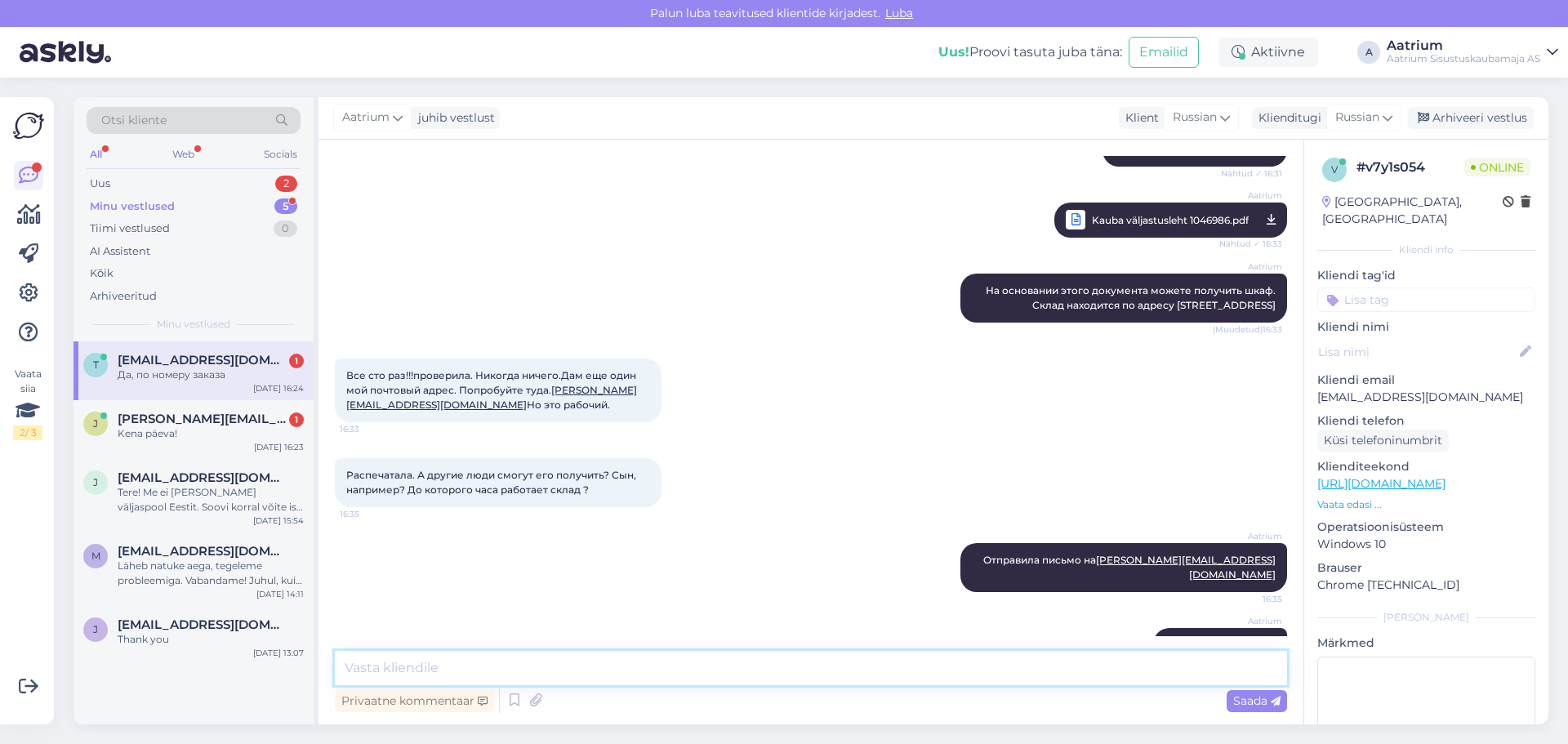
click at [532, 673] on textarea at bounding box center [811, 667] width 952 height 34
click at [363, 669] on textarea "до 8 вечера и по [DATE] до 7 вечера" at bounding box center [811, 667] width 952 height 34
click at [355, 671] on textarea "до с 10 утра до 8 вечера и по [DATE] до 7 вечера" at bounding box center [811, 667] width 952 height 34
click at [362, 669] on textarea "до с 10 утра до 8 вечера и по [DATE] до 7 вечера" at bounding box center [811, 667] width 952 height 34
type textarea "с 10 утра до 8 вечера и по воскресеньям до 7 вечера"
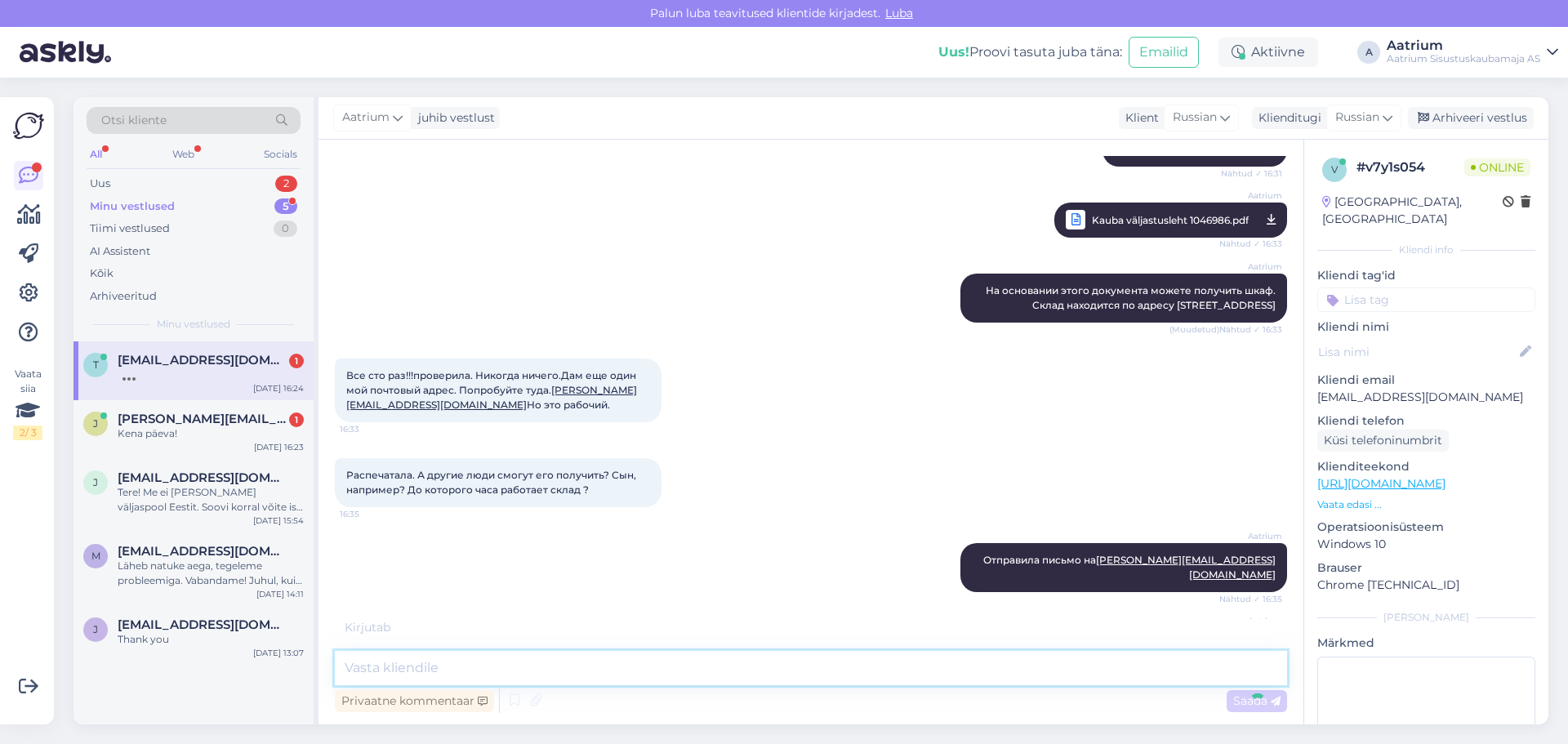
scroll to position [2875, 0]
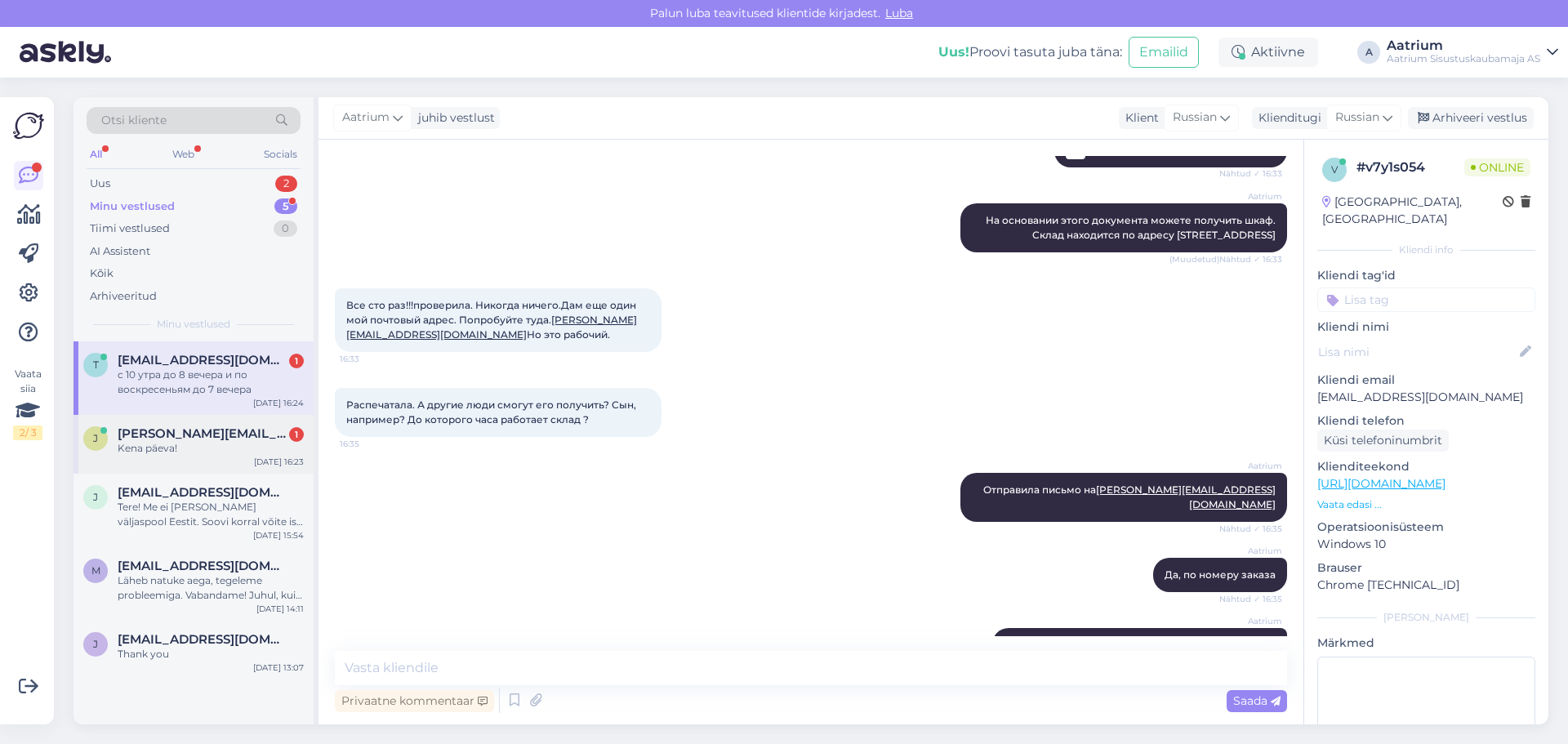
click at [205, 452] on div "Kena päeva!" at bounding box center [210, 448] width 186 height 15
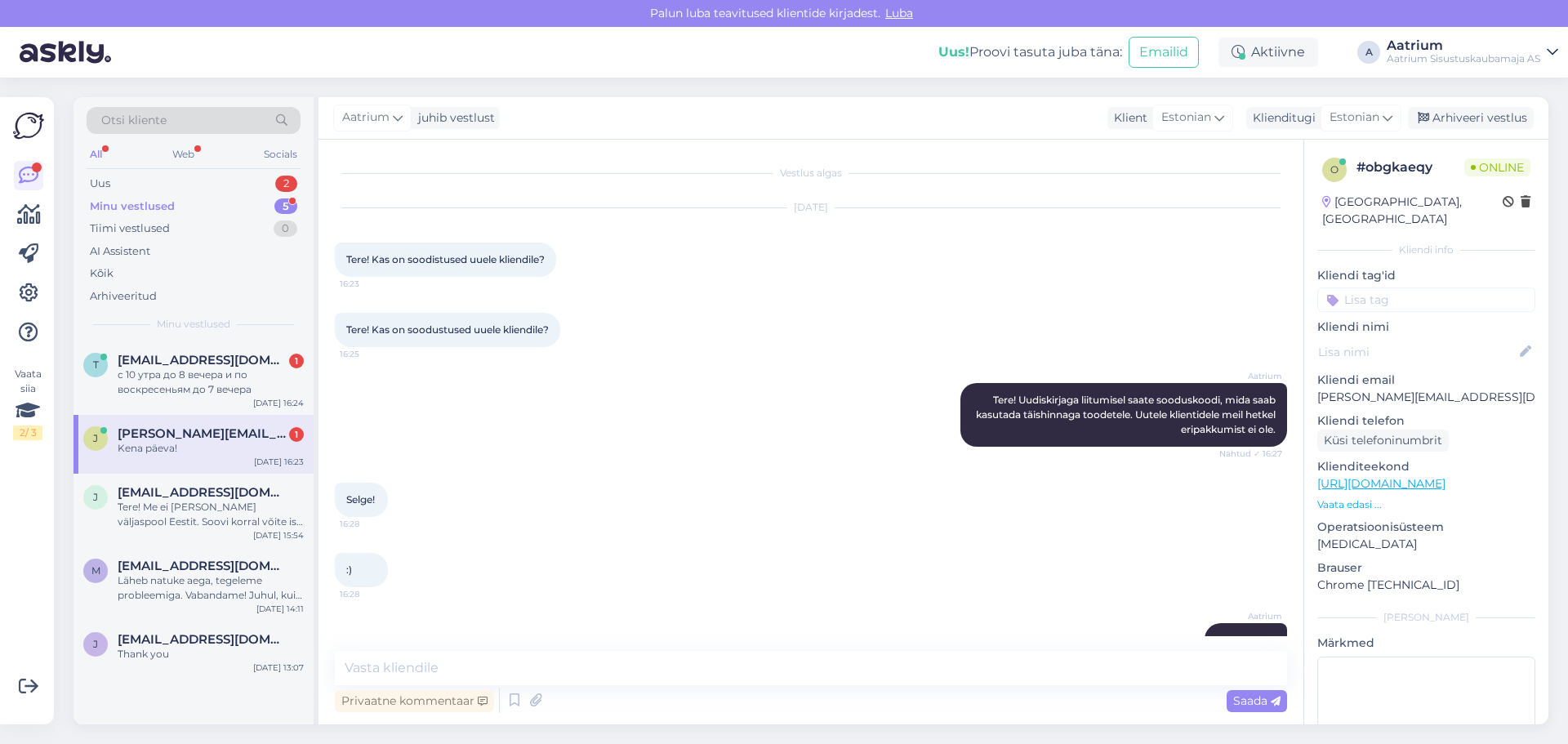
scroll to position [34, 0]
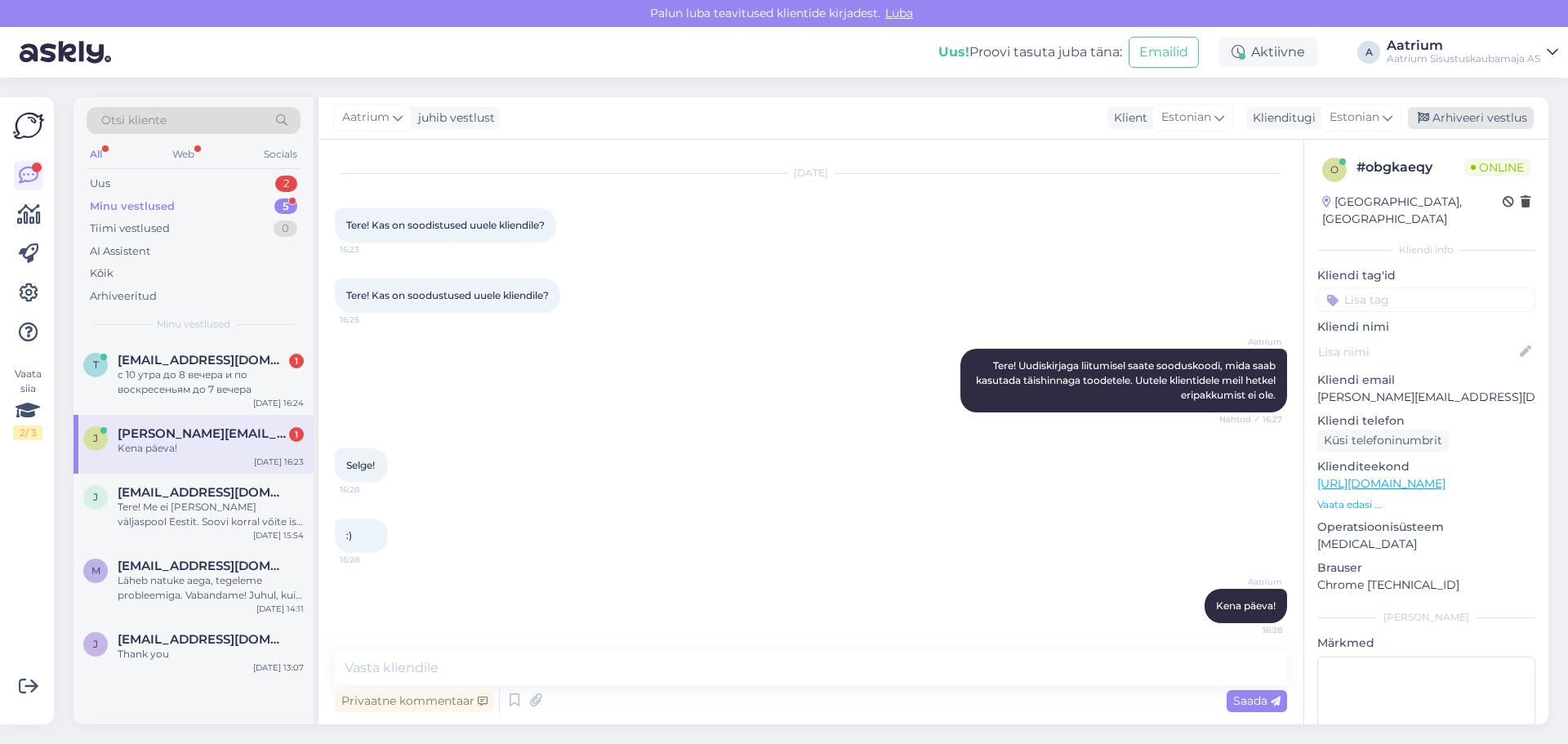
click at [1043, 115] on div "Arhiveeri vestlus" at bounding box center [1471, 117] width 126 height 22
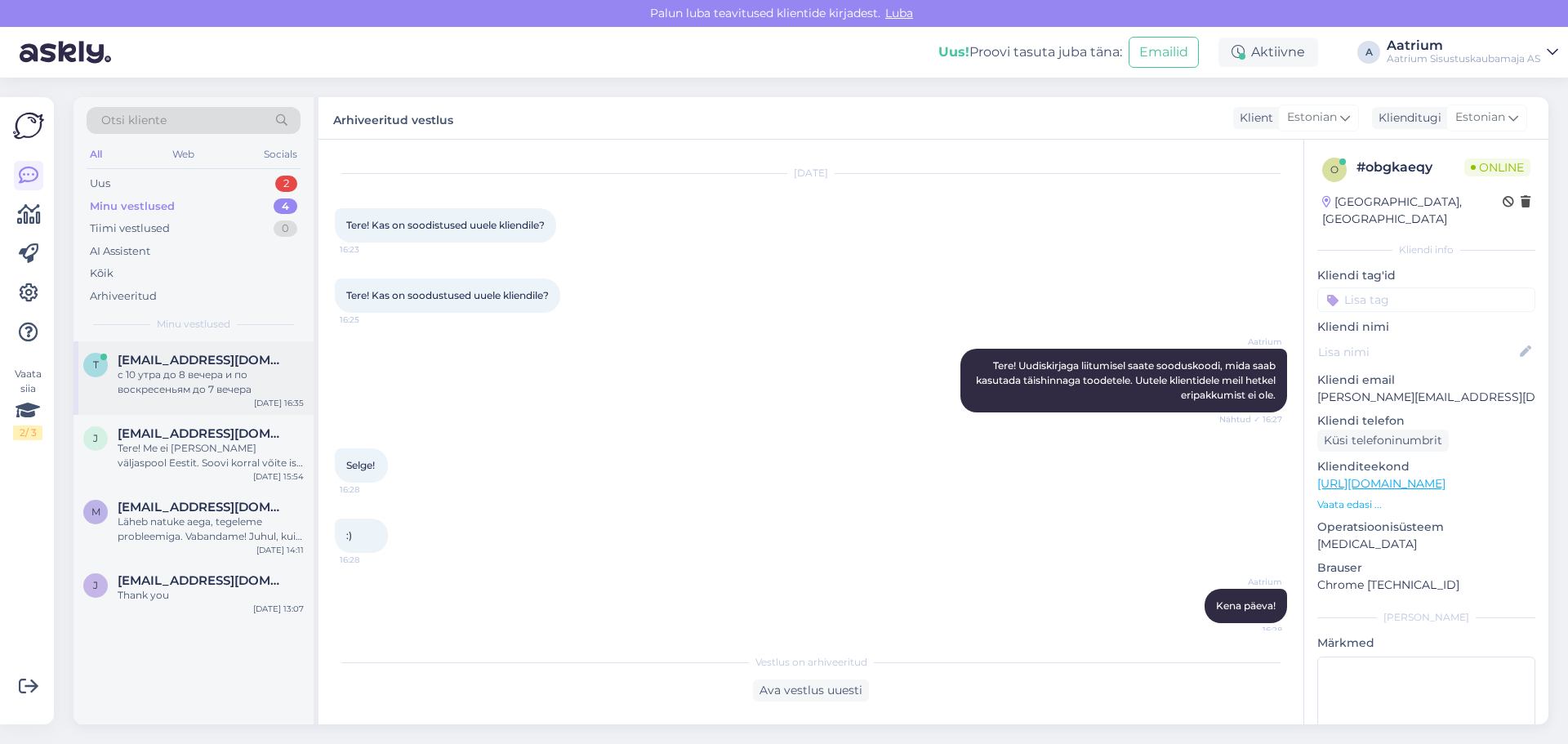
click at [142, 381] on div "с 10 утра до 8 вечера и по воскресеньям до 7 вечера" at bounding box center [210, 382] width 186 height 30
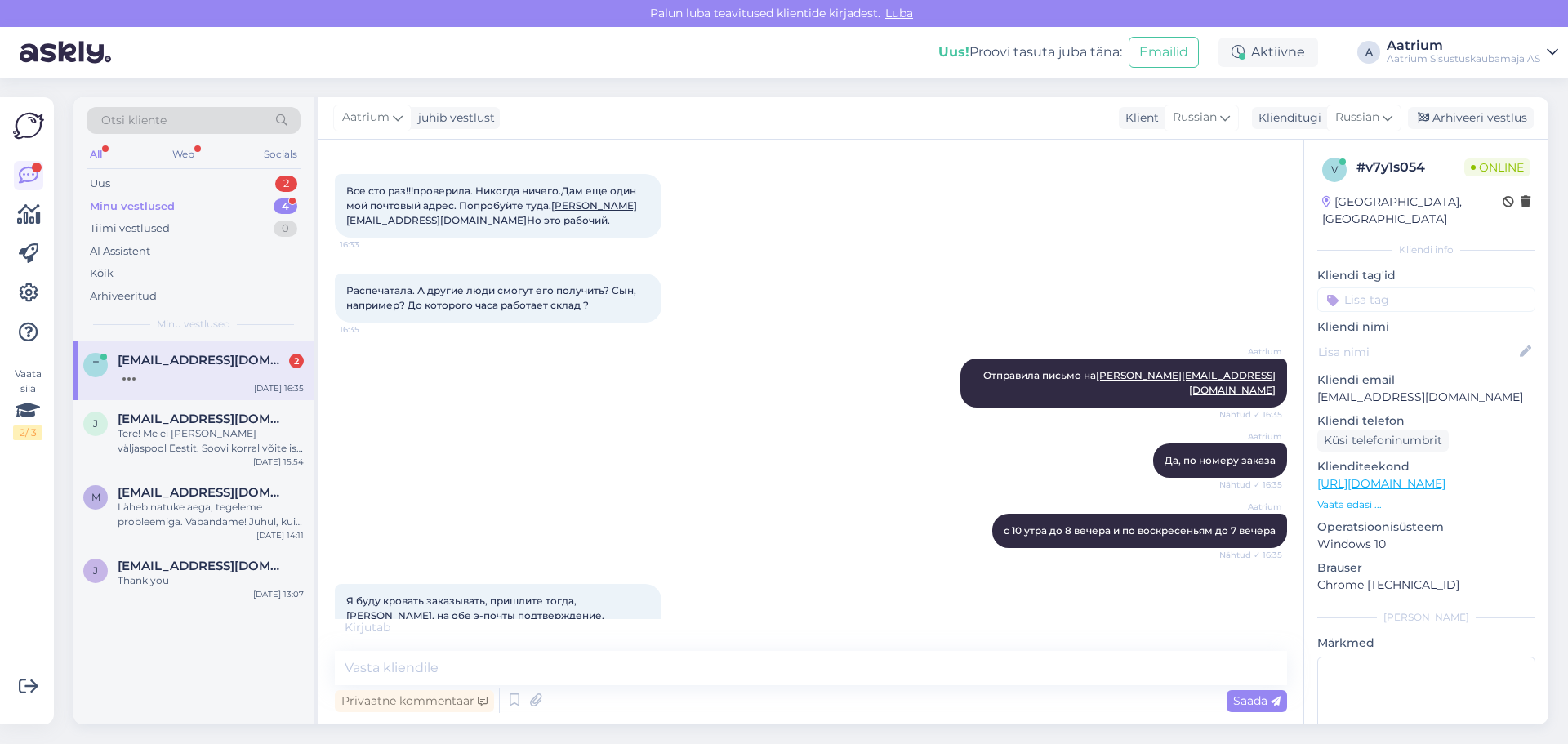
scroll to position [2867, 0]
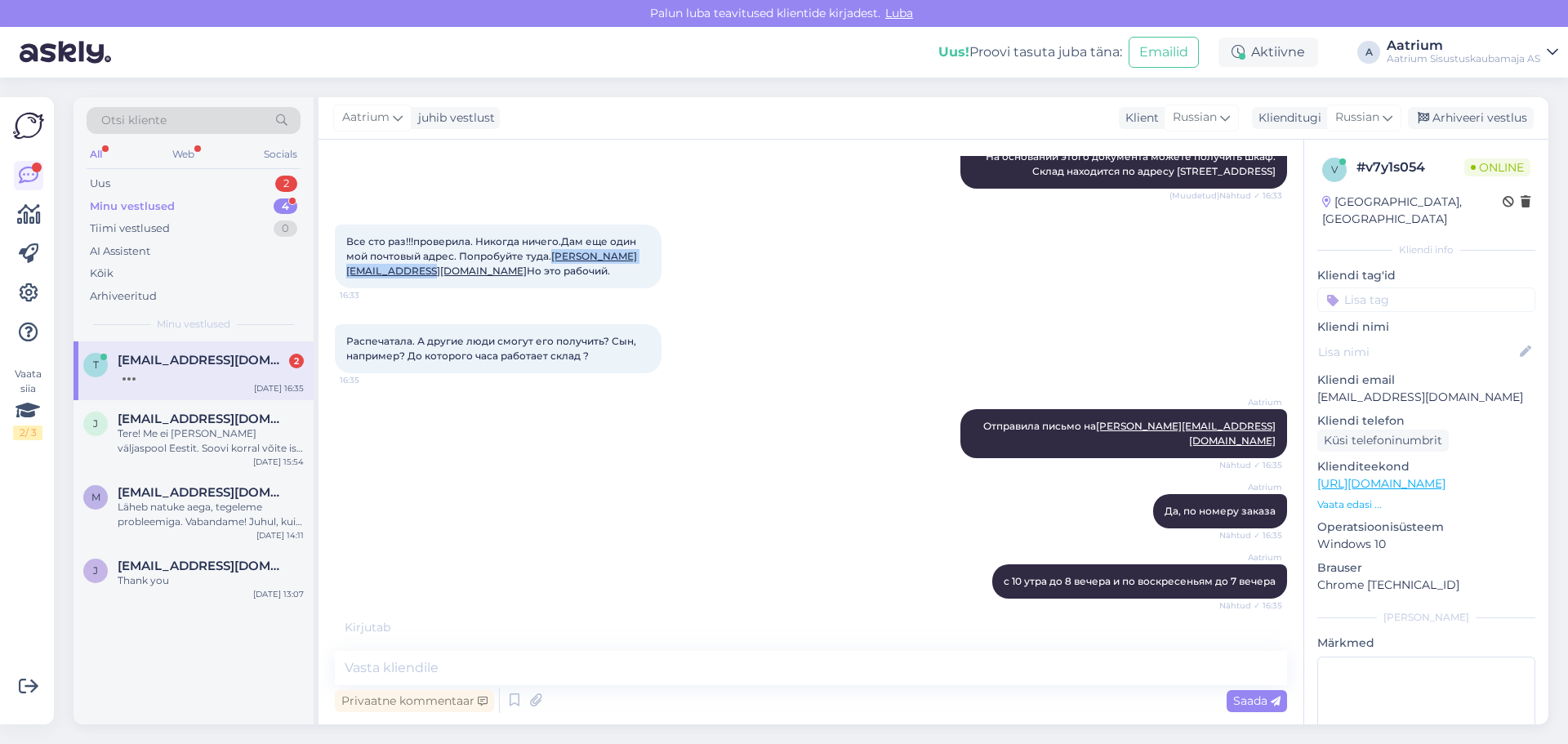
drag, startPoint x: 344, startPoint y: 246, endPoint x: 491, endPoint y: 249, distance: 147.0
click at [491, 249] on div "Все сто раз!!!проверила. Никогда ничего.Дам еще один мой почтовый адрес. Попроб…" at bounding box center [498, 256] width 327 height 64
copy link "[PERSON_NAME][EMAIL_ADDRESS][DOMAIN_NAME]"
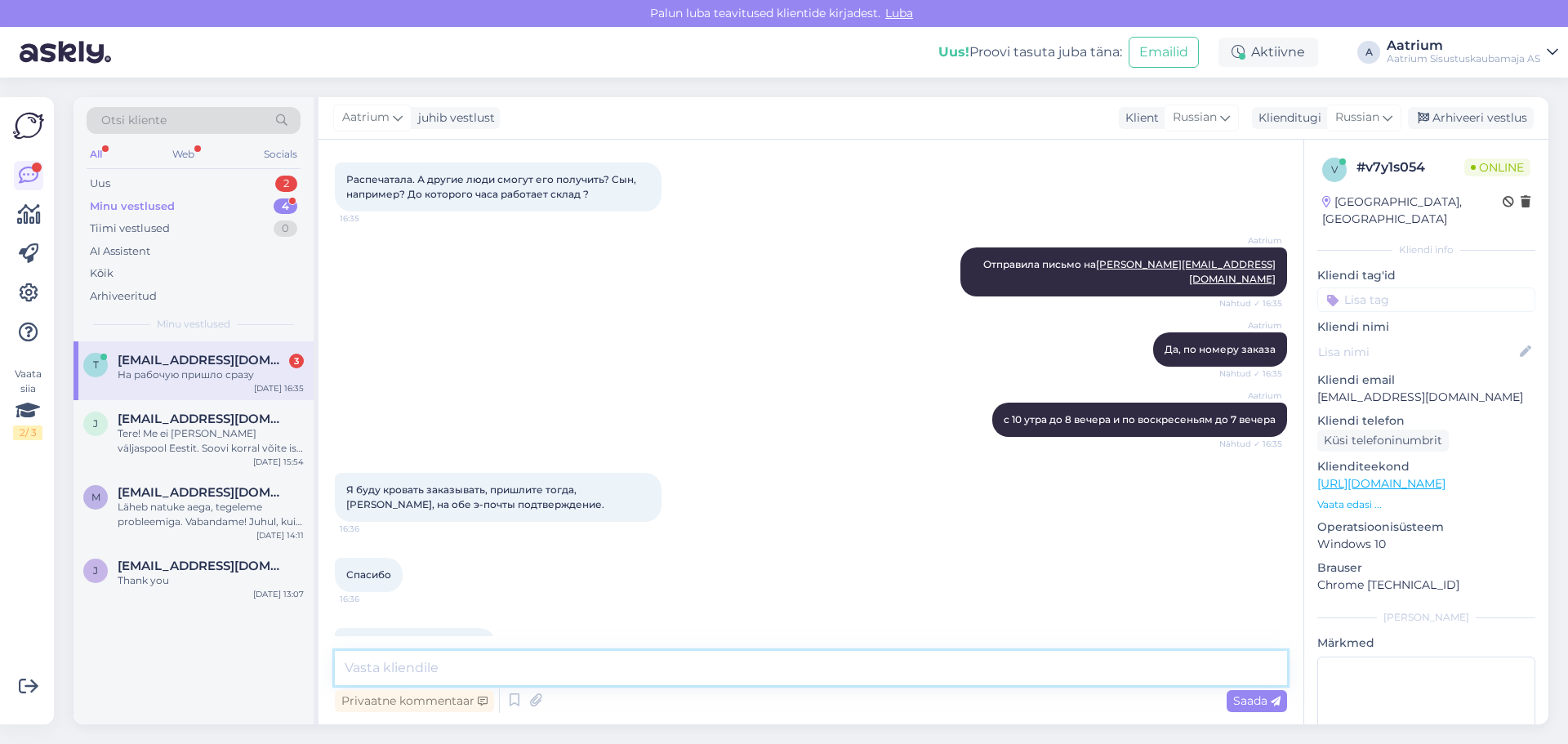
click at [436, 674] on textarea at bounding box center [811, 667] width 952 height 34
click at [420, 669] on textarea at bounding box center [811, 667] width 952 height 34
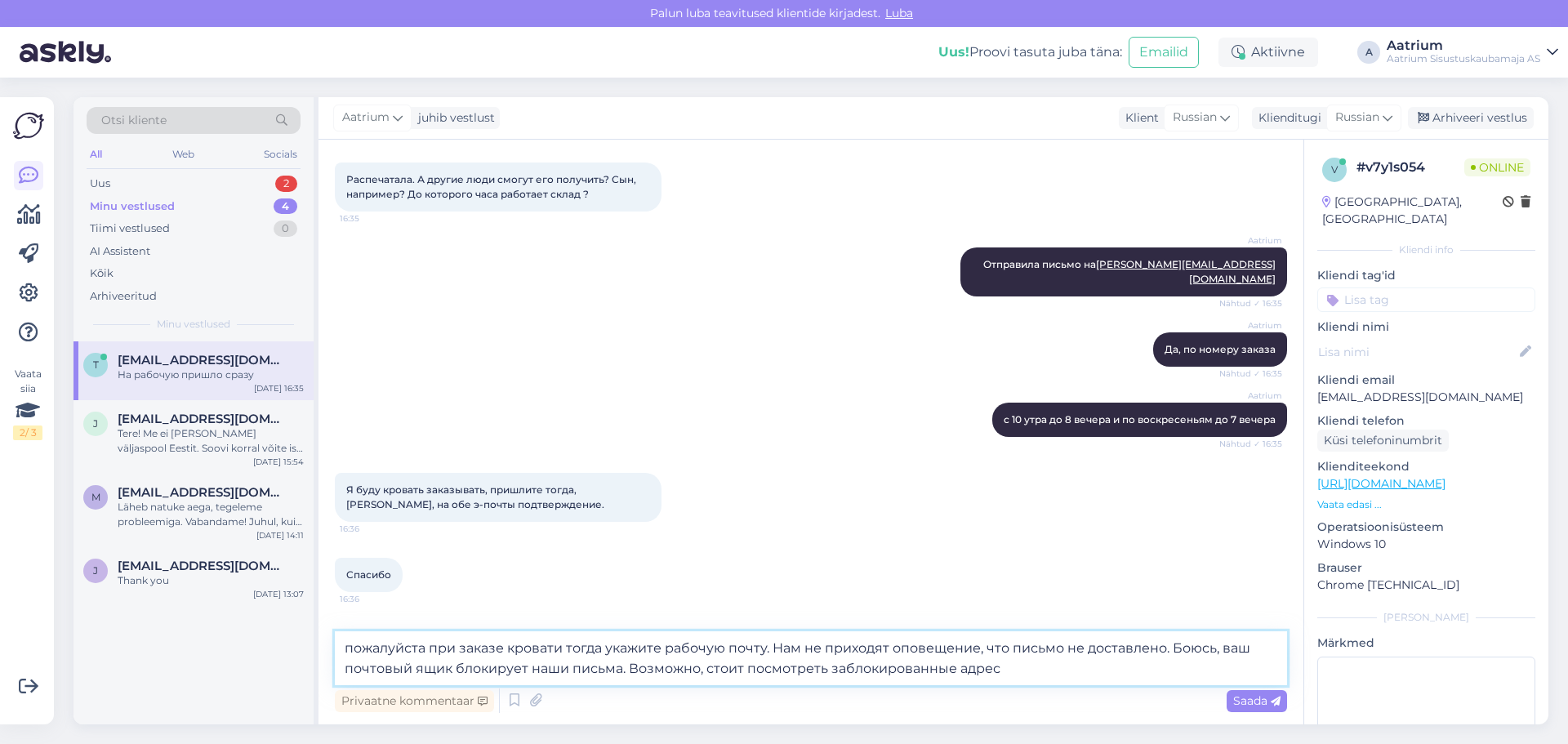
type textarea "пожалуйста при заказе кровати тогда укажите рабочую почту. Нам не приходят опов…"
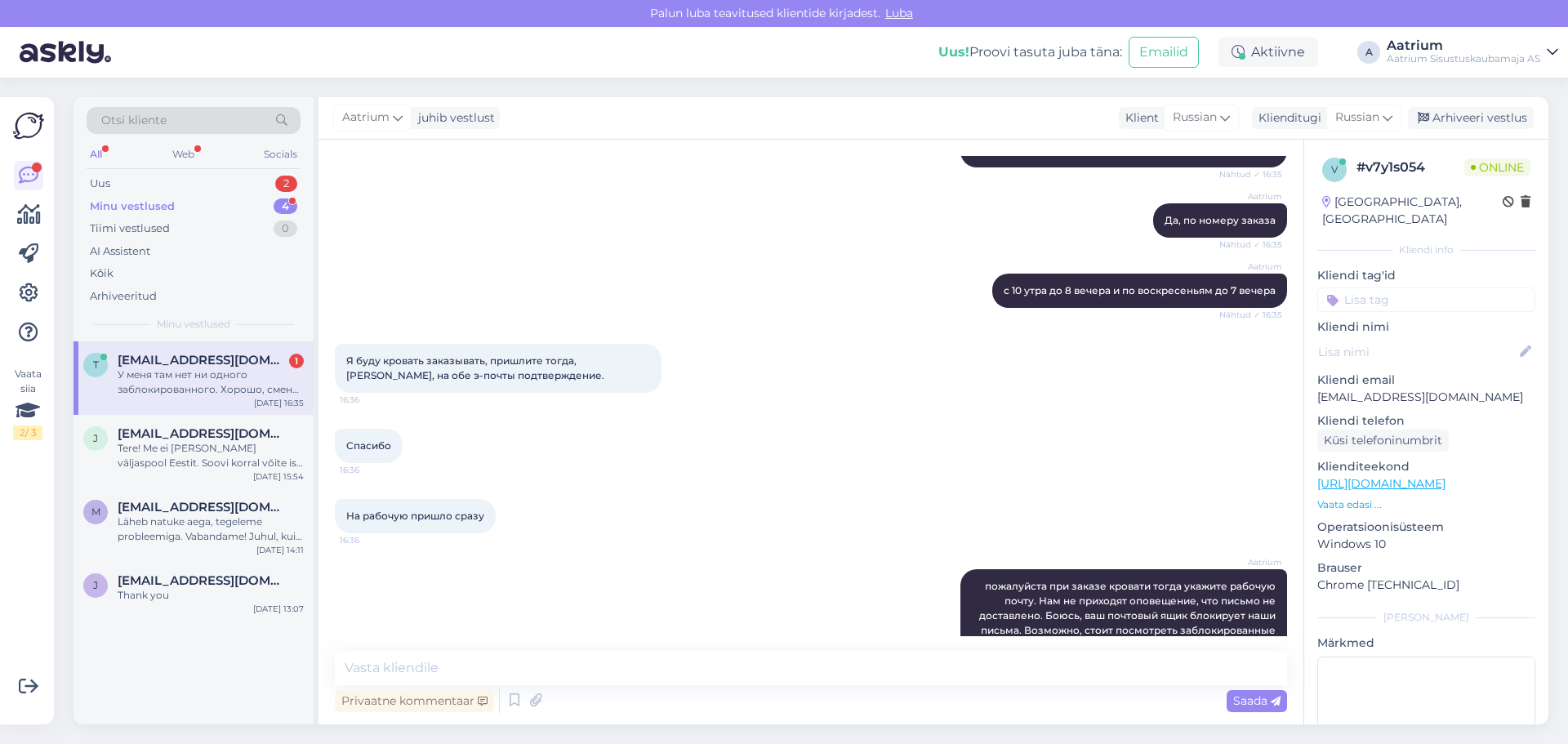
scroll to position [3258, 0]
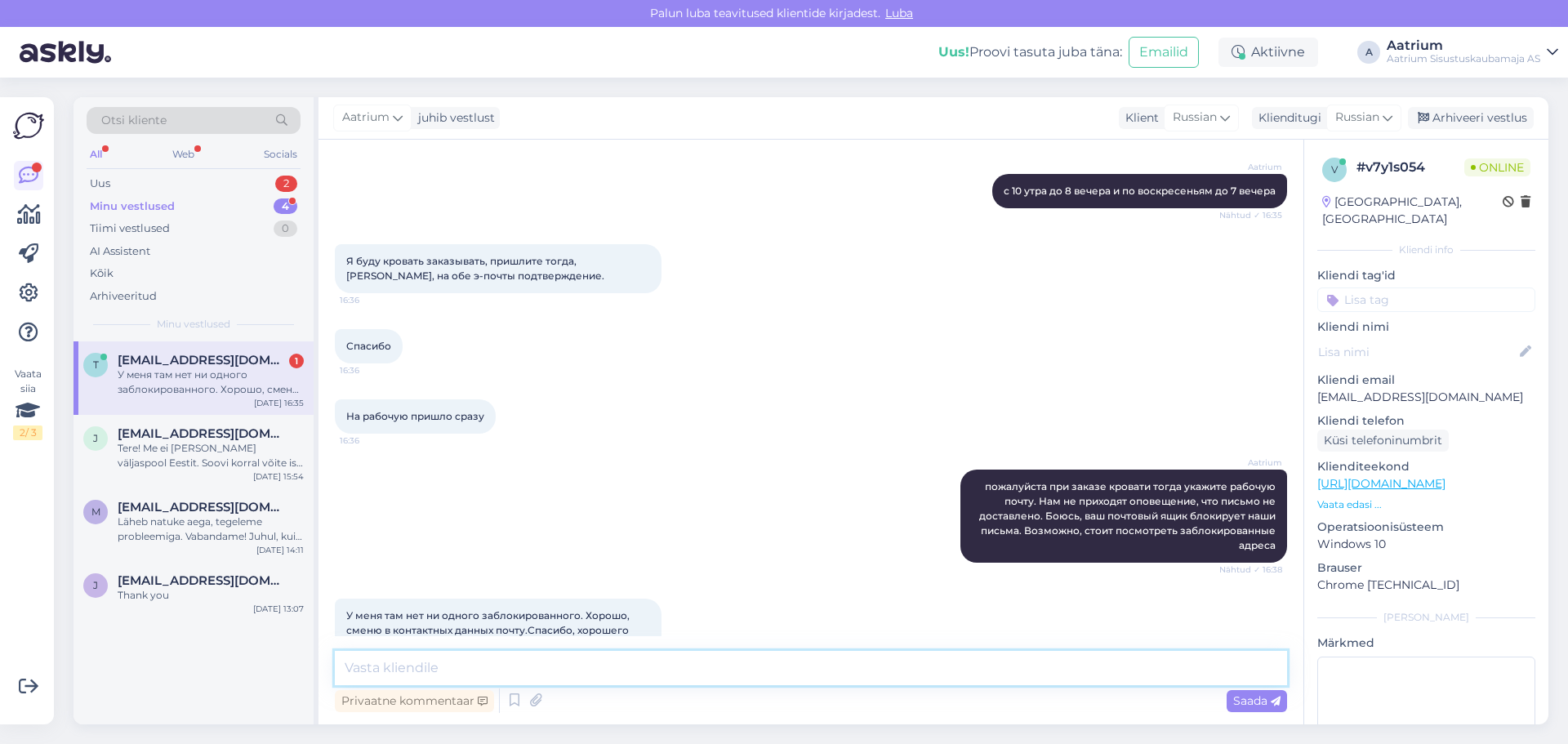
click at [377, 674] on textarea at bounding box center [811, 667] width 952 height 34
type textarea "Хорошего вечера"
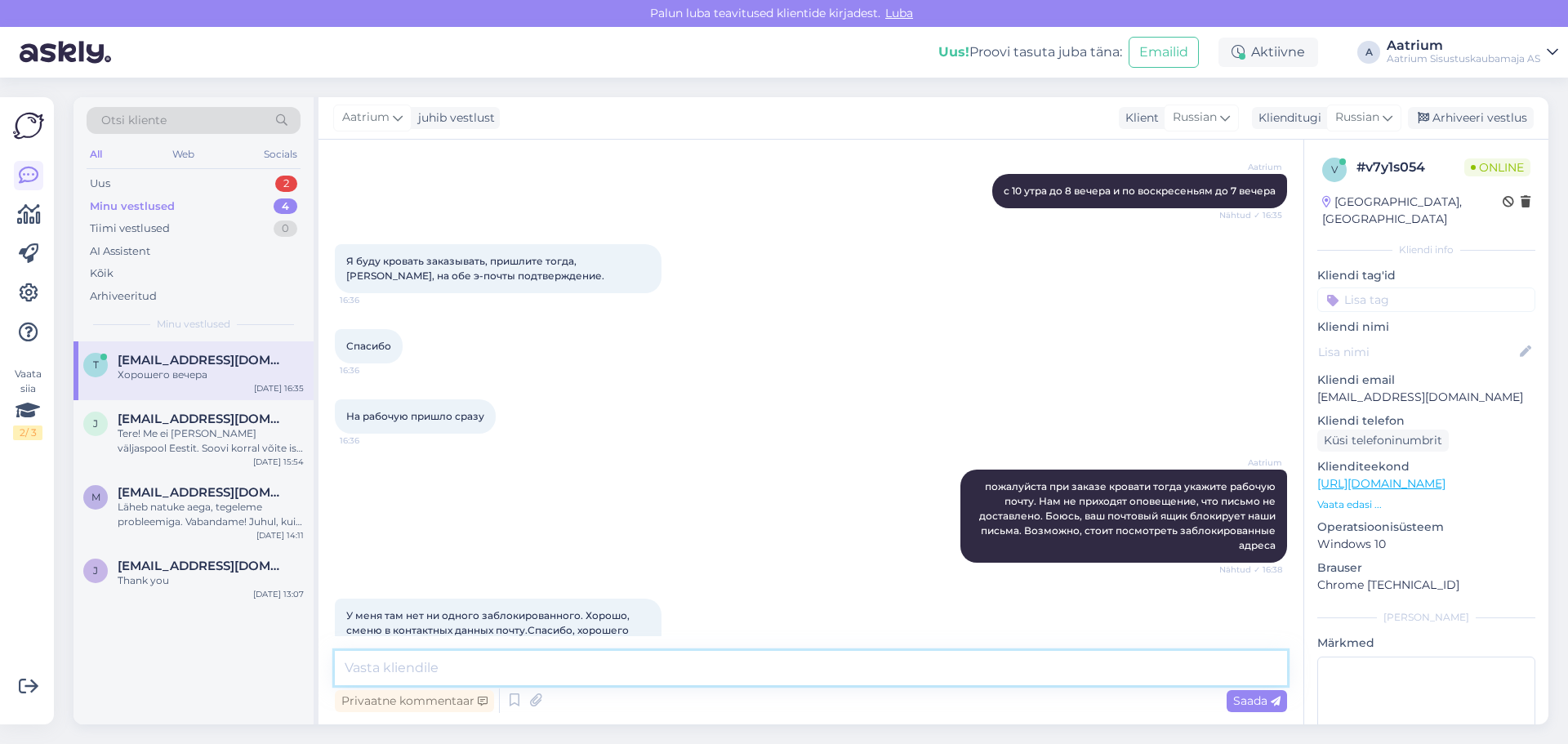
scroll to position [3328, 0]
